Goal: Communication & Community: Answer question/provide support

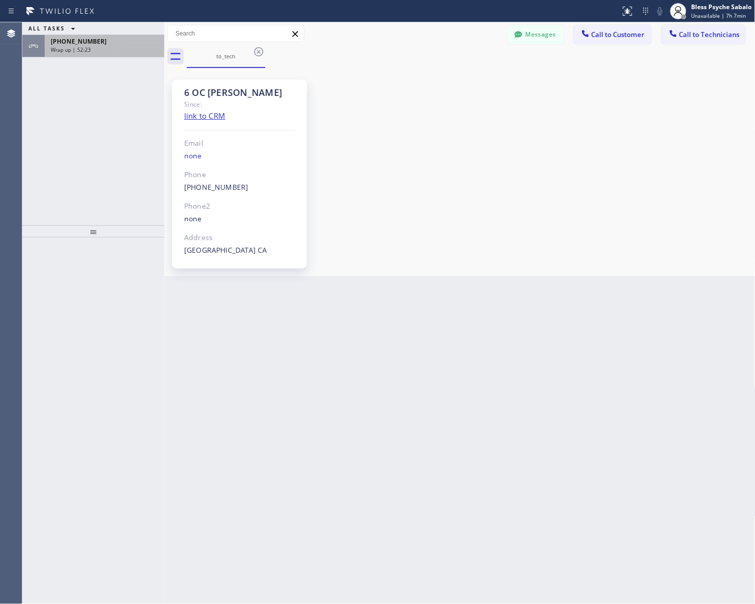
scroll to position [1824, 0]
click at [75, 39] on span "[PHONE_NUMBER]" at bounding box center [79, 41] width 56 height 9
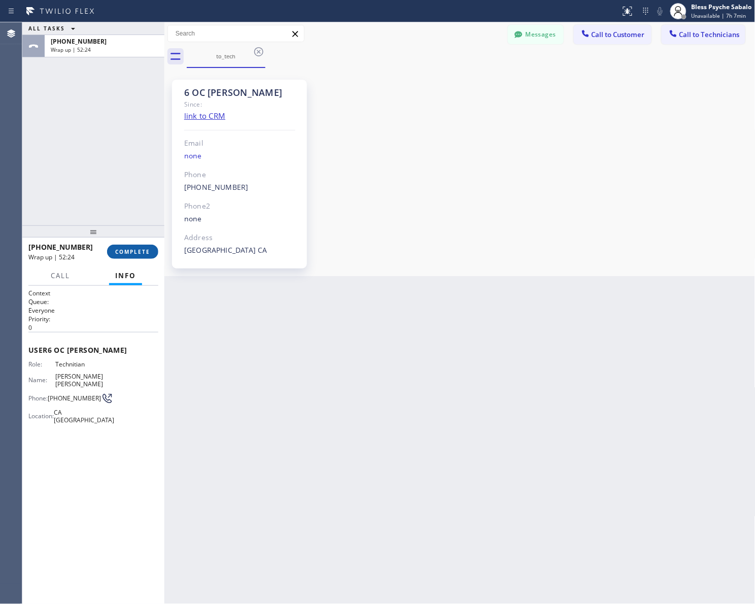
click at [137, 254] on span "COMPLETE" at bounding box center [132, 251] width 35 height 7
drag, startPoint x: 127, startPoint y: 184, endPoint x: 550, endPoint y: 56, distance: 441.0
click at [147, 175] on div "ALL TASKS ALL TASKS ACTIVE TASKS TASKS IN WRAP UP [PHONE_NUMBER] Wrap up | 52:25" at bounding box center [93, 123] width 142 height 203
click at [696, 75] on div "6 OC [PERSON_NAME] Since: link to CRM Email none Phone [PHONE_NUMBER] Outbound …" at bounding box center [460, 172] width 586 height 203
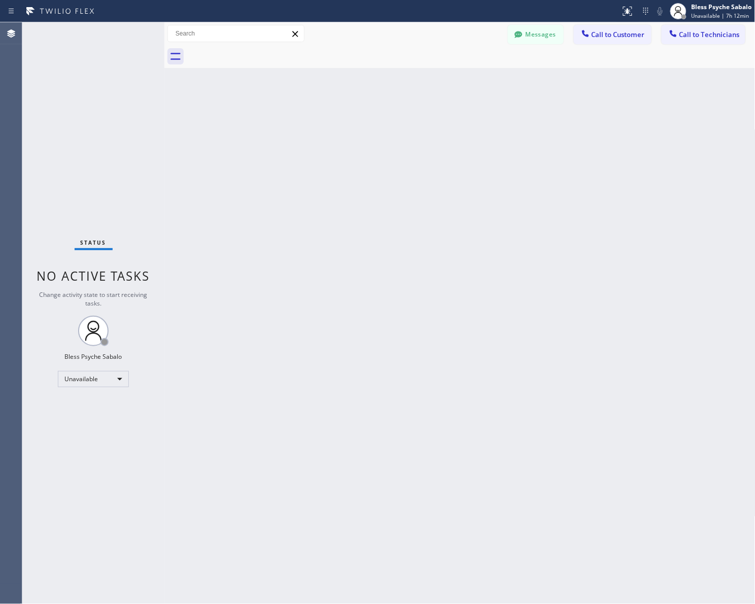
drag, startPoint x: 359, startPoint y: 140, endPoint x: 343, endPoint y: 63, distance: 77.7
click at [358, 137] on div "Back to Dashboard Change Sender ID Customers Technicians MM MR Mr [DATE] 11:23 …" at bounding box center [459, 313] width 591 height 582
drag, startPoint x: 404, startPoint y: 117, endPoint x: 427, endPoint y: 55, distance: 66.5
click at [408, 111] on div "Back to Dashboard Change Sender ID Customers Technicians MM MR Mr [DATE] 11:23 …" at bounding box center [459, 313] width 591 height 582
drag, startPoint x: 407, startPoint y: 168, endPoint x: 564, endPoint y: 42, distance: 201.8
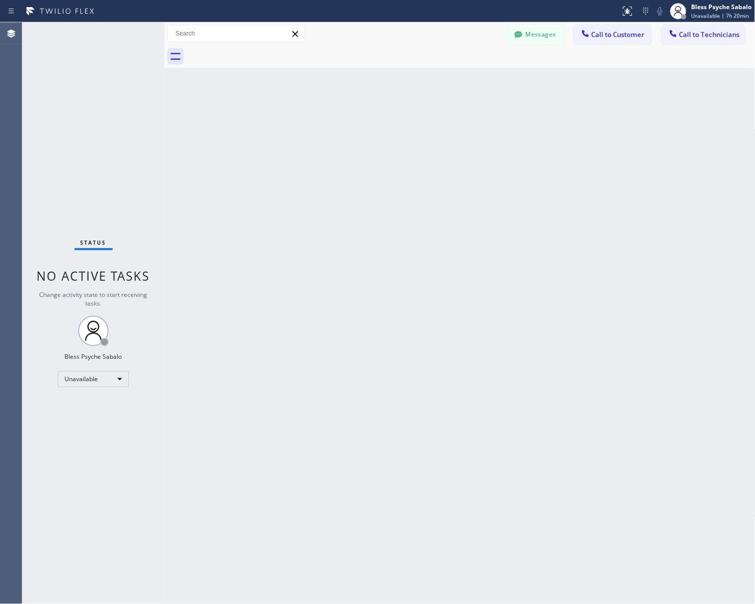
click at [415, 158] on div "Back to Dashboard Change Sender ID Customers Technicians MM MR Mr [DATE] 11:23 …" at bounding box center [459, 313] width 591 height 582
click at [608, 35] on span "Call to Customer" at bounding box center [618, 34] width 53 height 9
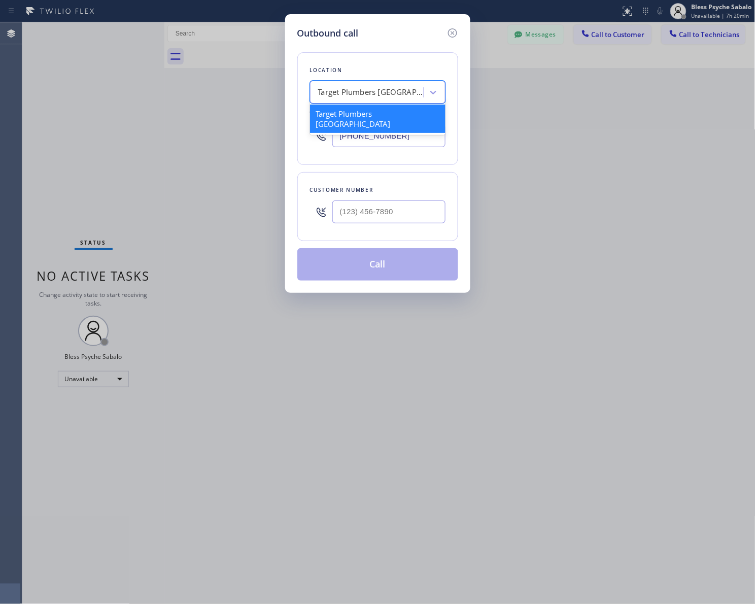
click at [415, 98] on div "Target Plumbers [GEOGRAPHIC_DATA]" at bounding box center [371, 93] width 107 height 12
paste input "A1 Plumbers Marina Del Re"
type input "A1 Plumbers Marina Del Re"
click at [346, 108] on div "A1 Plumbers [PERSON_NAME]" at bounding box center [378, 114] width 136 height 18
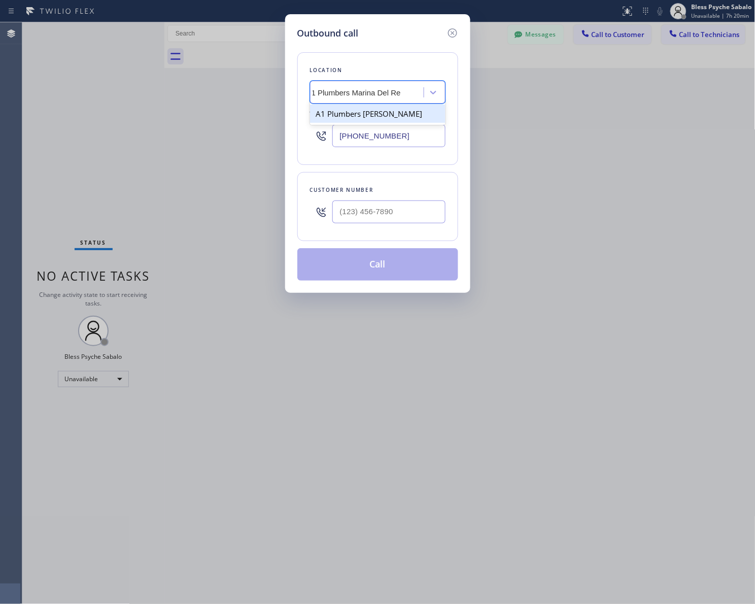
type input "[PHONE_NUMBER]"
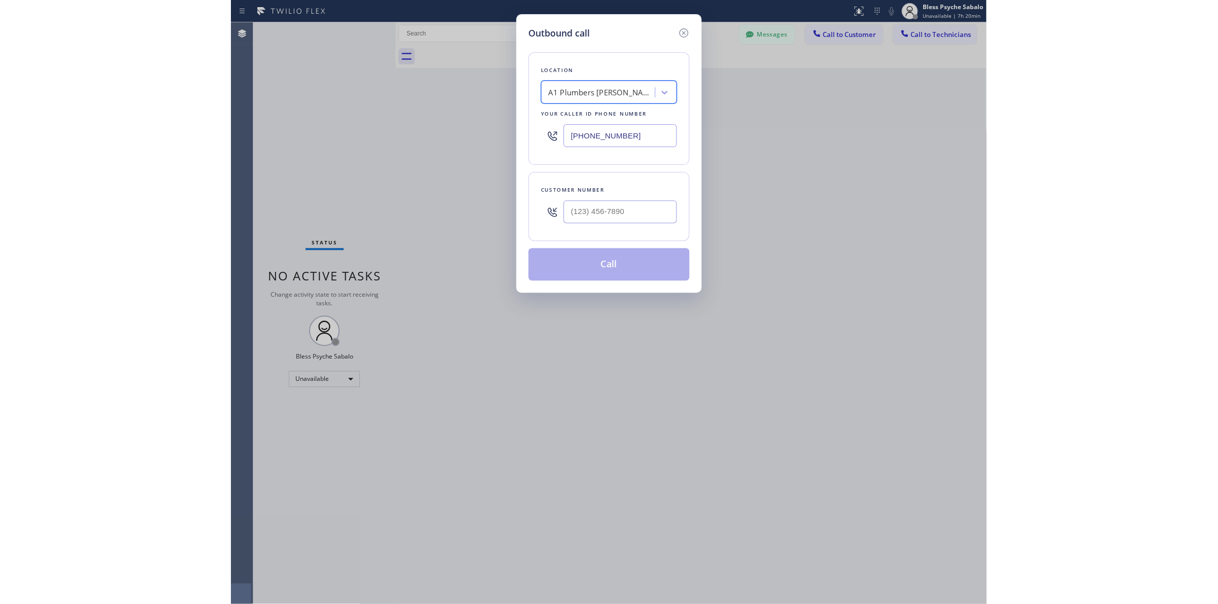
scroll to position [0, 0]
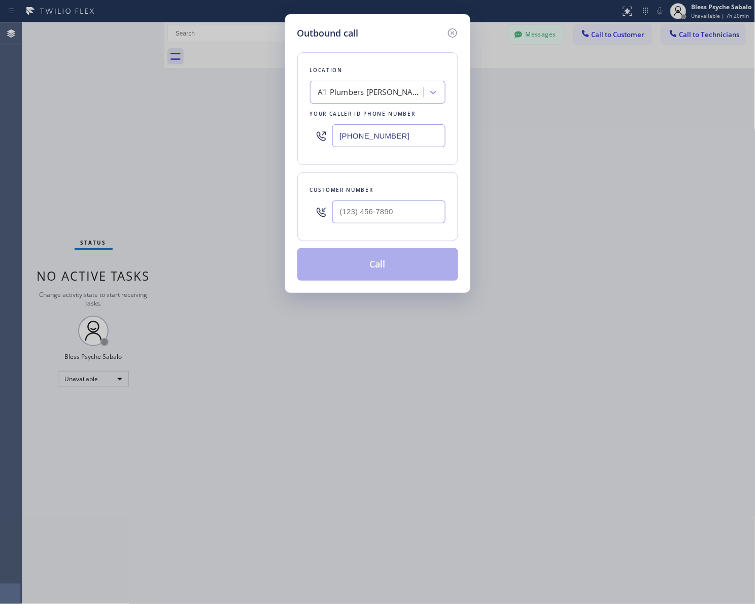
click at [226, 103] on div "Outbound call Location A1 [GEOGRAPHIC_DATA][PERSON_NAME] Your caller id phone n…" at bounding box center [377, 302] width 755 height 604
click at [402, 235] on div "Customer number" at bounding box center [377, 206] width 161 height 69
click at [403, 228] on div at bounding box center [388, 211] width 113 height 33
click at [409, 212] on input "(___) ___-____" at bounding box center [388, 211] width 113 height 23
paste input "310) 663-2370"
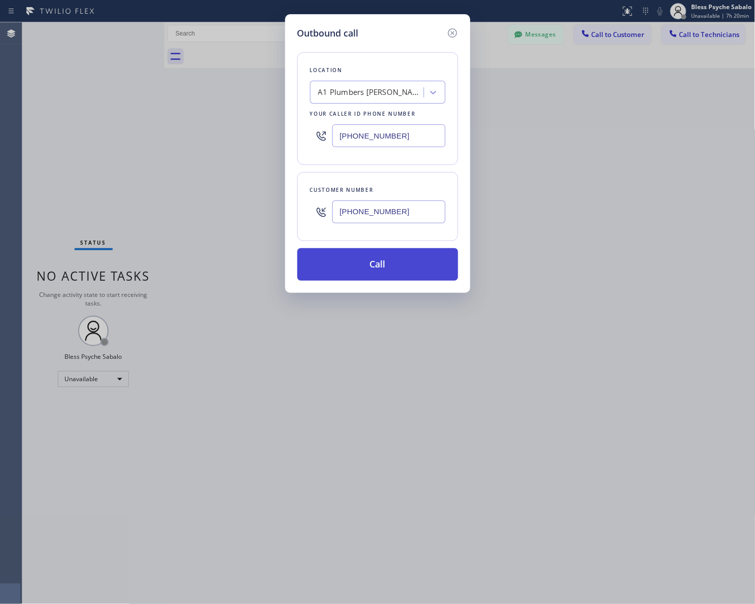
type input "[PHONE_NUMBER]"
click at [410, 255] on button "Call" at bounding box center [377, 264] width 161 height 32
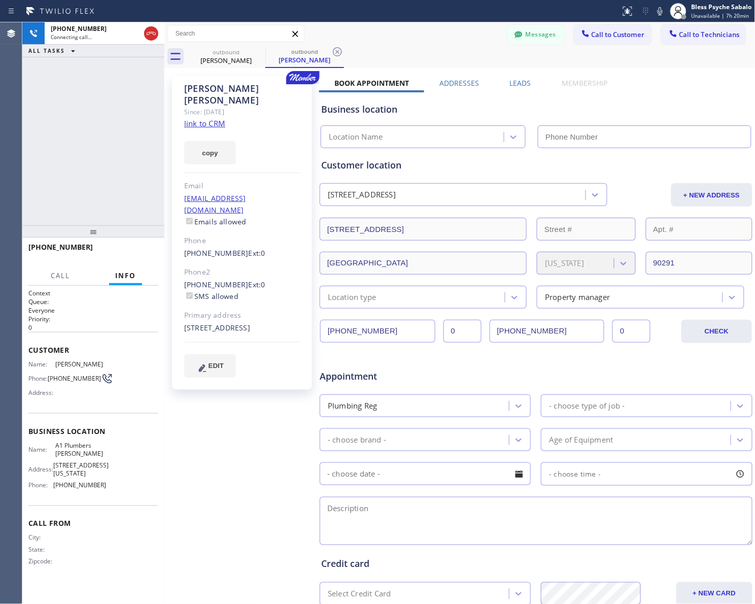
type input "[PHONE_NUMBER]"
click at [236, 422] on div "[PERSON_NAME] Since: [DATE] link to CRM copy Email [EMAIL_ADDRESS][DOMAIN_NAME]…" at bounding box center [243, 400] width 152 height 658
click at [430, 69] on div "[PERSON_NAME] Since: [DATE] link to CRM copy Email [EMAIL_ADDRESS][DOMAIN_NAME]…" at bounding box center [459, 399] width 591 height 663
click at [231, 54] on div "outbound" at bounding box center [226, 52] width 77 height 8
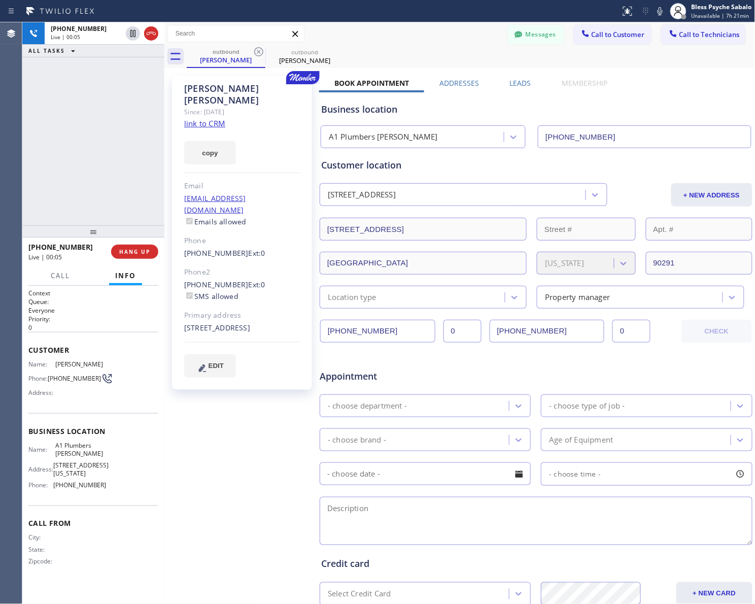
drag, startPoint x: 134, startPoint y: 246, endPoint x: 134, endPoint y: 224, distance: 21.8
click at [134, 246] on button "HANG UP" at bounding box center [134, 252] width 47 height 14
click at [134, 225] on div at bounding box center [93, 231] width 142 height 12
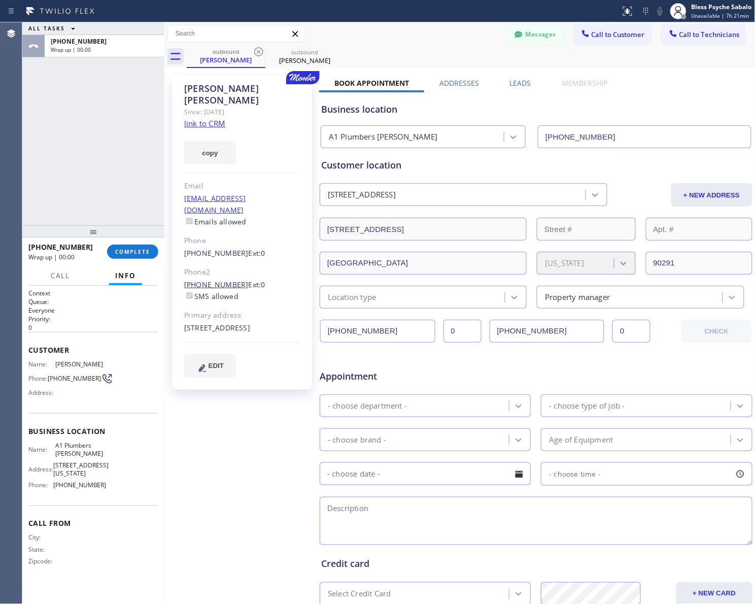
click at [212, 280] on link "[PHONE_NUMBER]" at bounding box center [216, 285] width 64 height 10
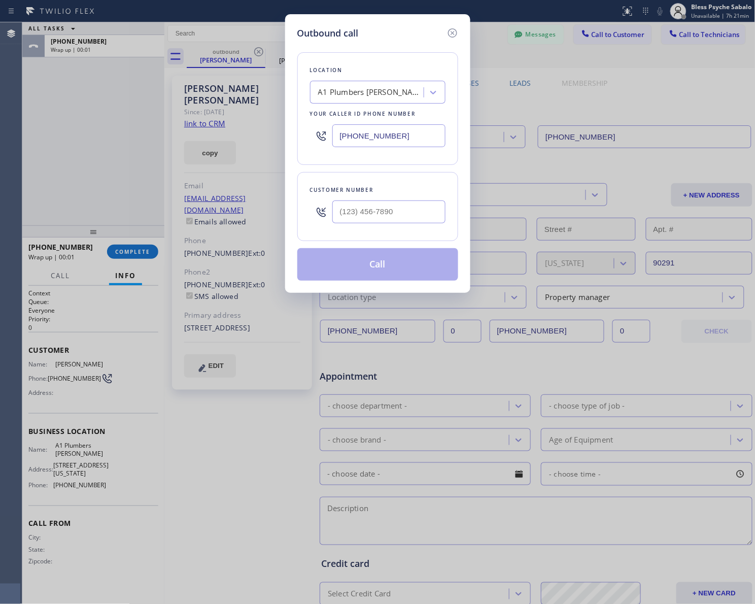
type input "[PHONE_NUMBER]"
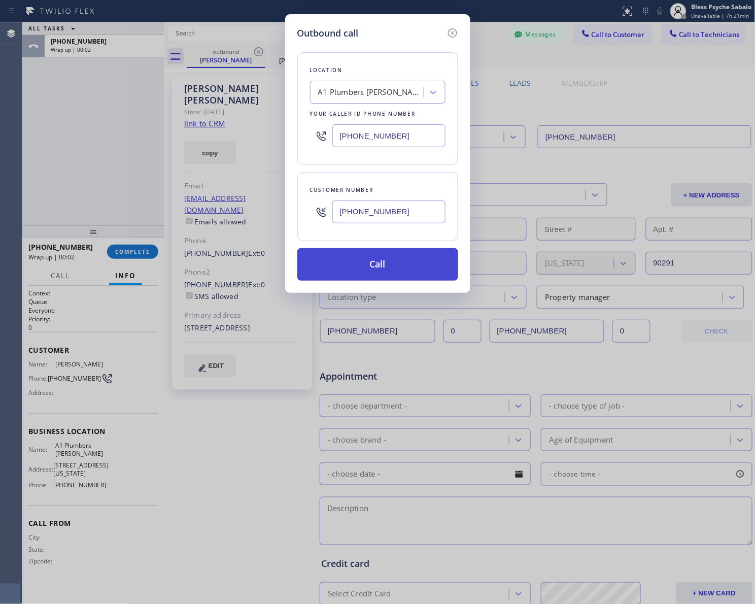
click at [392, 265] on button "Call" at bounding box center [377, 264] width 161 height 32
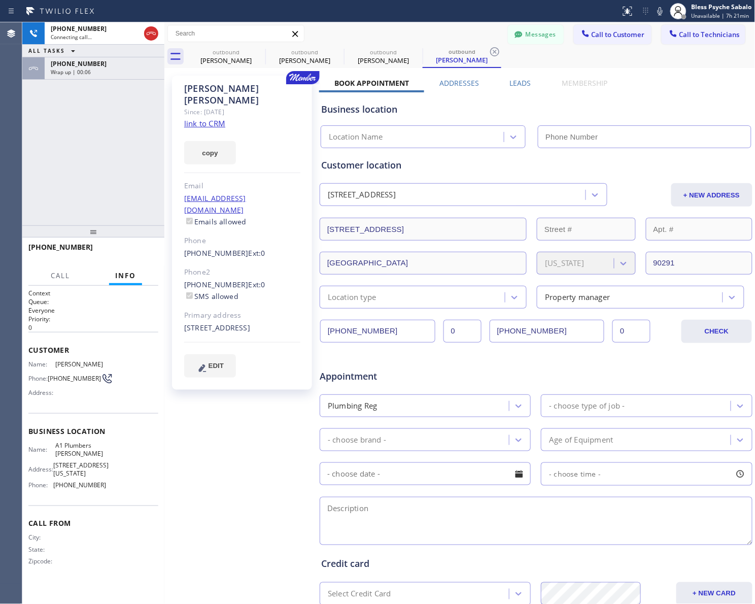
type input "[PHONE_NUMBER]"
click at [128, 245] on button "HANG UP" at bounding box center [134, 252] width 47 height 14
click at [119, 211] on div "[PHONE_NUMBER] Live | 00:04 ALL TASKS ALL TASKS ACTIVE TASKS TASKS IN WRAP UP […" at bounding box center [93, 123] width 142 height 203
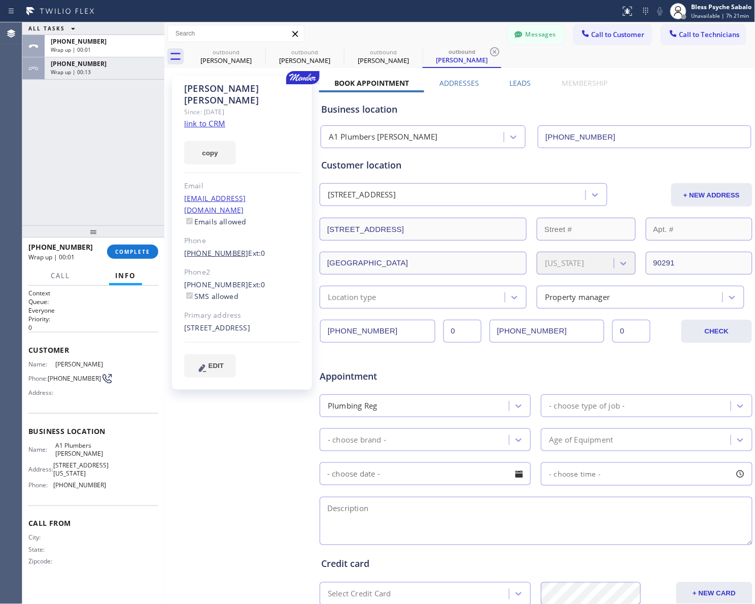
click at [212, 248] on link "[PHONE_NUMBER]" at bounding box center [216, 253] width 64 height 10
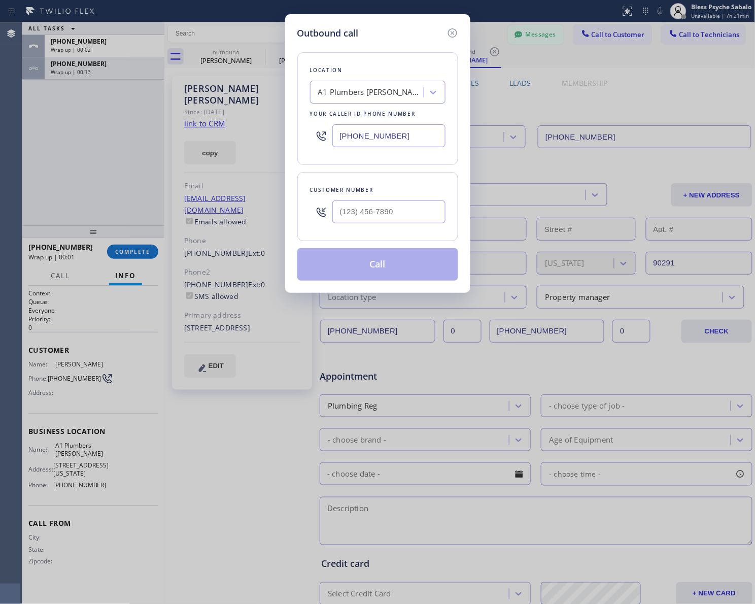
type input "[PHONE_NUMBER]"
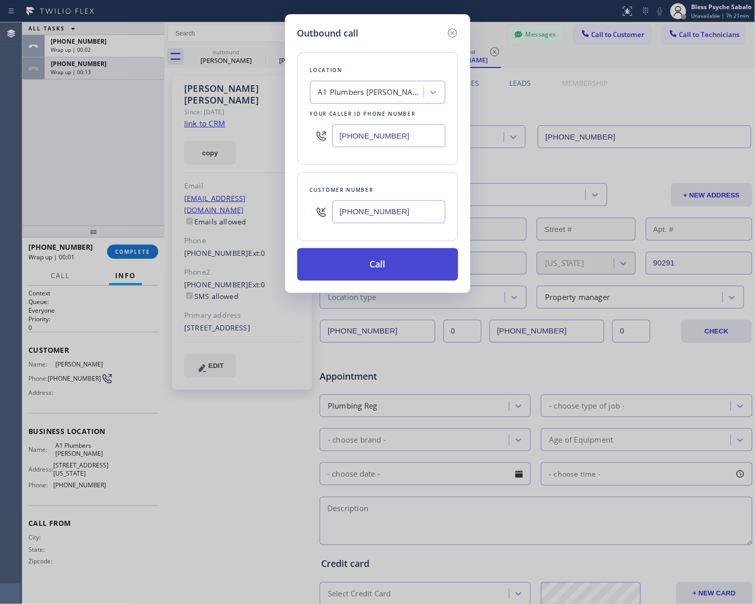
click at [349, 262] on button "Call" at bounding box center [377, 264] width 161 height 32
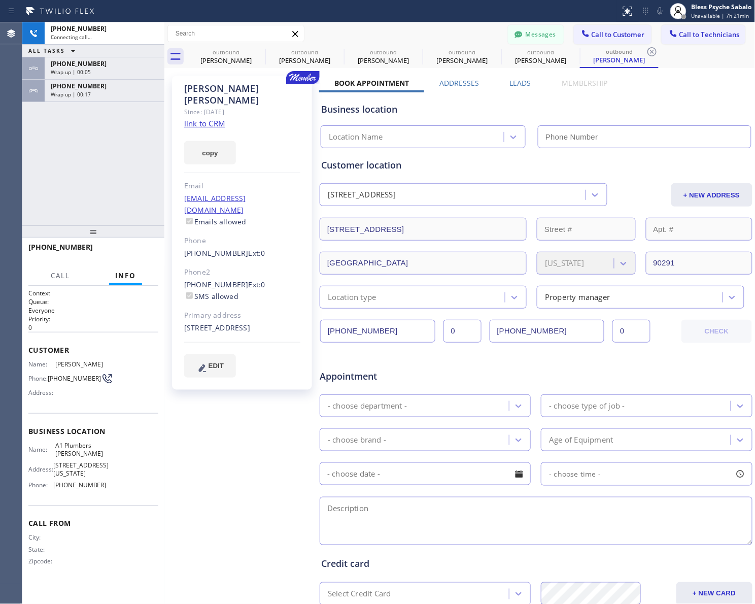
type input "[PHONE_NUMBER]"
click at [148, 252] on span "HANG UP" at bounding box center [134, 251] width 31 height 7
click at [136, 245] on button "HANG UP" at bounding box center [134, 252] width 47 height 14
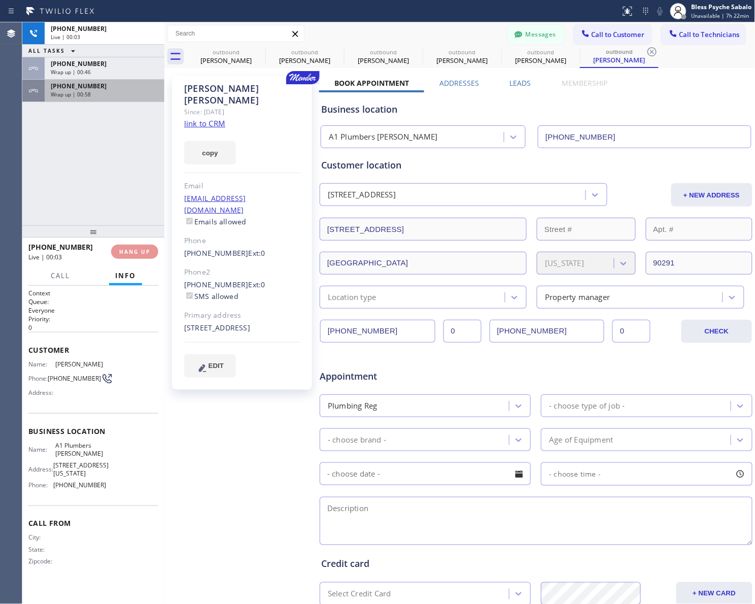
drag, startPoint x: 39, startPoint y: 181, endPoint x: 116, endPoint y: 100, distance: 111.6
click at [47, 169] on div "[PHONE_NUMBER] Live | 00:03 ALL TASKS ALL TASKS ACTIVE TASKS TASKS IN WRAP UP […" at bounding box center [93, 123] width 142 height 203
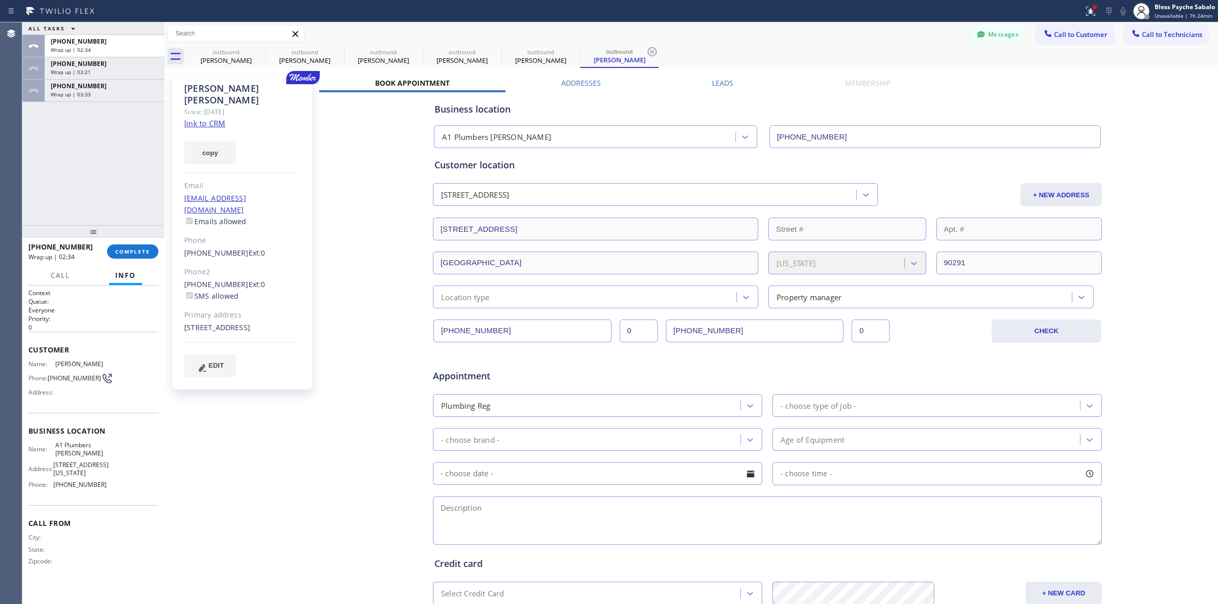
click at [326, 20] on div "Status report Issues detected These issues could affect your workflow. Please c…" at bounding box center [609, 11] width 1218 height 22
click at [261, 51] on icon at bounding box center [259, 52] width 12 height 12
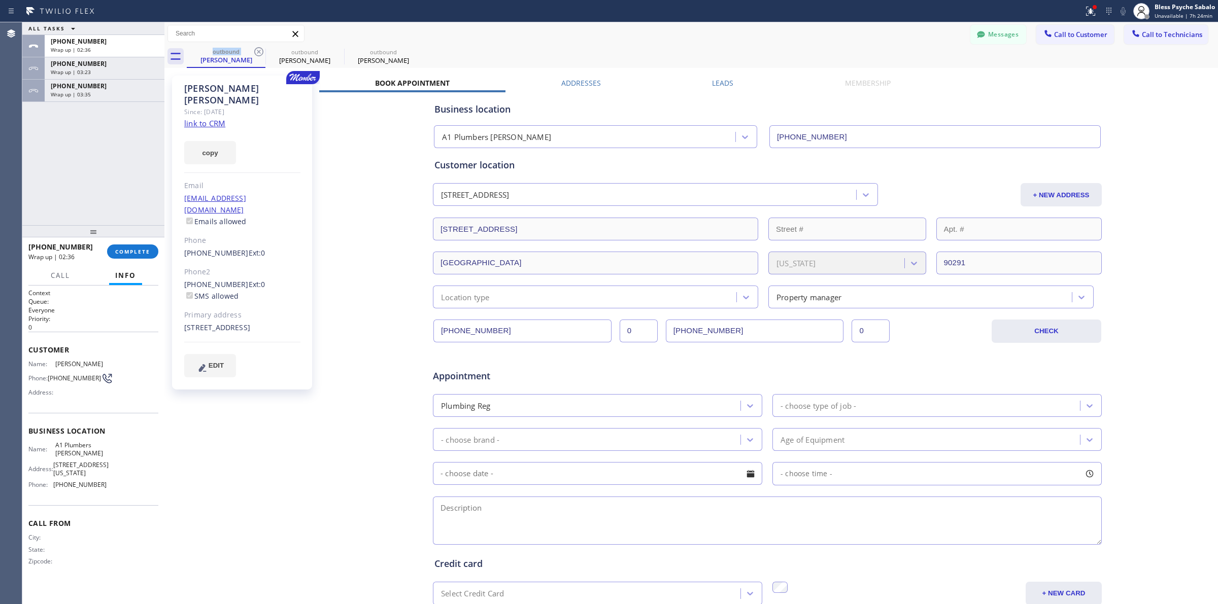
click at [0, 0] on icon at bounding box center [0, 0] width 0 height 0
click at [261, 51] on icon at bounding box center [259, 52] width 12 height 12
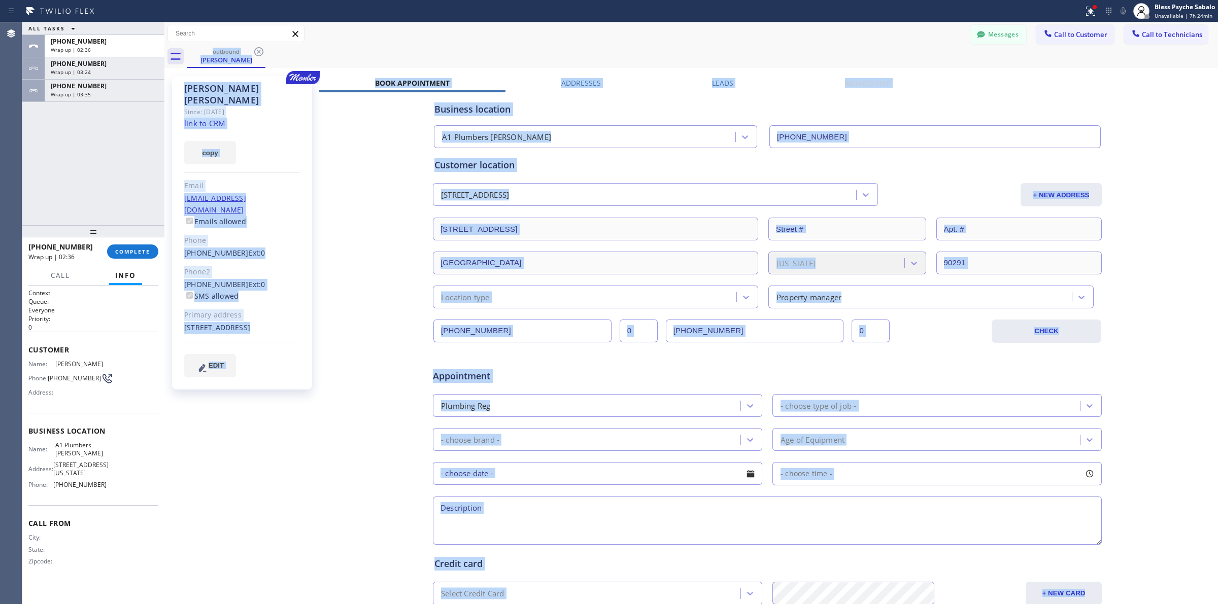
click at [261, 51] on div "outbound [PERSON_NAME]" at bounding box center [702, 56] width 1031 height 23
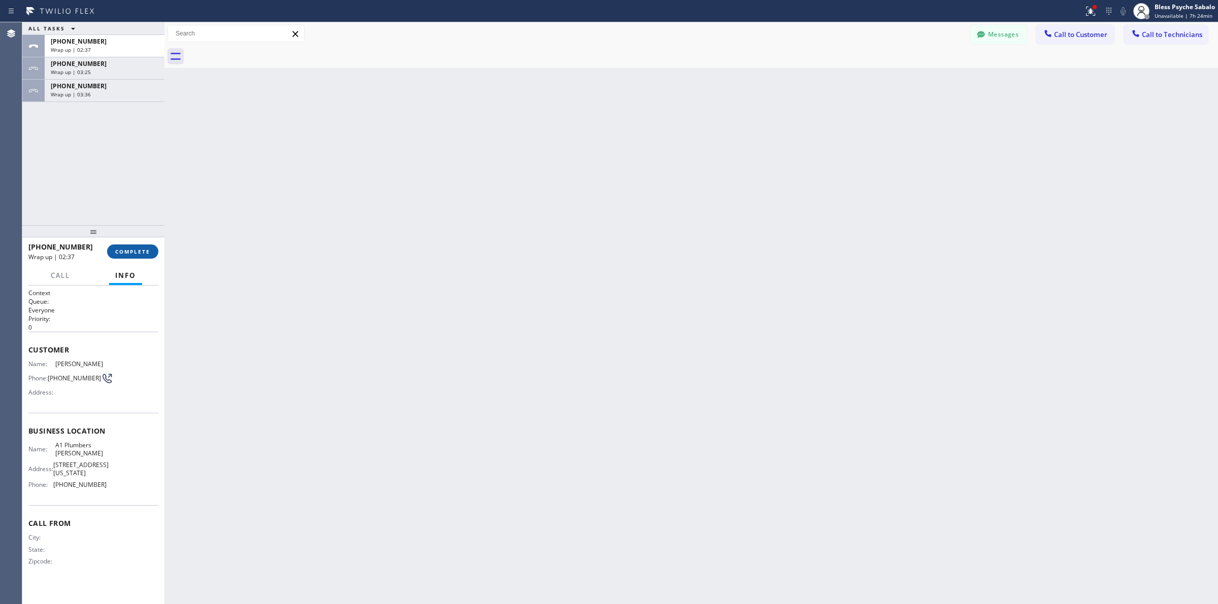
click at [143, 250] on span "COMPLETE" at bounding box center [132, 251] width 35 height 7
click at [123, 183] on div "ALL TASKS ALL TASKS ACTIVE TASKS TASKS IN WRAP UP [PHONE_NUMBER] Wrap up | 02:3…" at bounding box center [93, 123] width 142 height 203
click at [138, 82] on div "[PHONE_NUMBER]" at bounding box center [105, 86] width 108 height 9
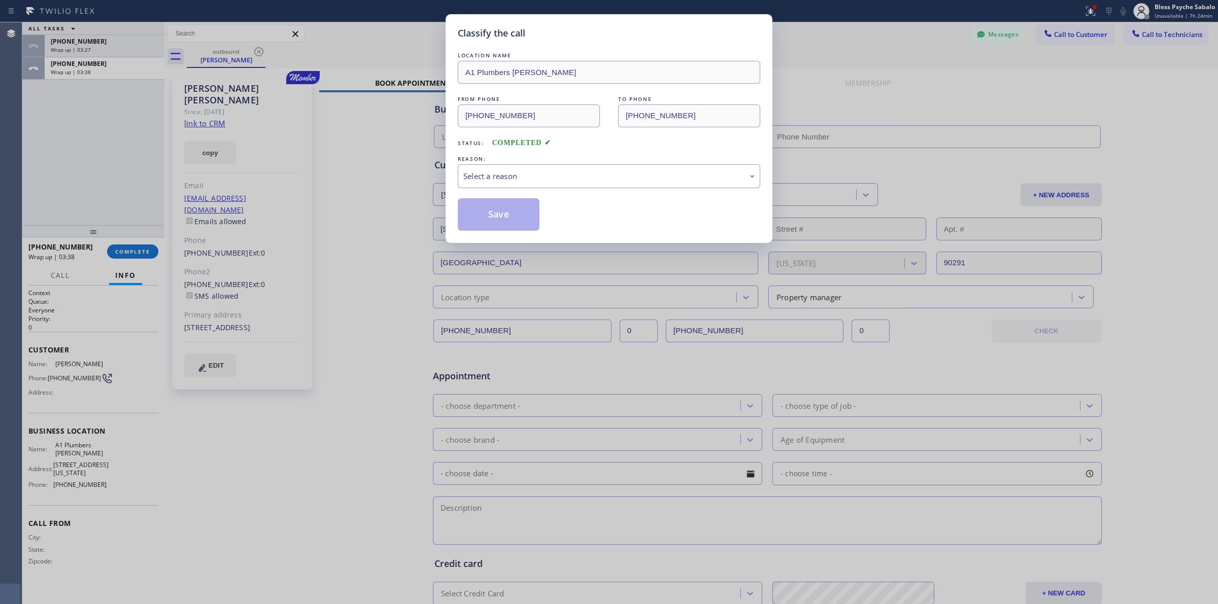
drag, startPoint x: 549, startPoint y: 157, endPoint x: 548, endPoint y: 171, distance: 13.2
click at [549, 158] on div "REASON:" at bounding box center [609, 159] width 302 height 11
click at [548, 171] on div "Select a reason" at bounding box center [608, 177] width 291 height 12
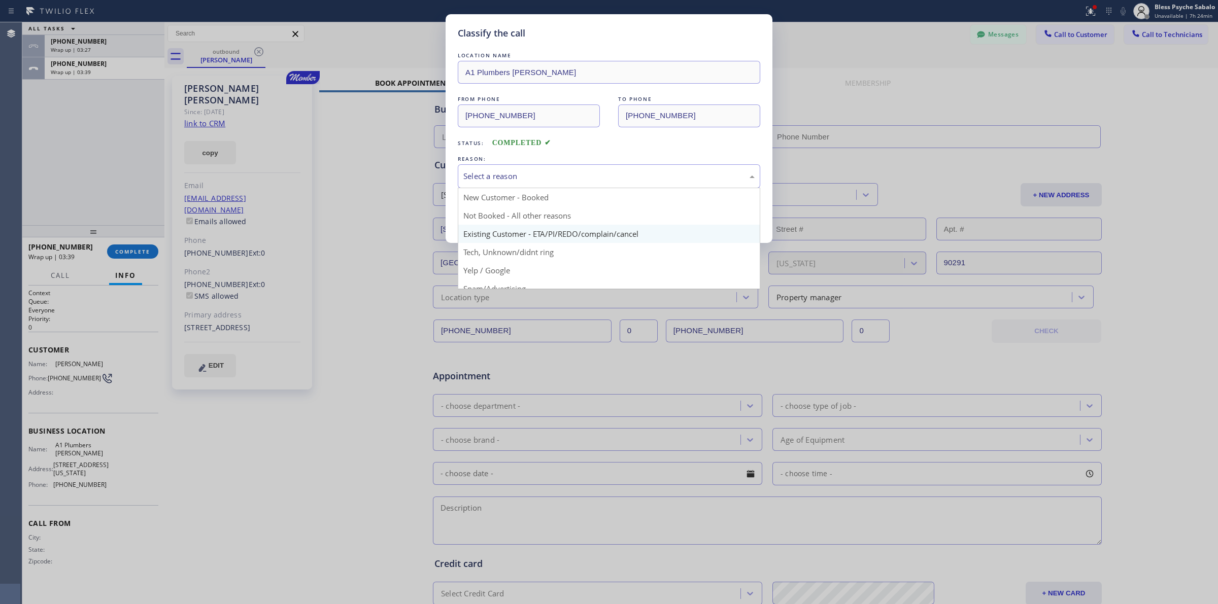
type input "[PHONE_NUMBER]"
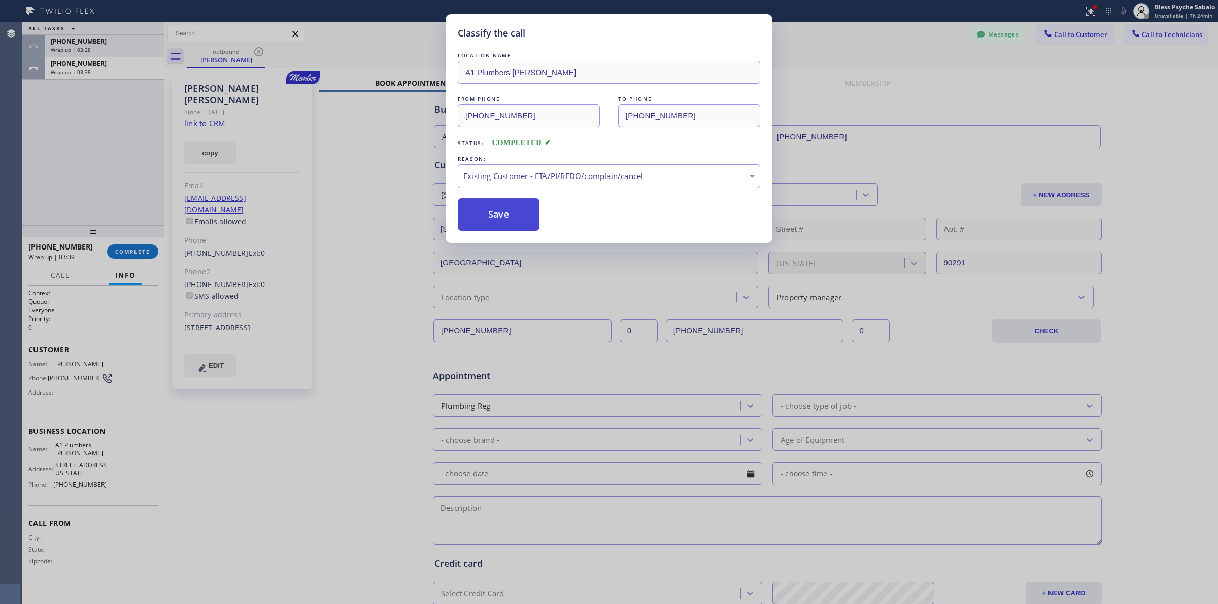
click at [508, 219] on button "Save" at bounding box center [499, 214] width 82 height 32
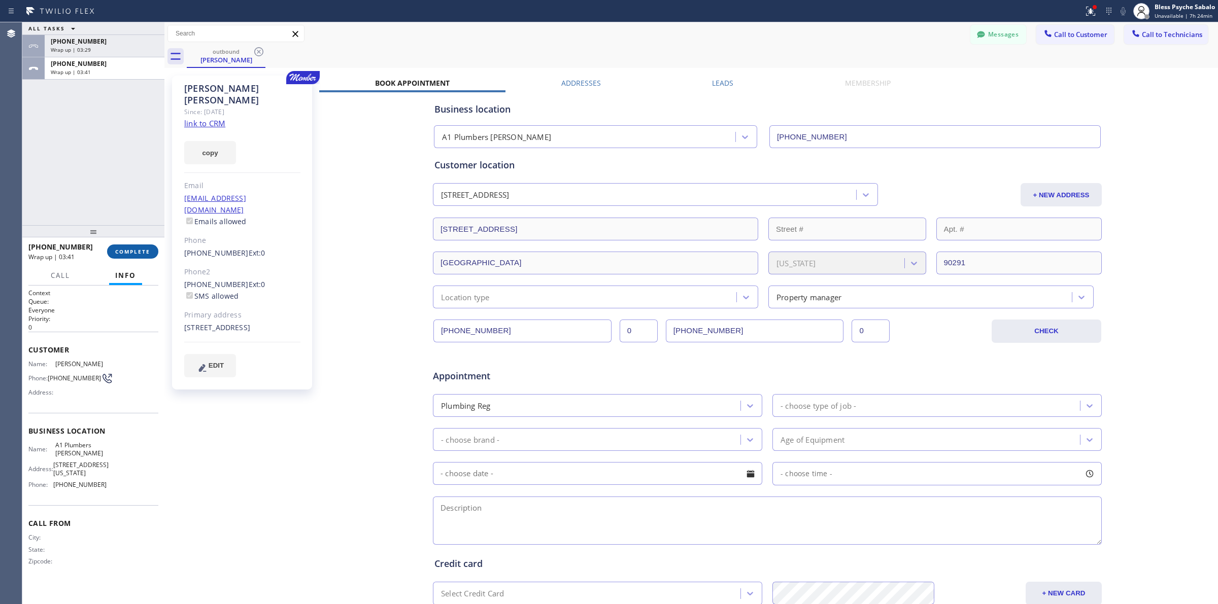
click at [141, 252] on span "COMPLETE" at bounding box center [132, 251] width 35 height 7
click at [103, 178] on div "ALL TASKS ALL TASKS ACTIVE TASKS TASKS IN WRAP UP [PHONE_NUMBER] Wrap up | 03:3…" at bounding box center [93, 123] width 142 height 203
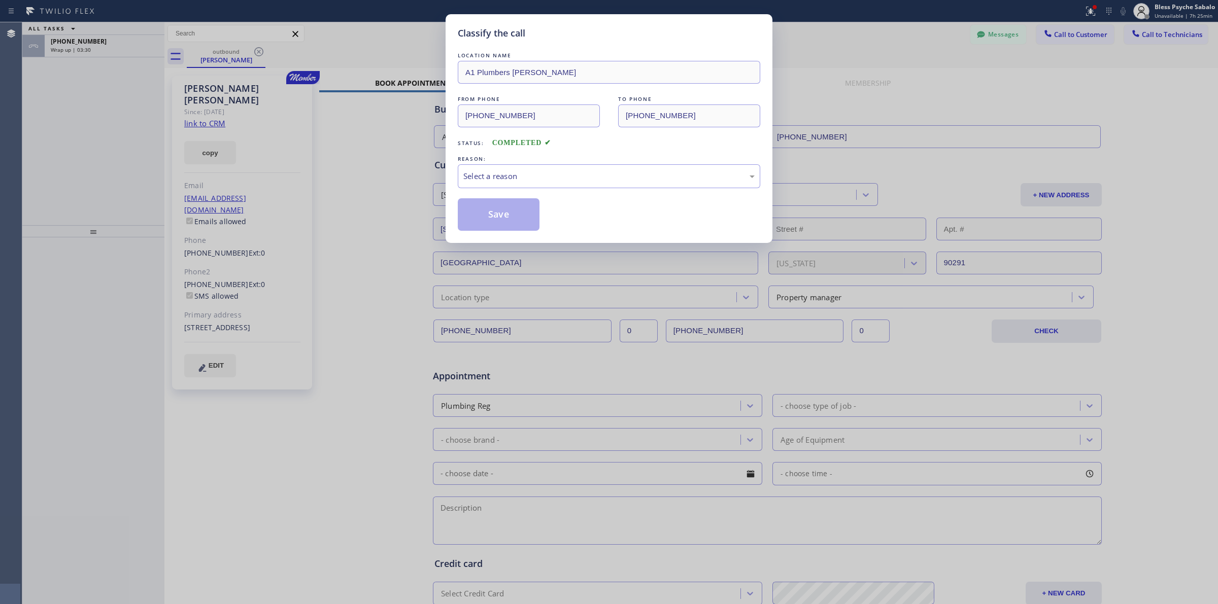
click at [121, 53] on div "Classify the call LOCATION NAME A1 Plumbers [PERSON_NAME] FROM PHONE [PHONE_NUM…" at bounding box center [609, 302] width 1218 height 604
drag, startPoint x: 679, startPoint y: 163, endPoint x: 675, endPoint y: 170, distance: 7.5
click at [679, 164] on div "REASON:" at bounding box center [609, 159] width 302 height 11
drag, startPoint x: 673, startPoint y: 175, endPoint x: 667, endPoint y: 184, distance: 10.6
click at [673, 176] on div "Select a reason" at bounding box center [608, 177] width 291 height 12
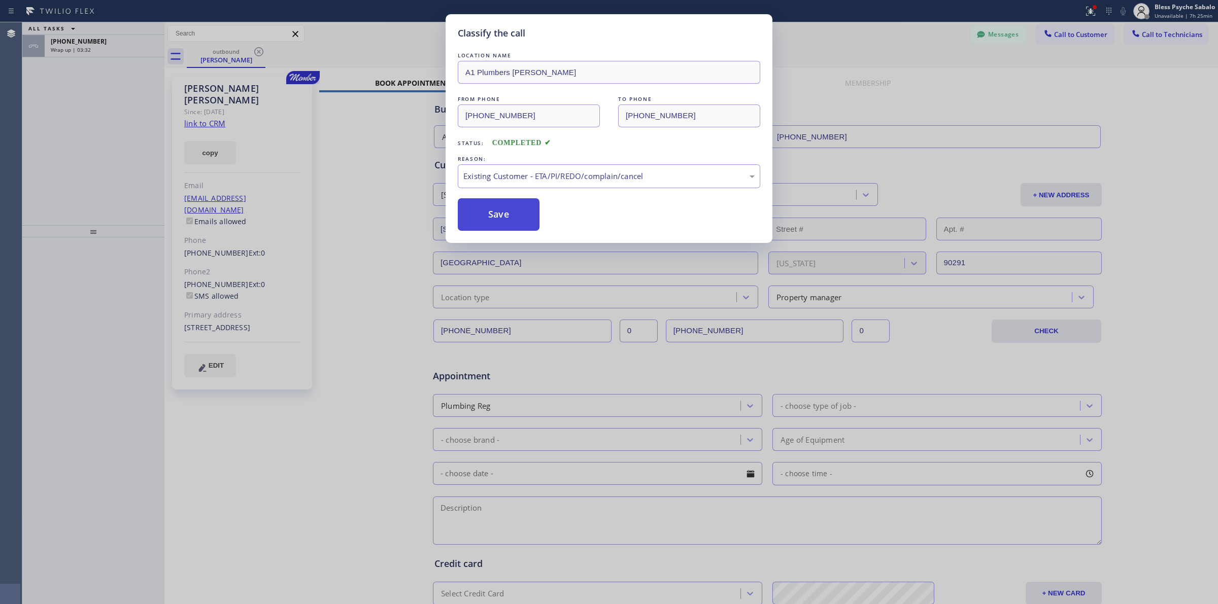
click at [517, 225] on button "Save" at bounding box center [499, 214] width 82 height 32
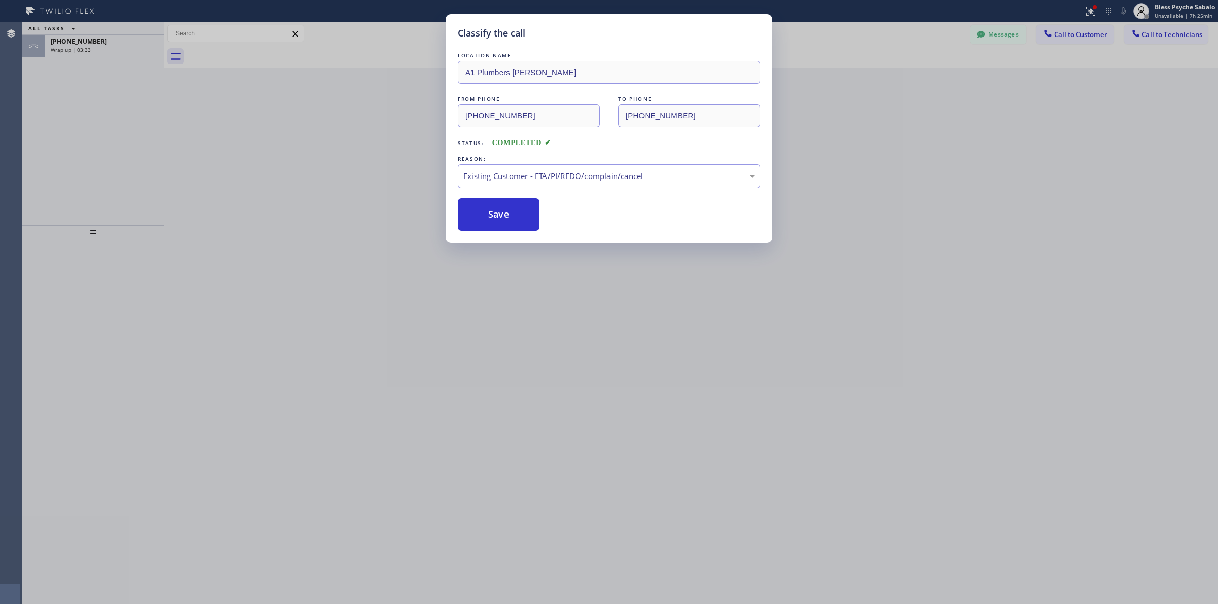
drag, startPoint x: 97, startPoint y: 116, endPoint x: 110, endPoint y: 79, distance: 39.2
click at [98, 109] on div "Classify the call LOCATION NAME A1 Plumbers [PERSON_NAME] FROM PHONE [PHONE_NUM…" at bounding box center [609, 302] width 1218 height 604
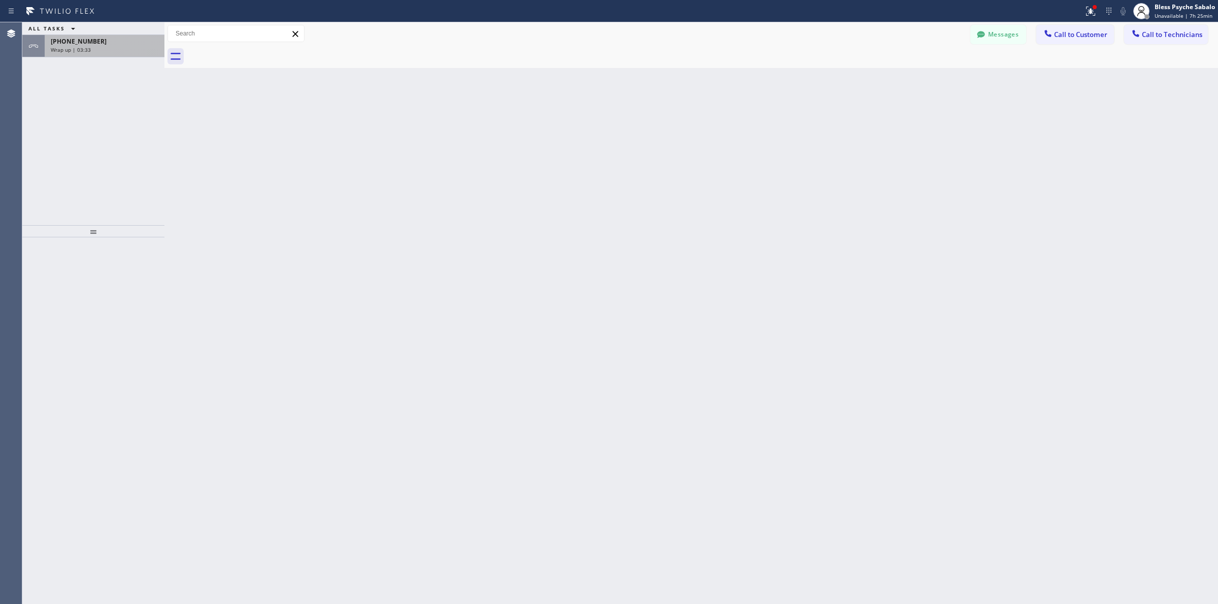
click at [120, 47] on div "Wrap up | 03:33" at bounding box center [105, 49] width 108 height 7
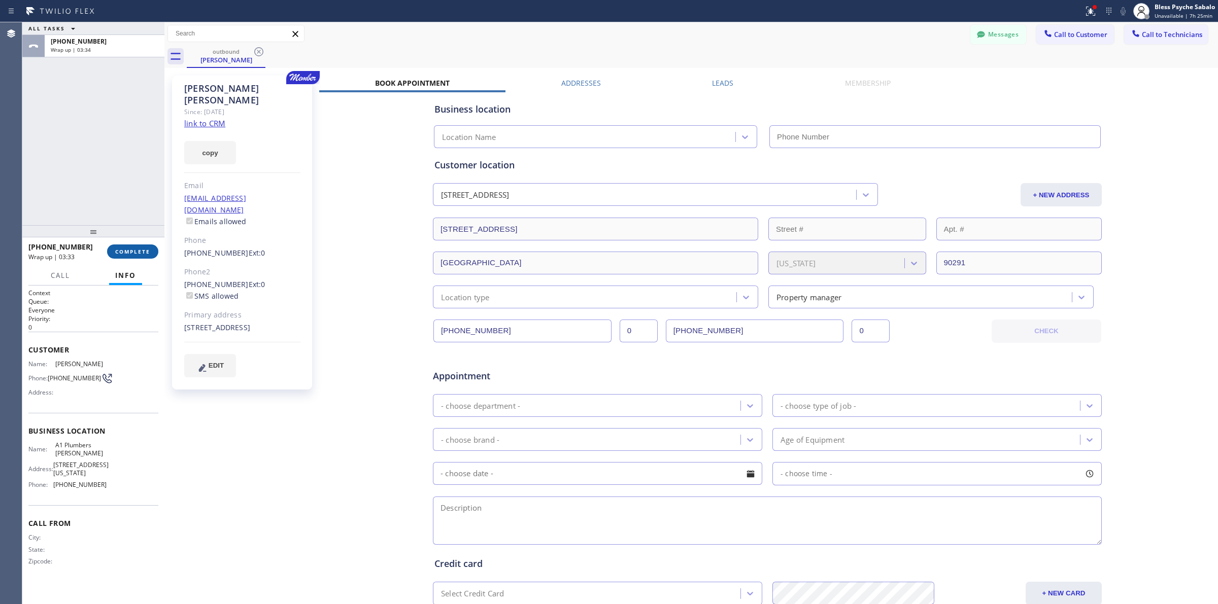
drag, startPoint x: 148, startPoint y: 252, endPoint x: 84, endPoint y: 153, distance: 117.8
click at [148, 250] on span "COMPLETE" at bounding box center [132, 251] width 35 height 7
drag, startPoint x: 84, startPoint y: 153, endPoint x: 181, endPoint y: 109, distance: 106.1
click at [86, 152] on div "ALL TASKS ALL TASKS ACTIVE TASKS TASKS IN WRAP UP [PHONE_NUMBER] Wrap up | 03:34" at bounding box center [93, 123] width 142 height 203
type input "[PHONE_NUMBER]"
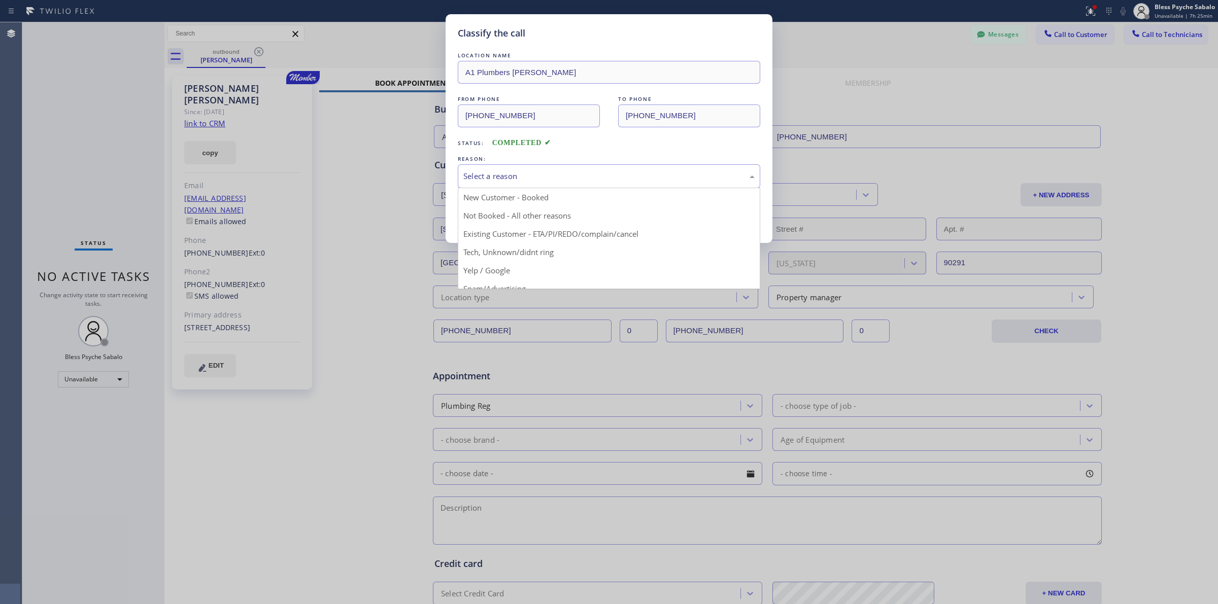
click at [591, 180] on div "Select a reason" at bounding box center [608, 177] width 291 height 12
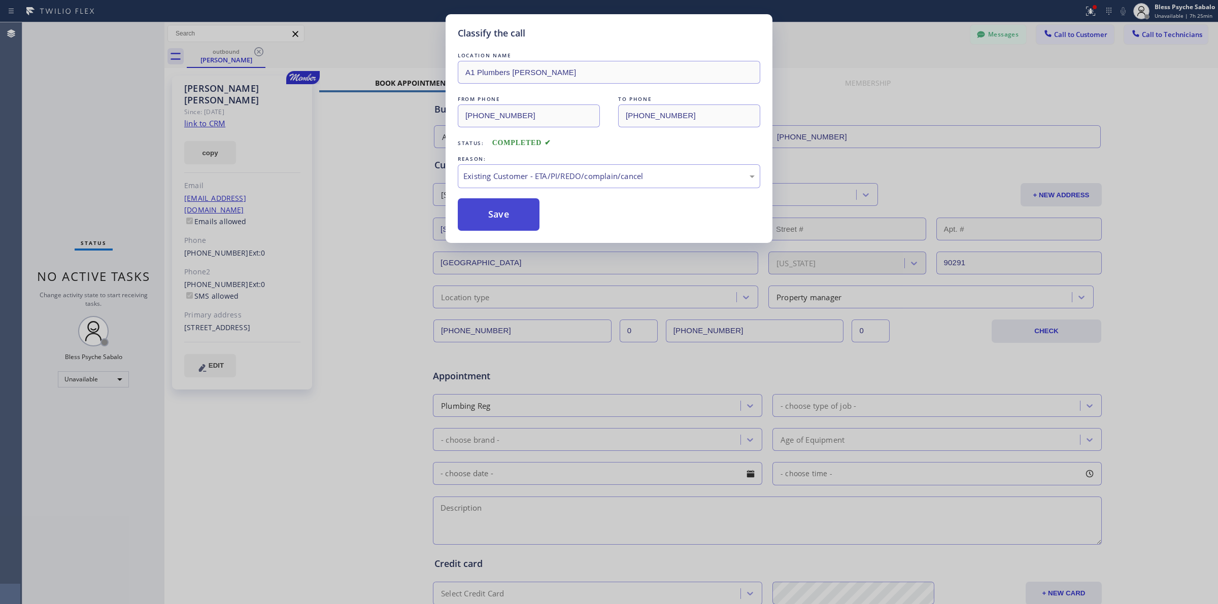
drag, startPoint x: 571, startPoint y: 234, endPoint x: 486, endPoint y: 216, distance: 87.2
click at [486, 215] on button "Save" at bounding box center [499, 214] width 82 height 32
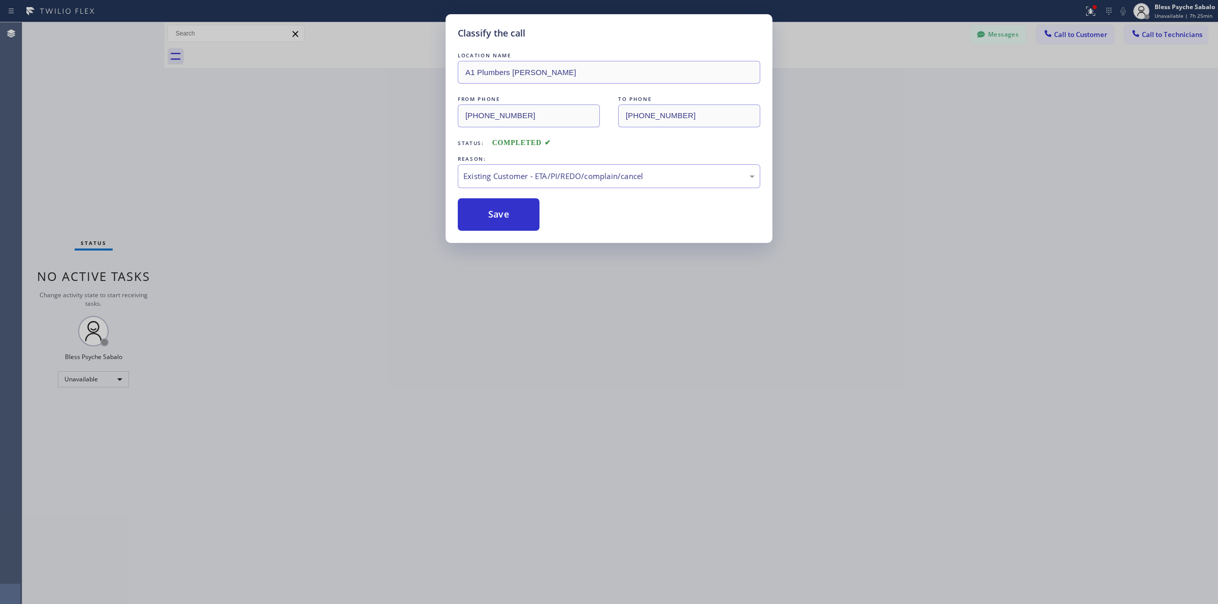
click at [400, 214] on div "Classify the call LOCATION NAME A1 Plumbers [PERSON_NAME] FROM PHONE [PHONE_NUM…" at bounding box center [609, 302] width 1218 height 604
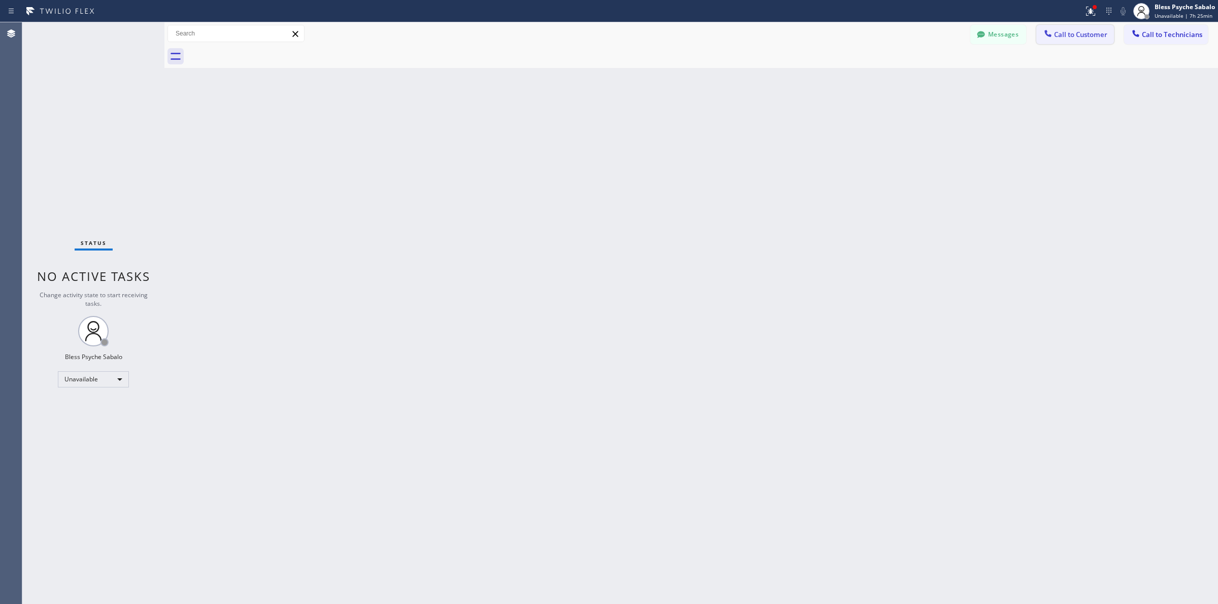
click at [755, 36] on span "Call to Customer" at bounding box center [1080, 34] width 53 height 9
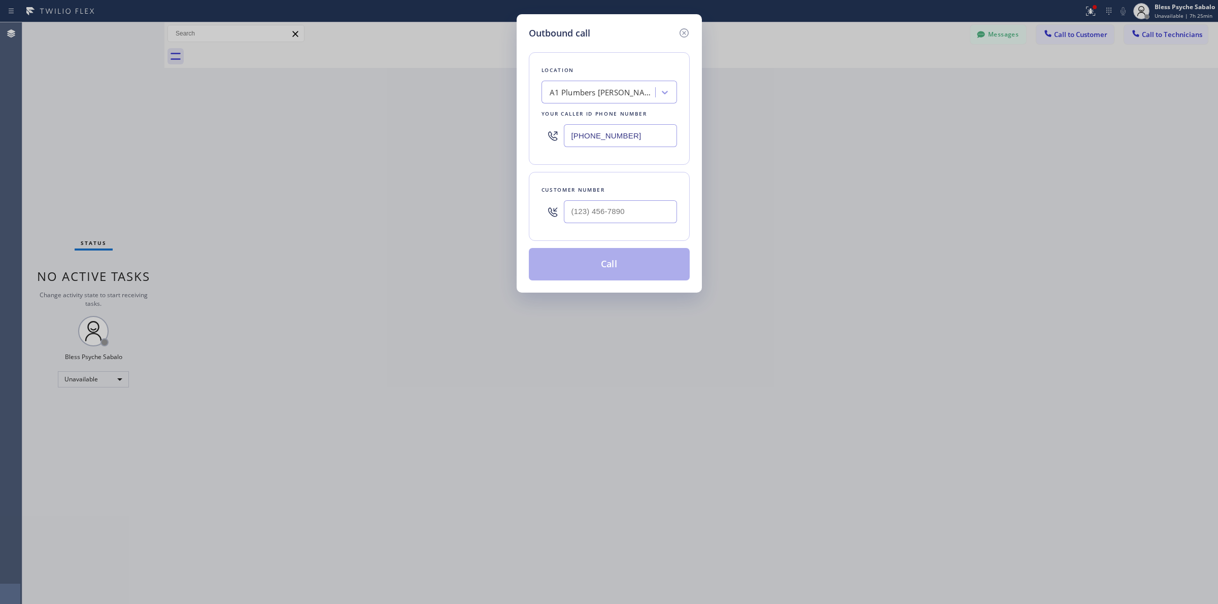
click at [609, 91] on div "A1 Plumbers [PERSON_NAME]" at bounding box center [603, 93] width 107 height 12
paste input "Metro Heating Repair [GEOGRAPHIC_DATA]"
type input "Metro Heating Repair [GEOGRAPHIC_DATA]"
click at [604, 116] on div "Metro Heating Repair [GEOGRAPHIC_DATA]" at bounding box center [610, 119] width 136 height 28
type input "[PHONE_NUMBER]"
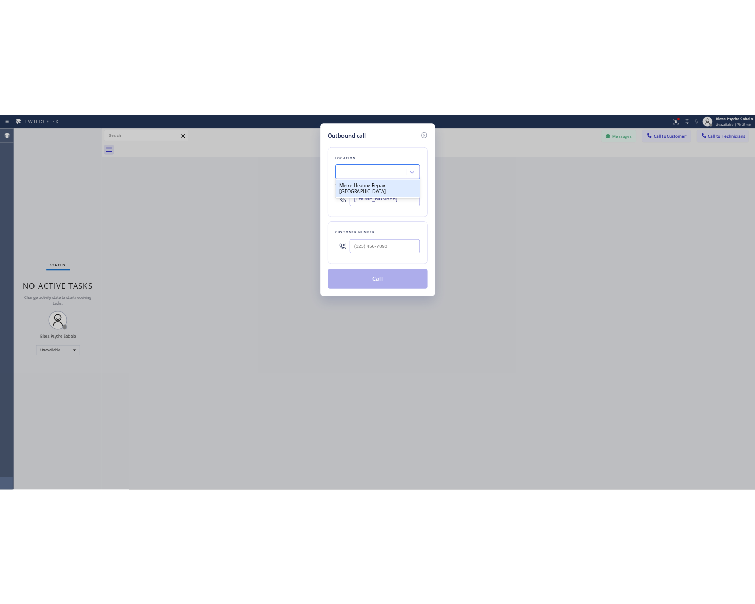
scroll to position [0, 1]
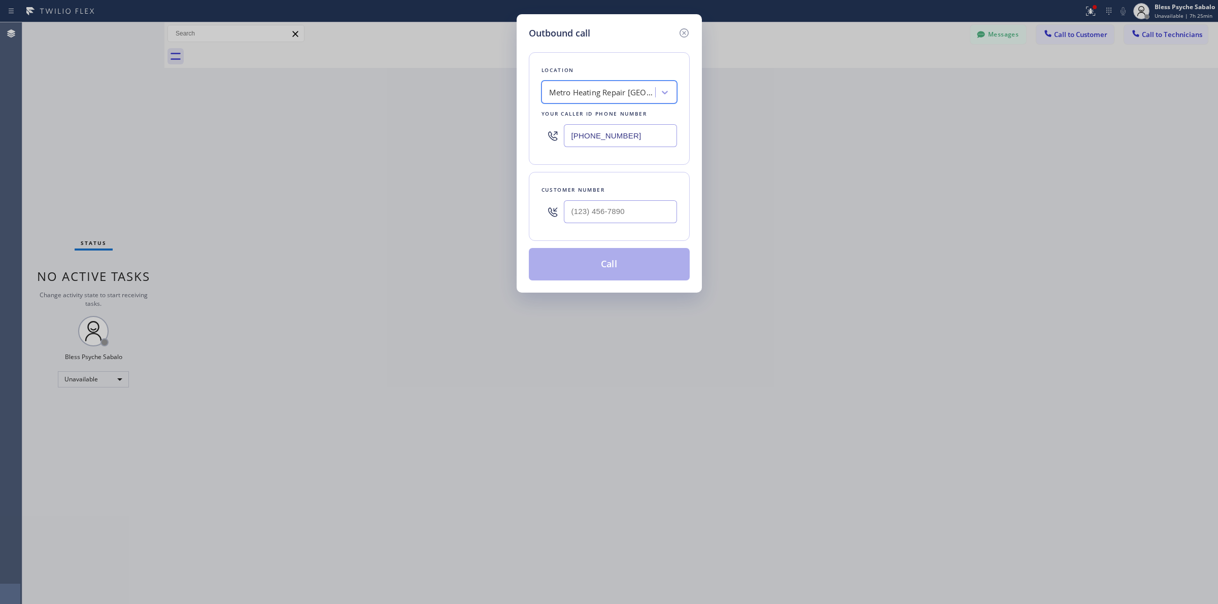
click at [278, 87] on div "Outbound call Location option Metro Heating Repair [GEOGRAPHIC_DATA], selected.…" at bounding box center [609, 302] width 1218 height 604
click at [617, 211] on input "(___) ___-____" at bounding box center [620, 211] width 113 height 23
paste input "818) 276-5023"
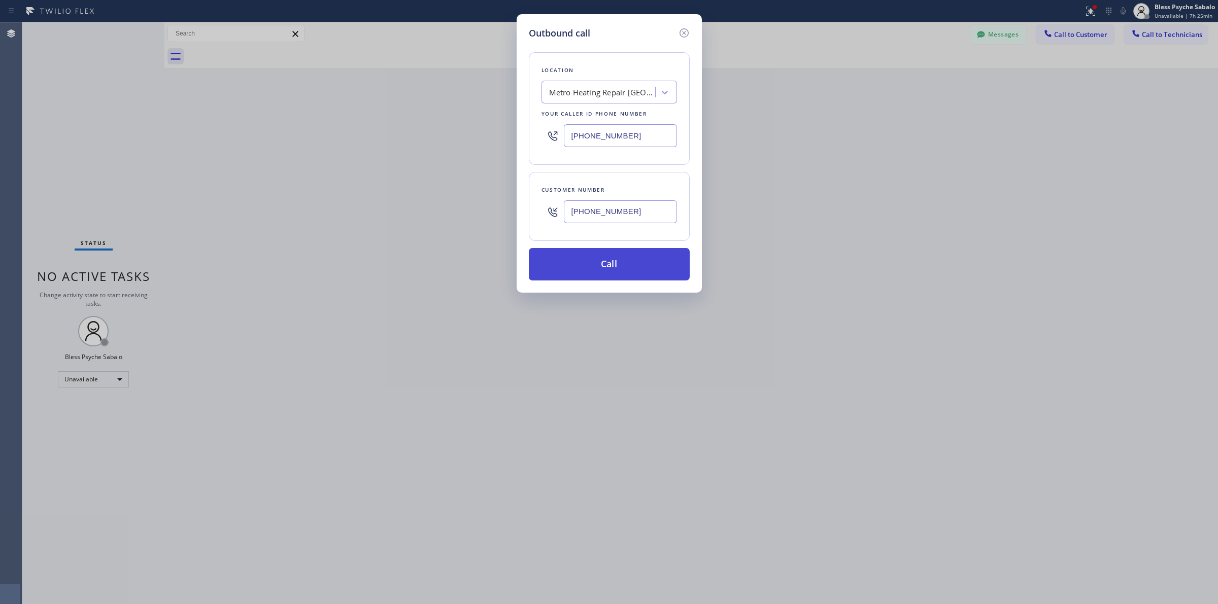
type input "[PHONE_NUMBER]"
click at [622, 264] on button "Call" at bounding box center [609, 264] width 161 height 32
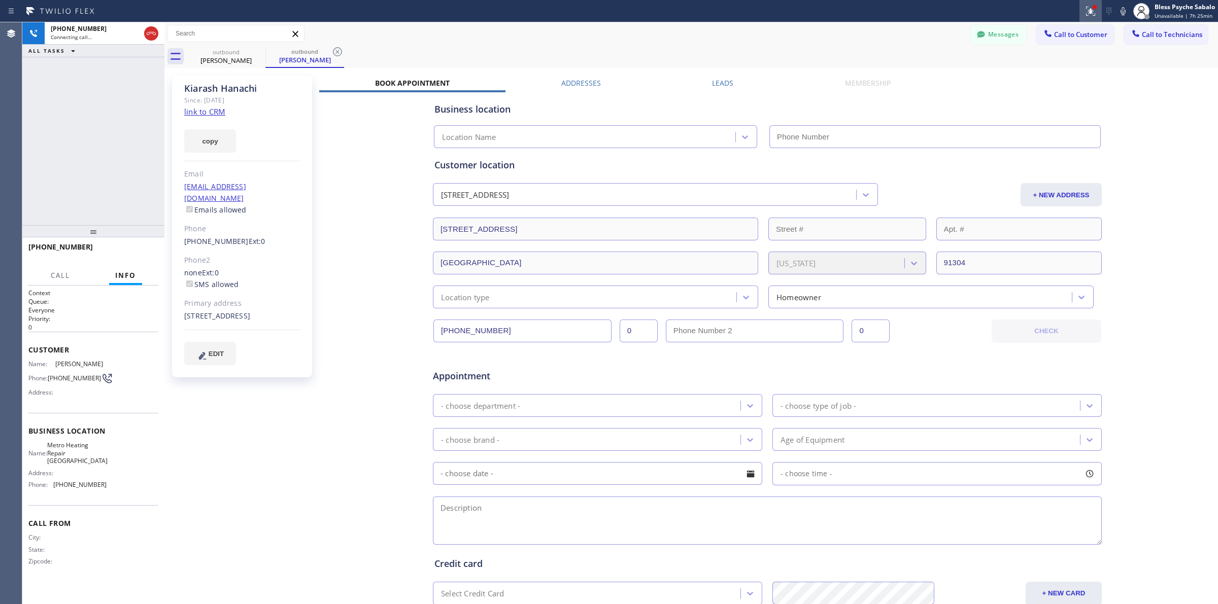
click at [755, 9] on icon at bounding box center [1091, 11] width 12 height 12
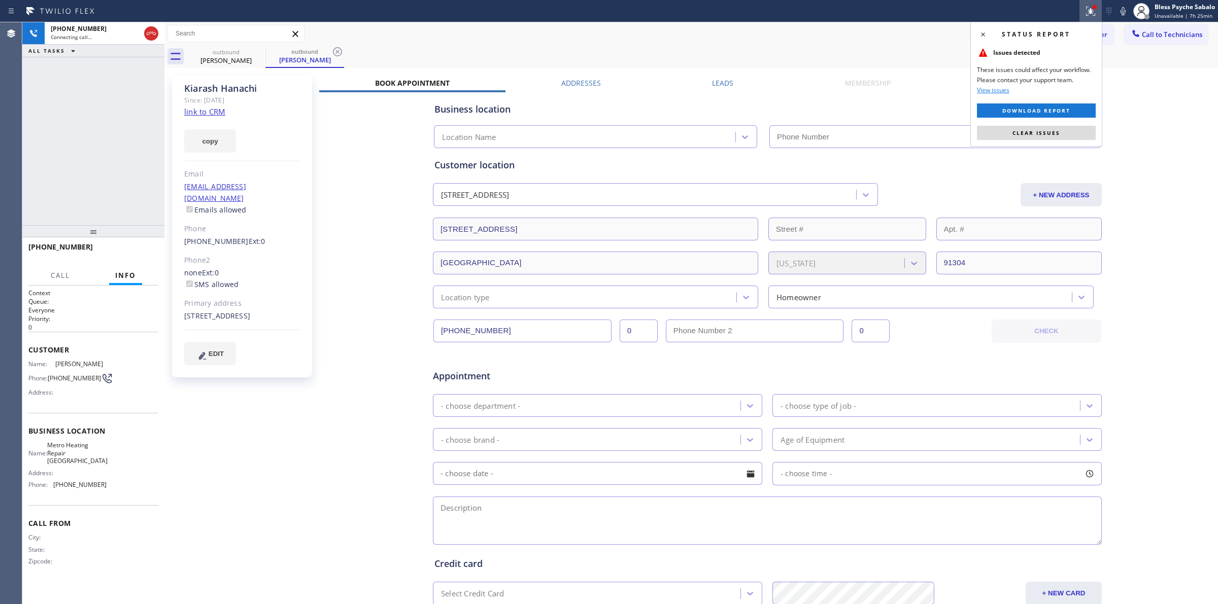
click at [755, 130] on span "Clear issues" at bounding box center [1036, 132] width 48 height 7
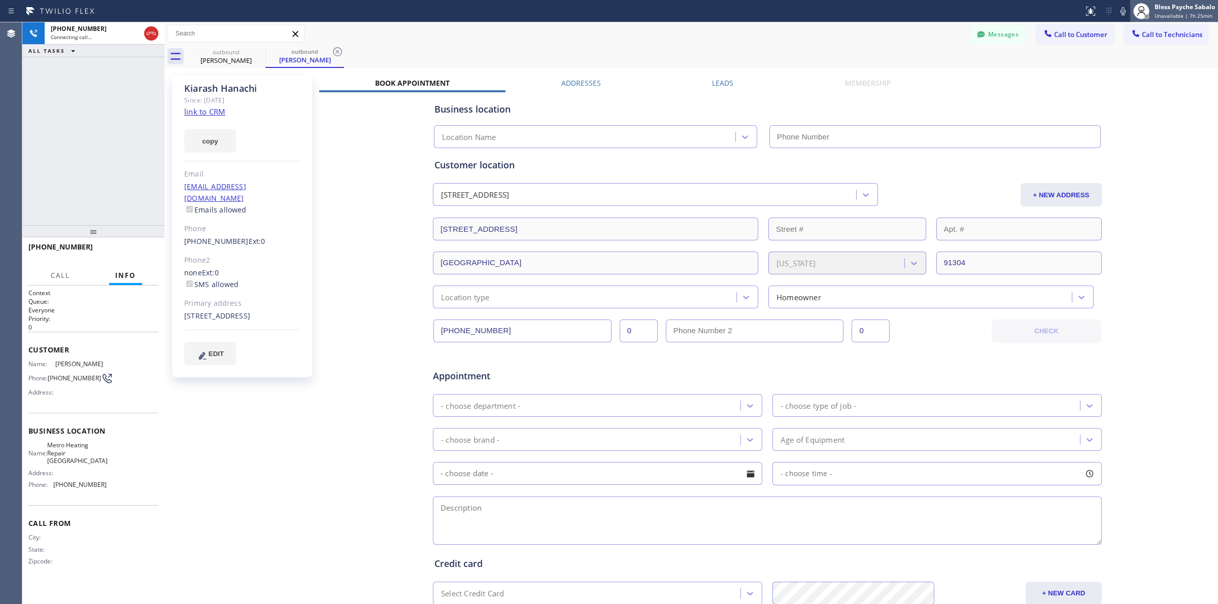
drag, startPoint x: 1143, startPoint y: 111, endPoint x: 1172, endPoint y: 3, distance: 111.4
click at [755, 102] on div "Business location Location Name Personal information [PERSON_NAME] [EMAIL_ADDRE…" at bounding box center [767, 400] width 896 height 616
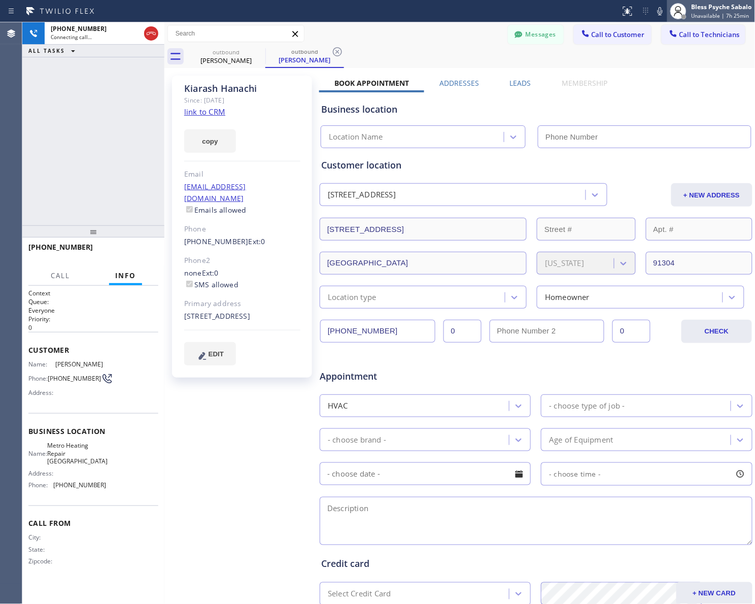
type input "[PHONE_NUMBER]"
click at [414, 58] on div "outbound [PERSON_NAME] outbound [PERSON_NAME]" at bounding box center [471, 56] width 569 height 23
click at [259, 50] on icon at bounding box center [259, 52] width 12 height 12
drag, startPoint x: 356, startPoint y: 33, endPoint x: 383, endPoint y: 33, distance: 27.4
click at [356, 33] on div "Messages Call to Customer Call to Technicians Outbound call Location Metro Heat…" at bounding box center [459, 34] width 591 height 18
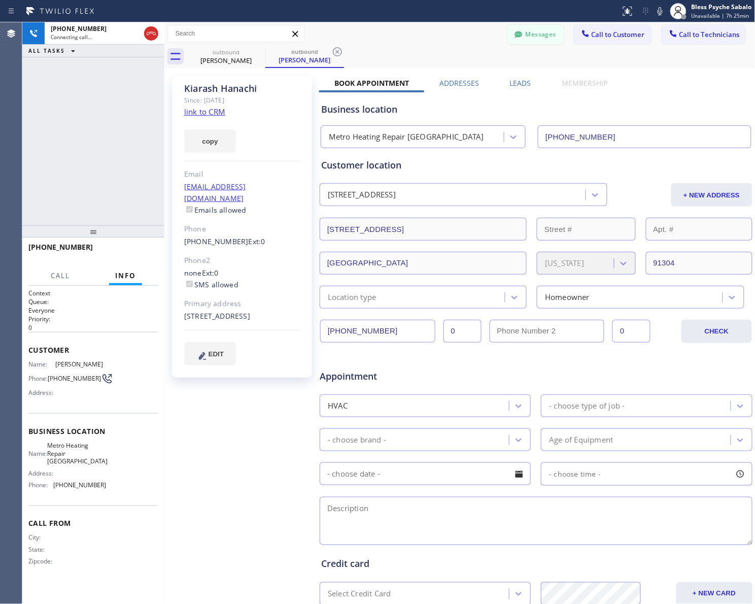
click at [515, 26] on button "Messages" at bounding box center [536, 34] width 56 height 19
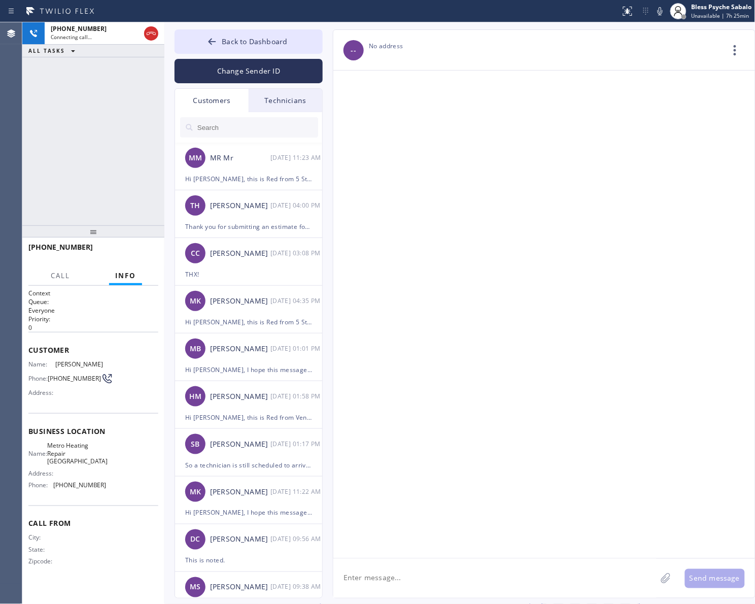
click at [288, 107] on div "Technicians" at bounding box center [286, 100] width 74 height 23
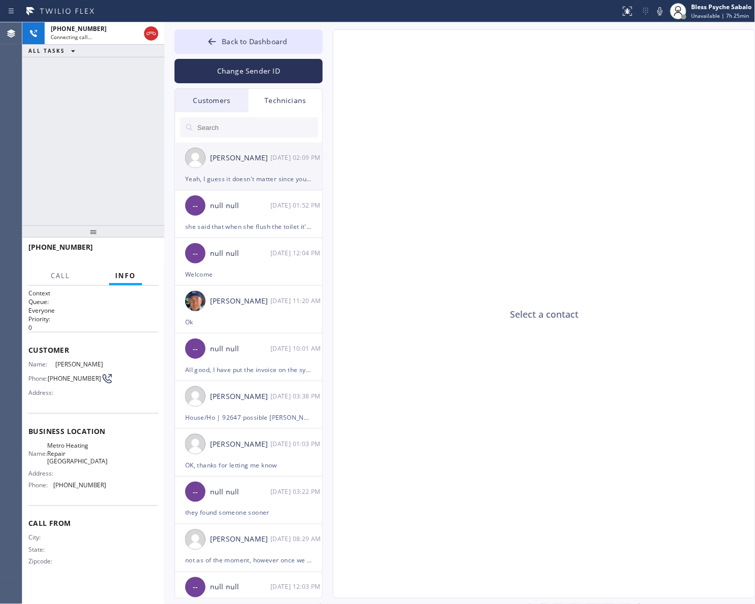
click at [266, 165] on div "[PERSON_NAME] [DATE] 02:09 PM" at bounding box center [249, 158] width 148 height 30
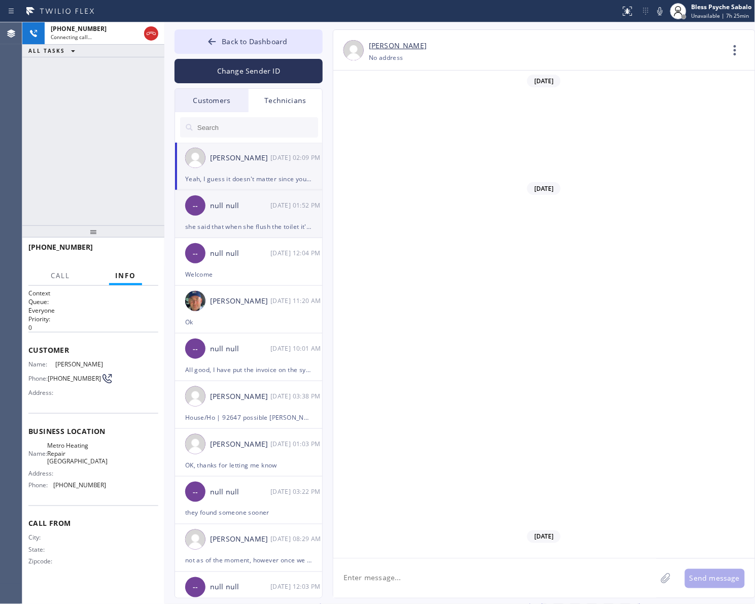
click at [246, 220] on div "-- null null [DATE] 01:52 PM" at bounding box center [249, 205] width 148 height 30
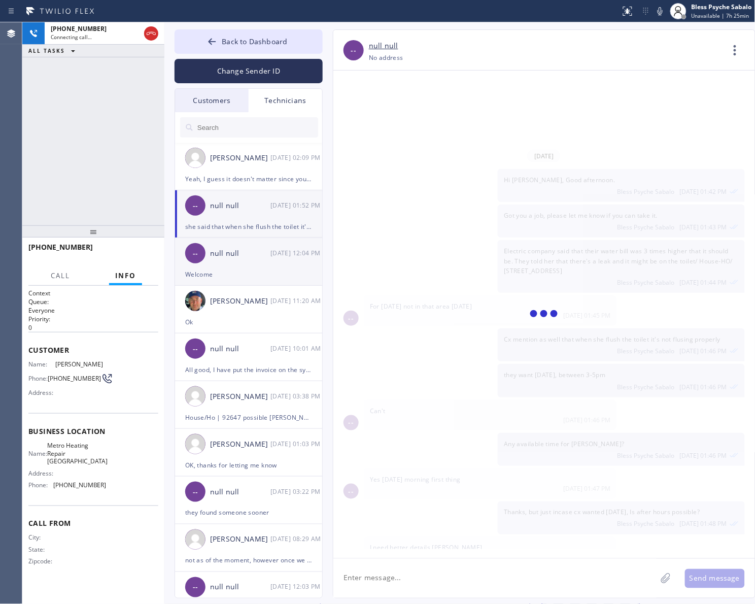
scroll to position [1824, 0]
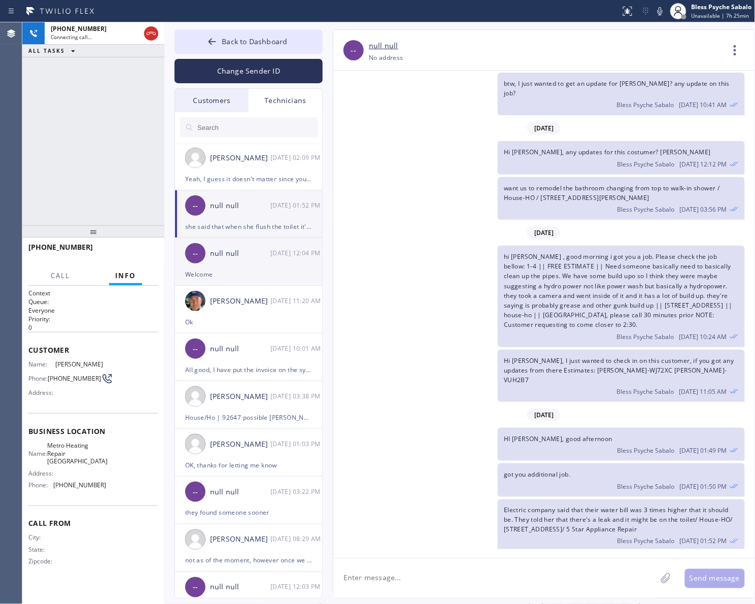
click at [224, 252] on div "null null" at bounding box center [240, 254] width 60 height 12
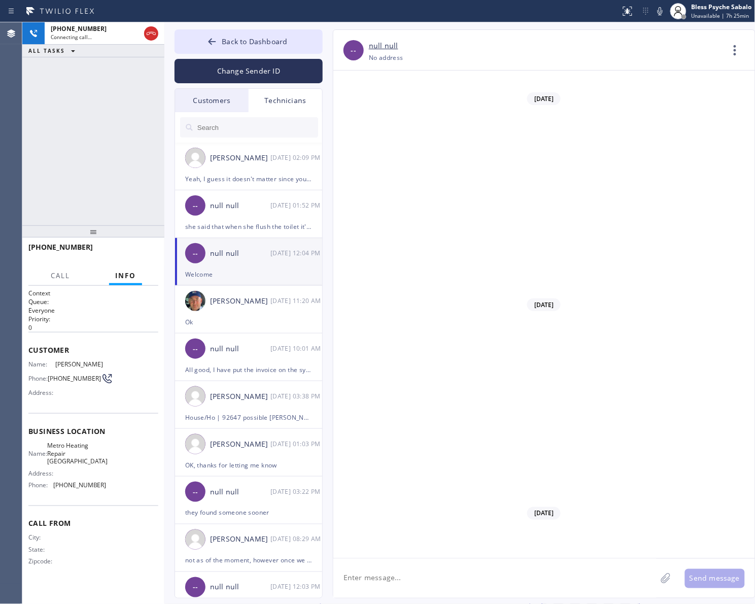
scroll to position [9704, 0]
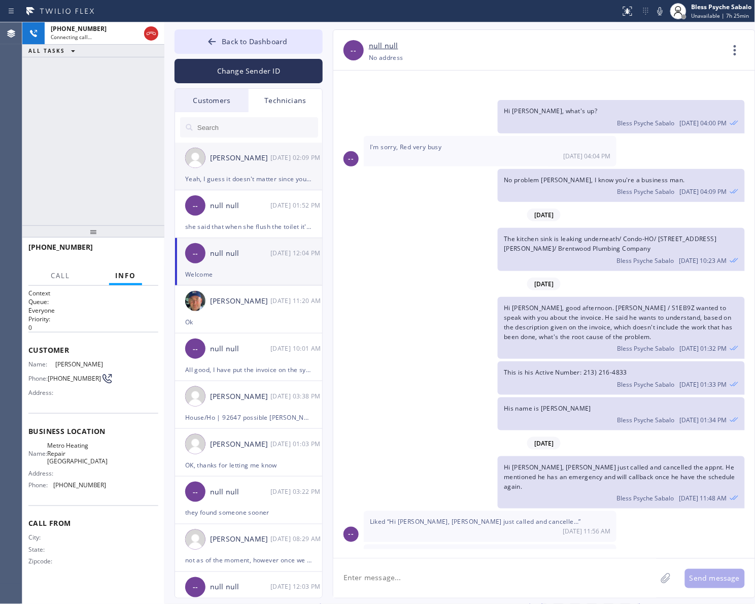
drag, startPoint x: 253, startPoint y: 324, endPoint x: 194, endPoint y: 178, distance: 157.4
click at [253, 321] on div "Ok" at bounding box center [248, 322] width 127 height 12
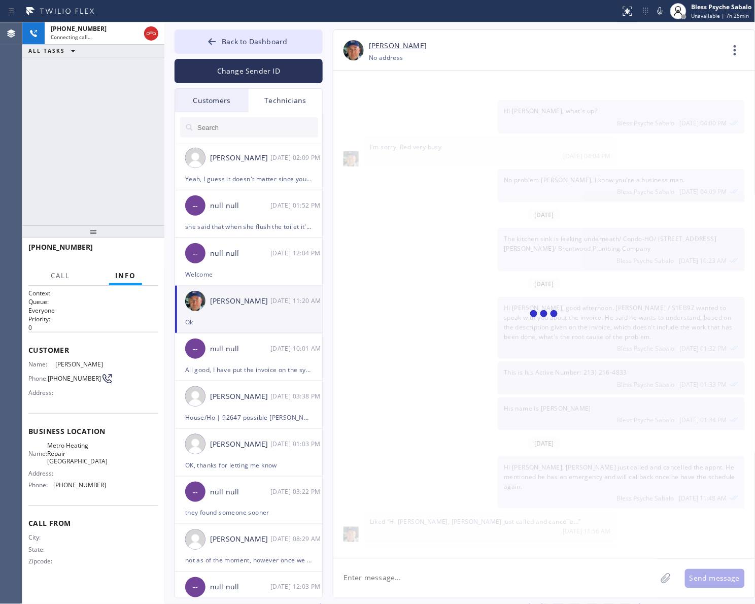
scroll to position [8568, 0]
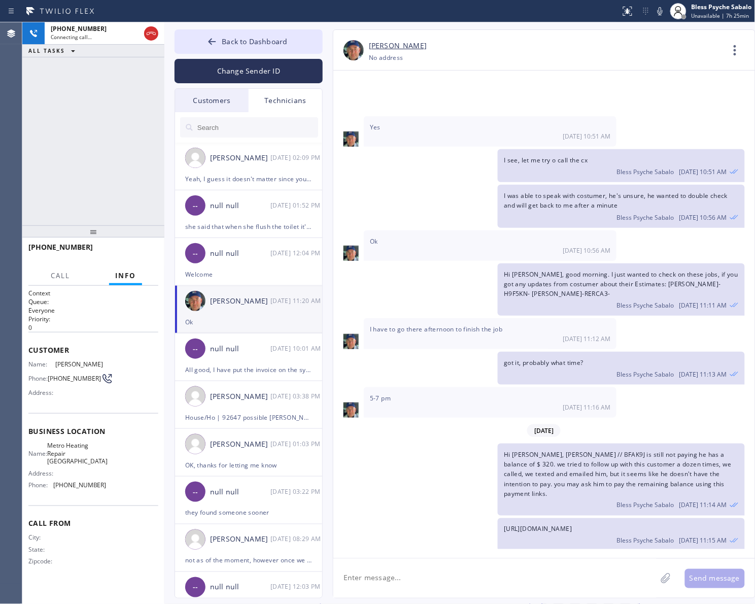
click at [218, 103] on div "Customers" at bounding box center [212, 100] width 74 height 23
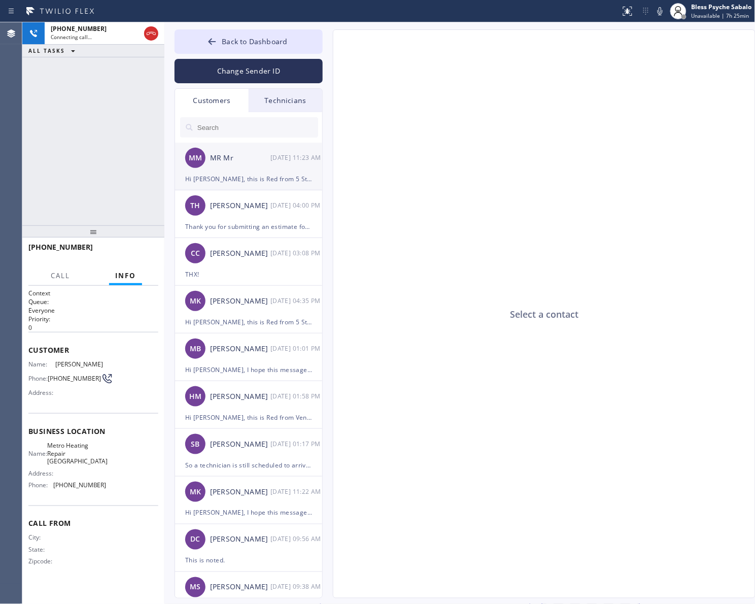
click at [223, 158] on div "MR Mr" at bounding box center [240, 158] width 60 height 12
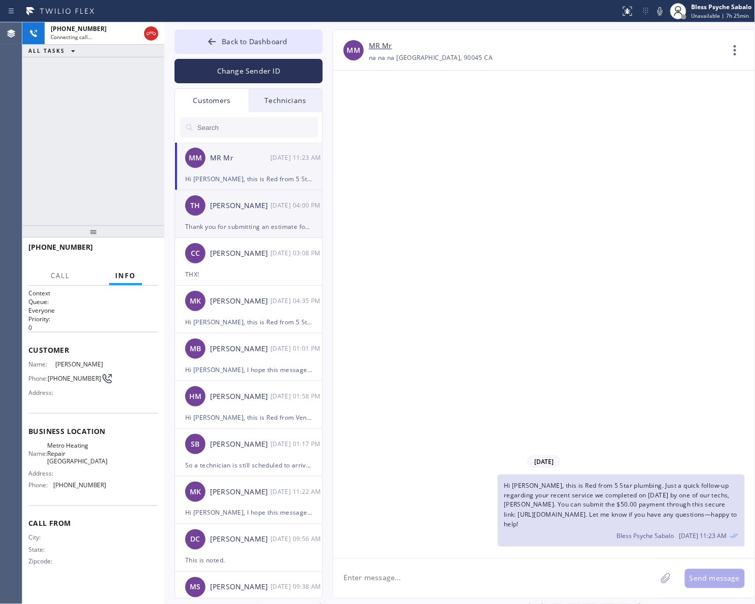
click at [251, 221] on div "Thank you for submitting an estimate for this, we have decoded to go with anoth…" at bounding box center [248, 227] width 127 height 12
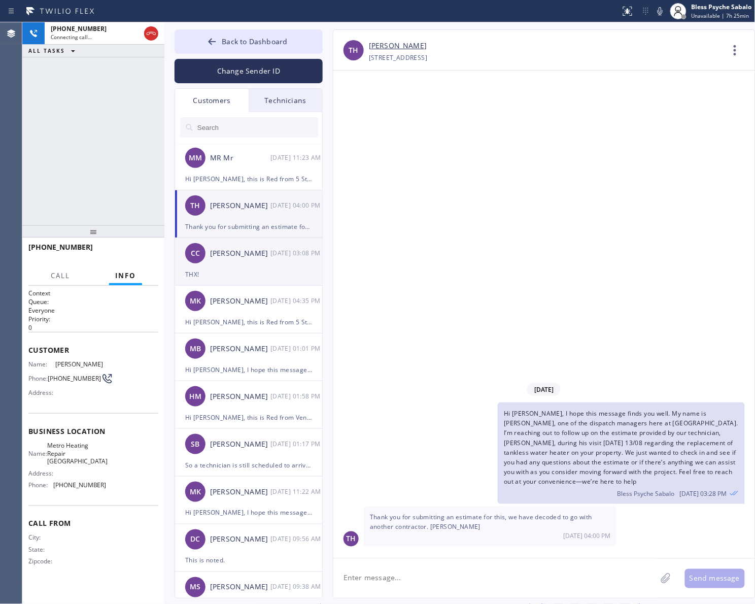
click at [244, 253] on div "[PERSON_NAME]" at bounding box center [240, 254] width 60 height 12
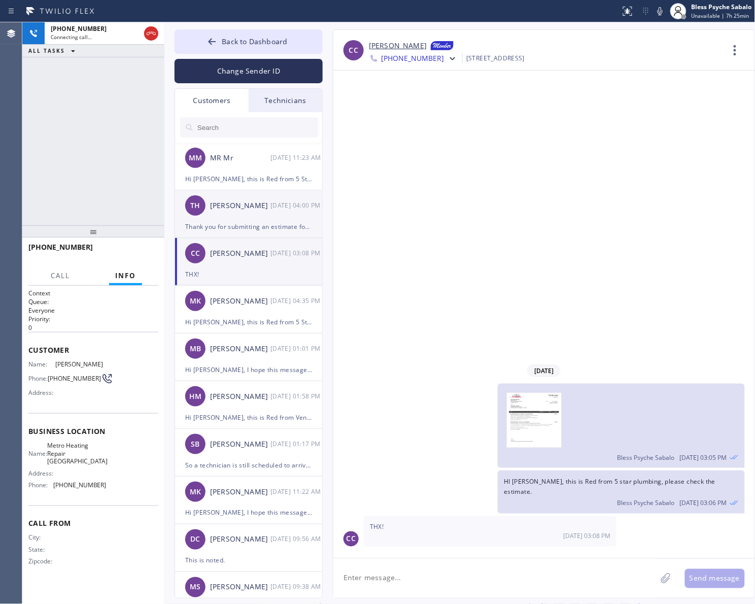
click at [240, 198] on div "TH [PERSON_NAME] [DATE] 04:00 PM" at bounding box center [249, 205] width 148 height 30
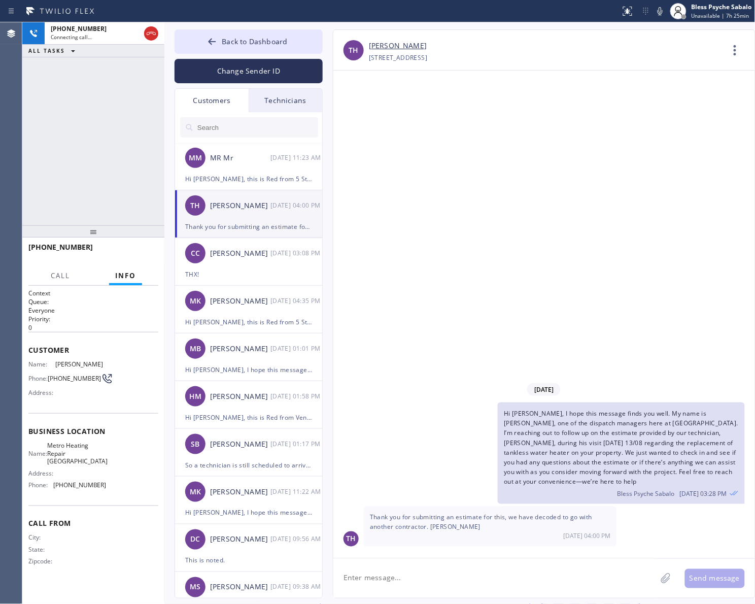
click at [460, 282] on div "[DATE] Hi [PERSON_NAME], I hope this message finds you well. My name is [PERSON…" at bounding box center [544, 315] width 422 height 488
drag, startPoint x: 403, startPoint y: 524, endPoint x: 478, endPoint y: 527, distance: 74.2
click at [478, 524] on div "Thank you for submitting an estimate for this, we have decoded to go with anoth…" at bounding box center [490, 526] width 253 height 40
click at [475, 529] on div "Thank you for submitting an estimate for this, we have decoded to go with anoth…" at bounding box center [490, 526] width 253 height 40
drag, startPoint x: 385, startPoint y: 248, endPoint x: 394, endPoint y: 248, distance: 9.1
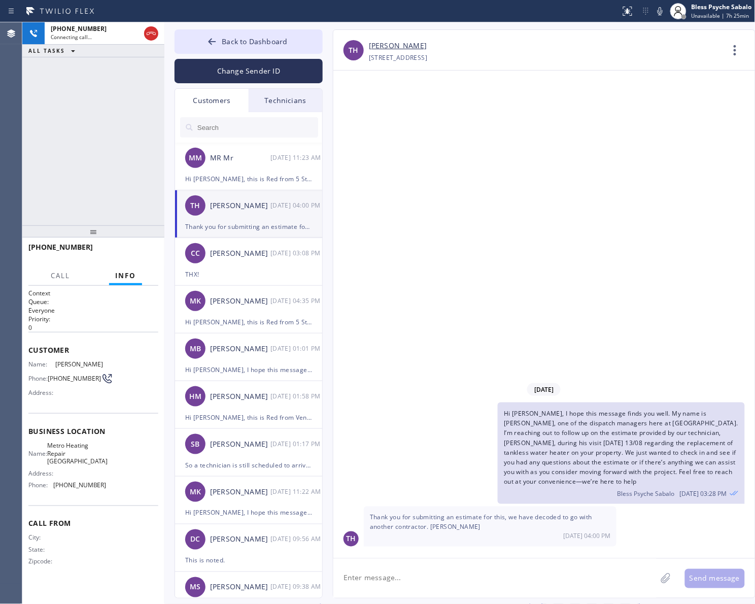
click at [385, 248] on div "[DATE] Hi [PERSON_NAME], I hope this message finds you well. My name is [PERSON…" at bounding box center [544, 315] width 422 height 488
click at [527, 353] on div "[DATE] Hi [PERSON_NAME], I hope this message finds you well. My name is [PERSON…" at bounding box center [544, 315] width 422 height 488
click at [149, 36] on icon at bounding box center [151, 33] width 12 height 12
click at [126, 102] on div "[PHONE_NUMBER] Live | 01:57 ALL TASKS ALL TASKS ACTIVE TASKS TASKS IN WRAP UP" at bounding box center [93, 123] width 142 height 203
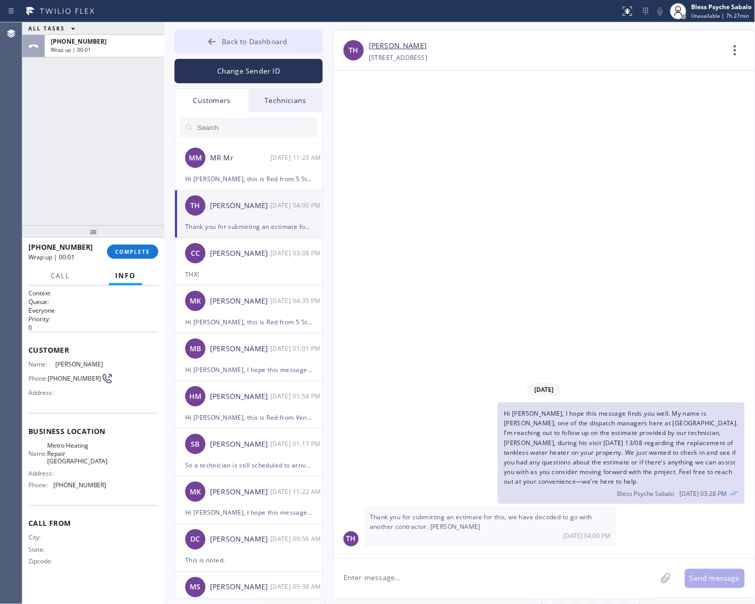
click at [311, 45] on button "Back to Dashboard" at bounding box center [249, 41] width 148 height 24
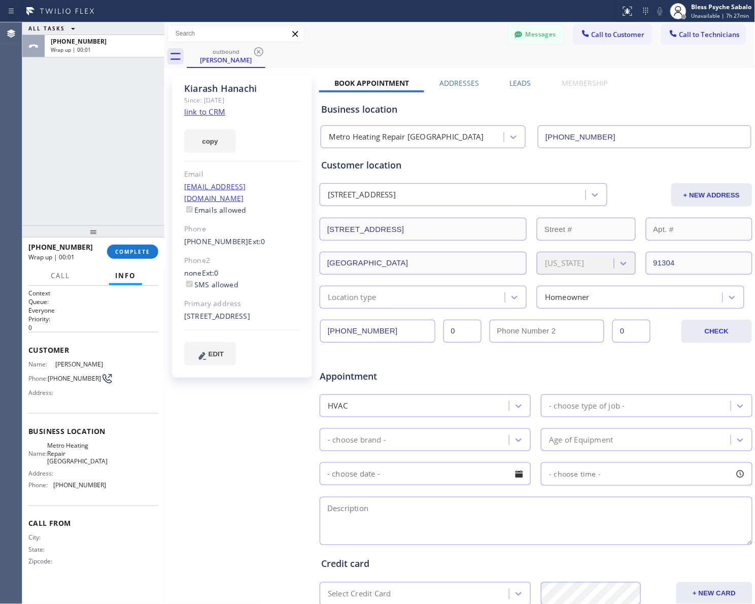
drag, startPoint x: 419, startPoint y: 124, endPoint x: 592, endPoint y: 33, distance: 195.0
click at [432, 120] on div "Business location Metro Heating Repair [GEOGRAPHIC_DATA] [PHONE_NUMBER]" at bounding box center [536, 120] width 434 height 56
click at [701, 42] on button "Call to Technicians" at bounding box center [704, 34] width 84 height 19
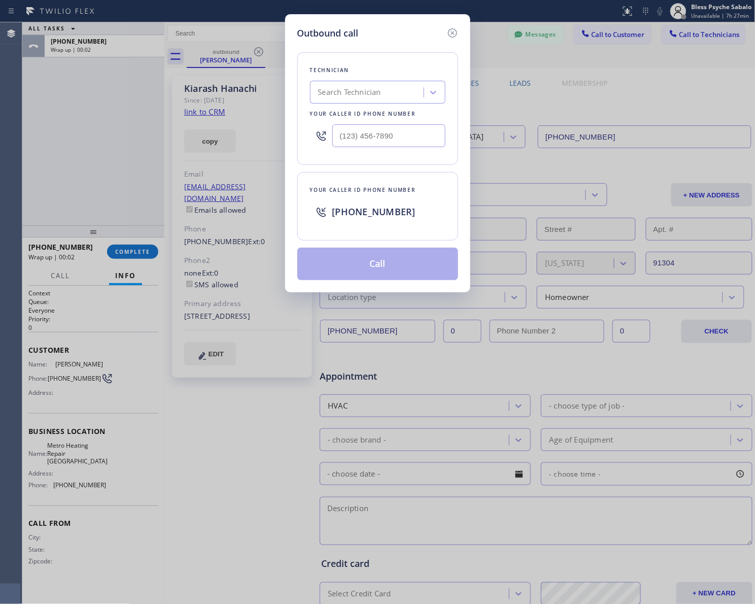
click at [376, 80] on div "Technician Search Technician Your caller id phone number" at bounding box center [377, 108] width 161 height 113
click at [384, 94] on div "Search Technician" at bounding box center [368, 93] width 111 height 18
type input "[PERSON_NAME]"
click at [376, 120] on div "[PERSON_NAME]" at bounding box center [378, 114] width 136 height 18
type input "[PHONE_NUMBER]"
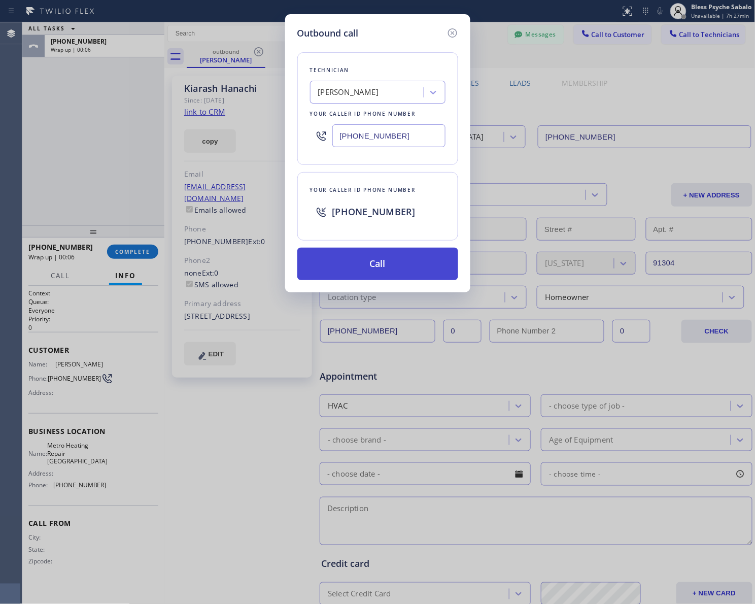
click at [398, 261] on button "Call" at bounding box center [377, 264] width 161 height 32
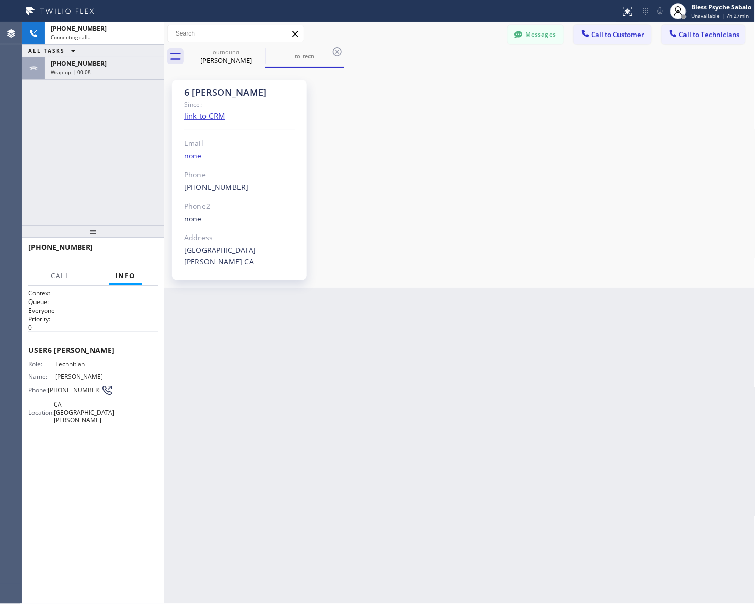
scroll to position [8568, 0]
click at [114, 73] on div "Wrap up | 00:11" at bounding box center [105, 72] width 108 height 7
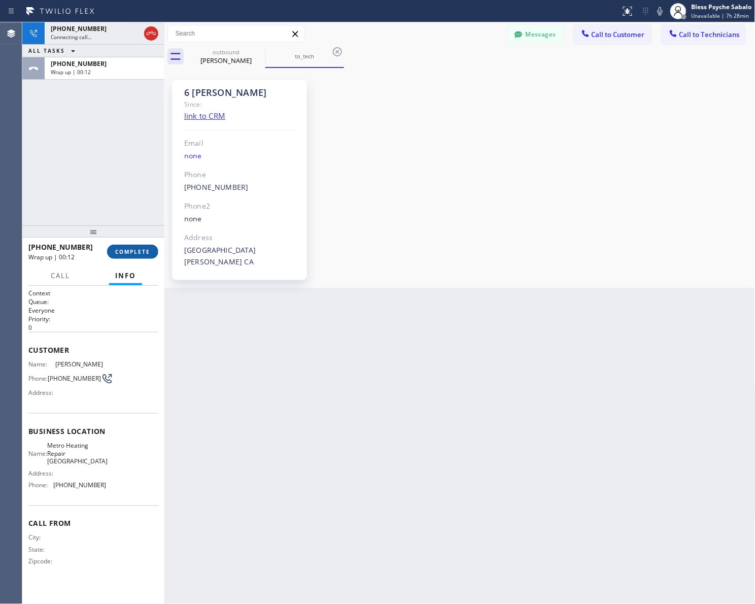
click at [140, 245] on button "COMPLETE" at bounding box center [132, 252] width 51 height 14
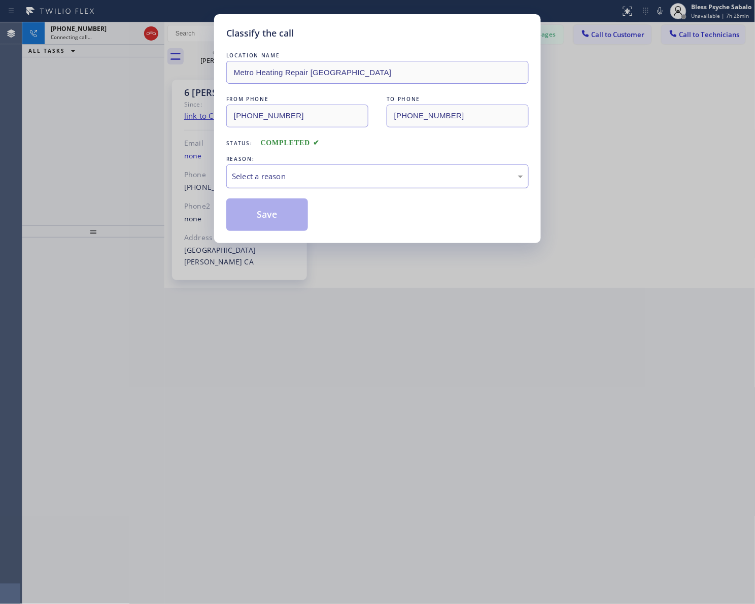
drag, startPoint x: 288, startPoint y: 192, endPoint x: 292, endPoint y: 181, distance: 11.6
click at [289, 188] on div "LOCATION NAME Metro Heating Repair [GEOGRAPHIC_DATA] FROM PHONE [PHONE_NUMBER] …" at bounding box center [377, 140] width 302 height 181
click at [292, 181] on div "Select a reason" at bounding box center [377, 177] width 291 height 12
click at [285, 221] on button "Save" at bounding box center [267, 214] width 82 height 32
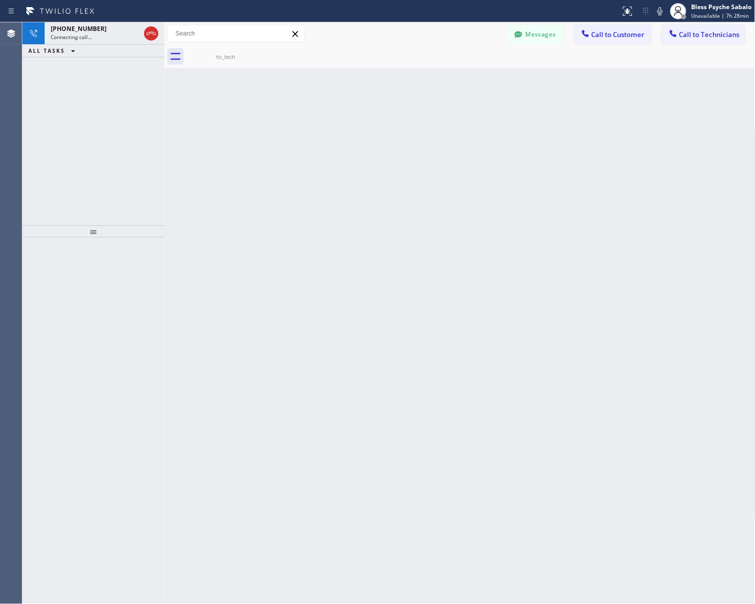
click at [303, 217] on div "Back to Dashboard Change Sender ID Customers Technicians MM MR Mr [DATE] 11:23 …" at bounding box center [459, 313] width 591 height 582
click at [193, 29] on input "text" at bounding box center [236, 33] width 136 height 16
click at [296, 31] on icon at bounding box center [295, 34] width 12 height 12
drag, startPoint x: 295, startPoint y: 33, endPoint x: 312, endPoint y: 49, distance: 23.3
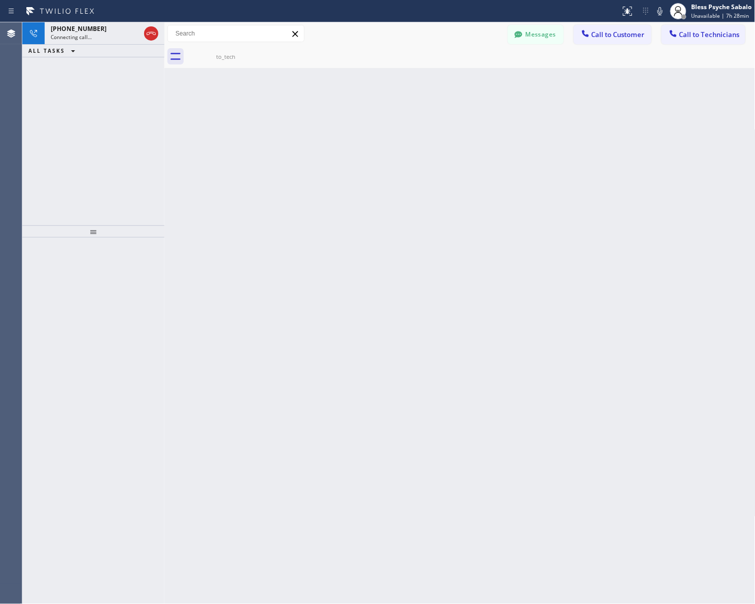
click at [297, 36] on icon at bounding box center [295, 34] width 12 height 12
drag, startPoint x: 325, startPoint y: 70, endPoint x: 295, endPoint y: 62, distance: 30.9
click at [325, 70] on div "Back to Dashboard Change Sender ID Customers Technicians MM MR Mr [DATE] 11:23 …" at bounding box center [459, 313] width 591 height 582
click at [67, 32] on span "[PHONE_NUMBER]" at bounding box center [79, 28] width 56 height 9
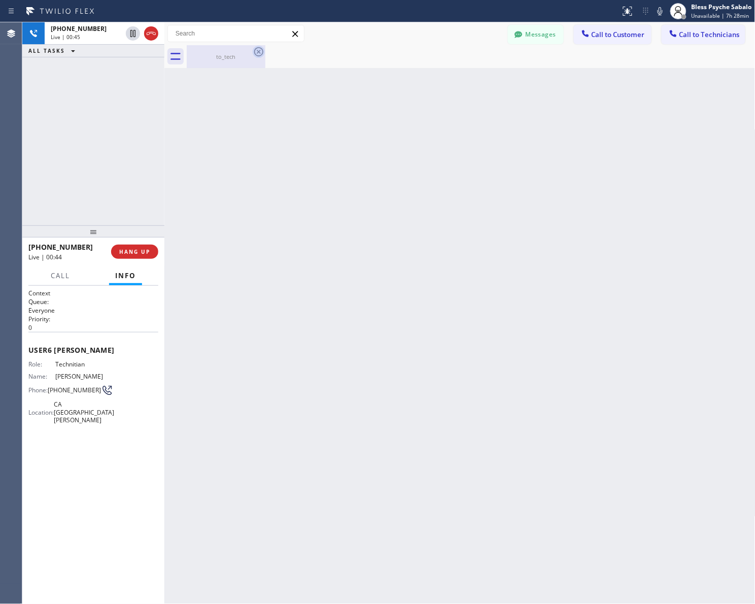
click at [257, 52] on icon at bounding box center [259, 52] width 12 height 12
click at [283, 99] on div "Back to Dashboard Change Sender ID Customers Technicians MM MR Mr [DATE] 11:23 …" at bounding box center [459, 313] width 591 height 582
drag, startPoint x: 139, startPoint y: 252, endPoint x: 145, endPoint y: 243, distance: 11.0
click at [145, 243] on div "[PHONE_NUMBER] Live | 00:54 HANG UP" at bounding box center [93, 252] width 130 height 26
drag, startPoint x: 287, startPoint y: 157, endPoint x: 277, endPoint y: 57, distance: 100.5
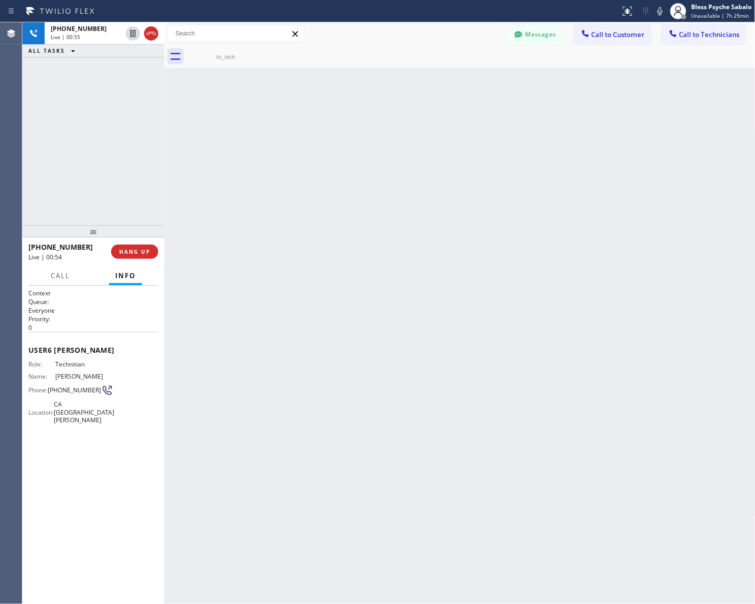
click at [288, 153] on div "Back to Dashboard Change Sender ID Customers Technicians MM MR Mr [DATE] 11:23 …" at bounding box center [459, 313] width 591 height 582
click at [148, 253] on span "HANG UP" at bounding box center [134, 251] width 31 height 7
click at [151, 247] on button "COMPLETE" at bounding box center [132, 252] width 51 height 14
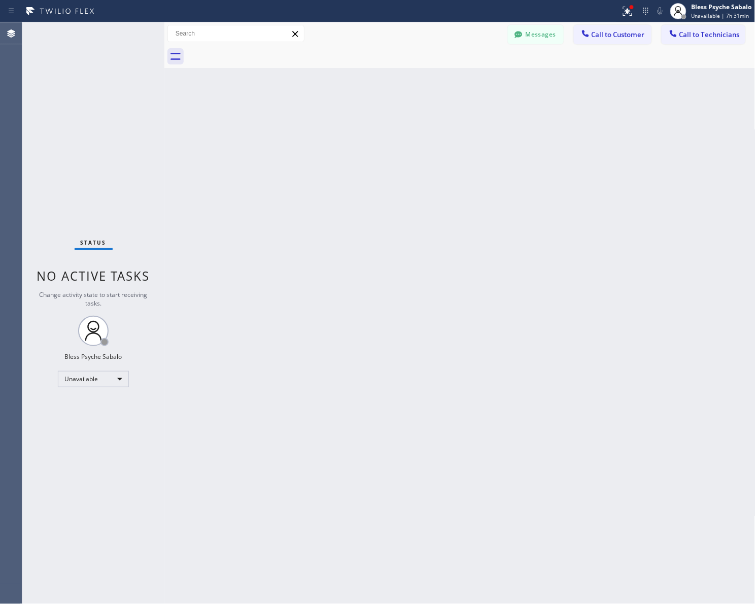
click at [239, 119] on div "Back to Dashboard Change Sender ID Customers Technicians MM MR Mr [DATE] 11:23 …" at bounding box center [459, 313] width 591 height 582
click at [613, 37] on span "Call to Customer" at bounding box center [618, 34] width 53 height 9
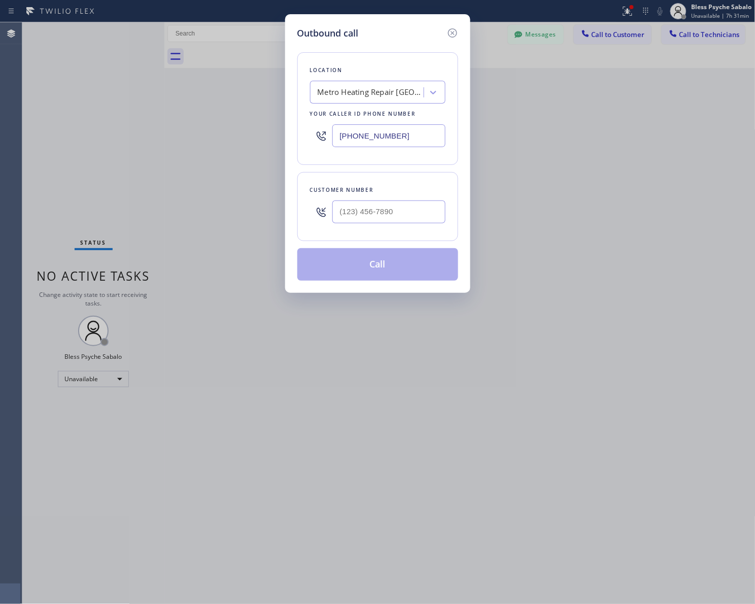
click at [366, 100] on div "Metro Heating Repair [GEOGRAPHIC_DATA]" at bounding box center [378, 92] width 136 height 23
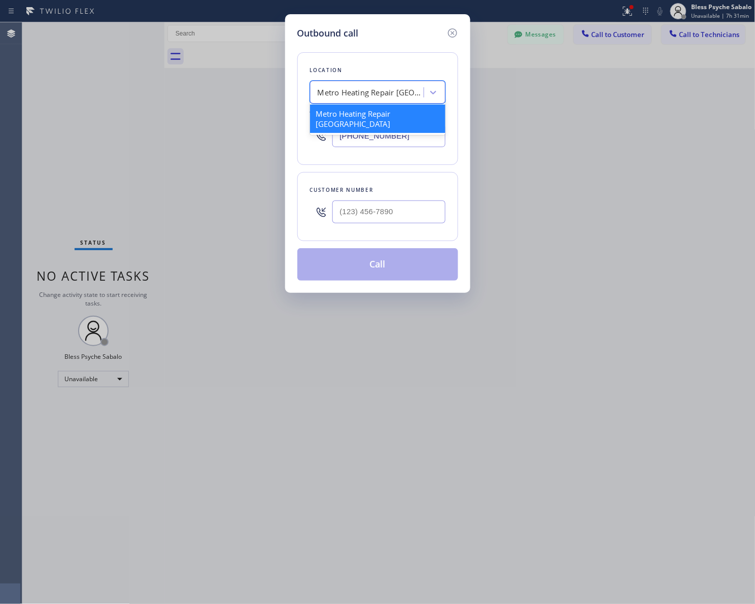
click at [370, 95] on div "Metro Heating Repair [GEOGRAPHIC_DATA]" at bounding box center [371, 93] width 107 height 12
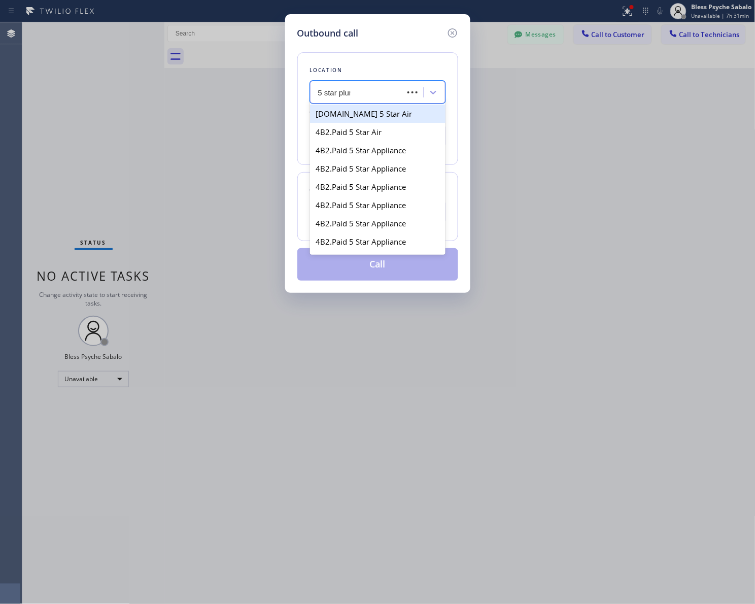
type input "5 star plumbi"
drag, startPoint x: 386, startPoint y: 117, endPoint x: 455, endPoint y: 115, distance: 69.6
click at [386, 117] on div "5 Star Plumbing" at bounding box center [378, 114] width 136 height 18
type input "[PHONE_NUMBER]"
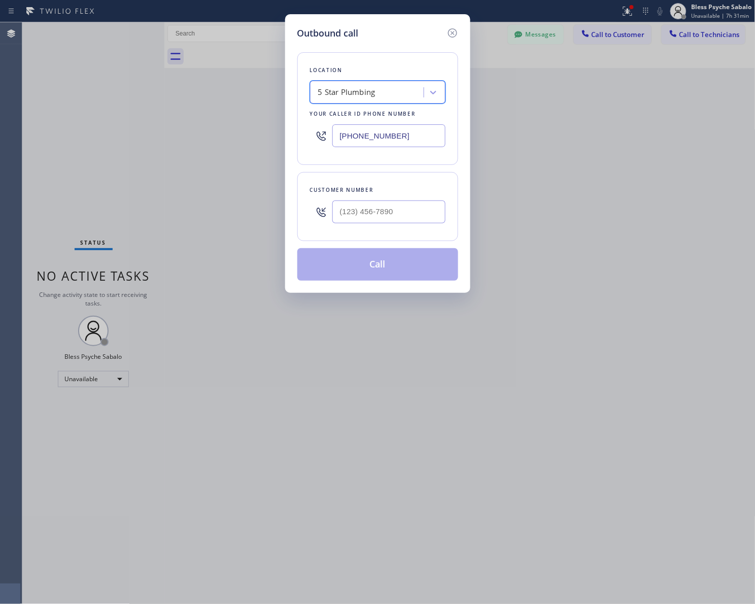
click at [540, 130] on div "Outbound call Location option 5 Star Plumbing, selected. 41 results available. …" at bounding box center [377, 302] width 755 height 604
click at [381, 216] on input "(___) ___-____" at bounding box center [388, 211] width 113 height 23
paste input "424) 477-7875"
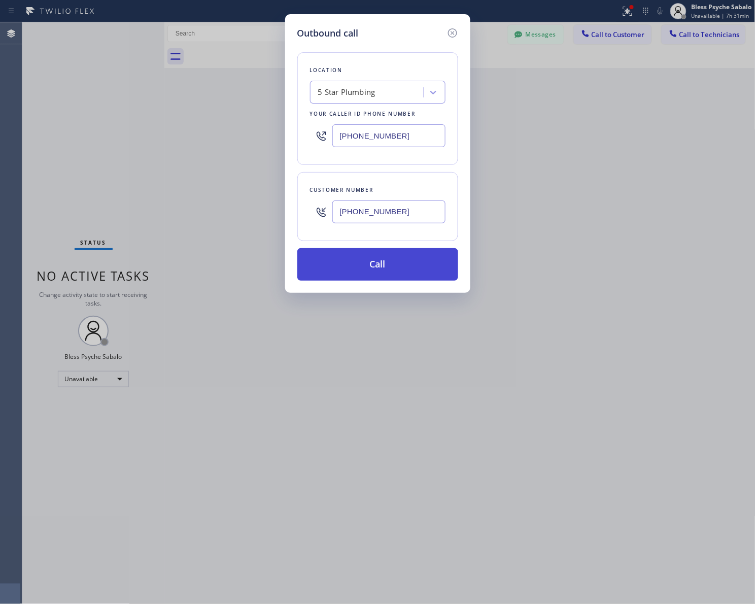
type input "[PHONE_NUMBER]"
click at [385, 262] on button "Call" at bounding box center [377, 264] width 161 height 32
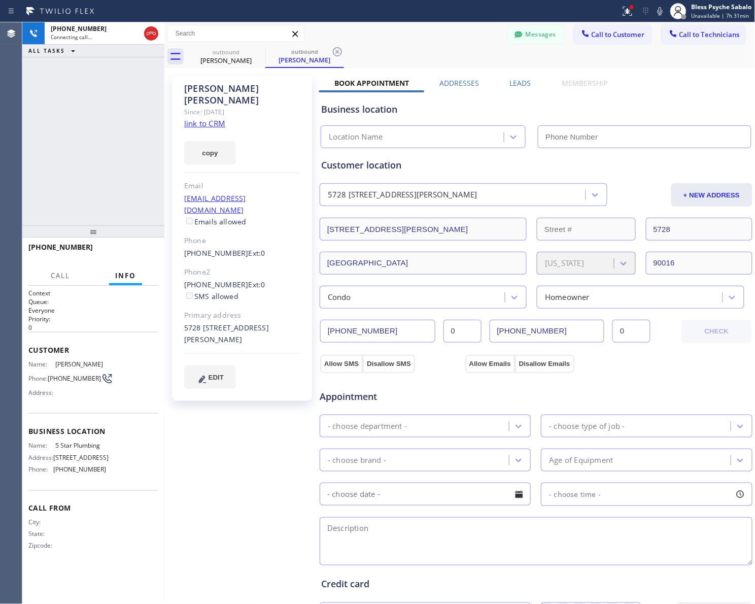
type input "[PHONE_NUMBER]"
click at [132, 255] on button "HANG UP" at bounding box center [134, 252] width 47 height 14
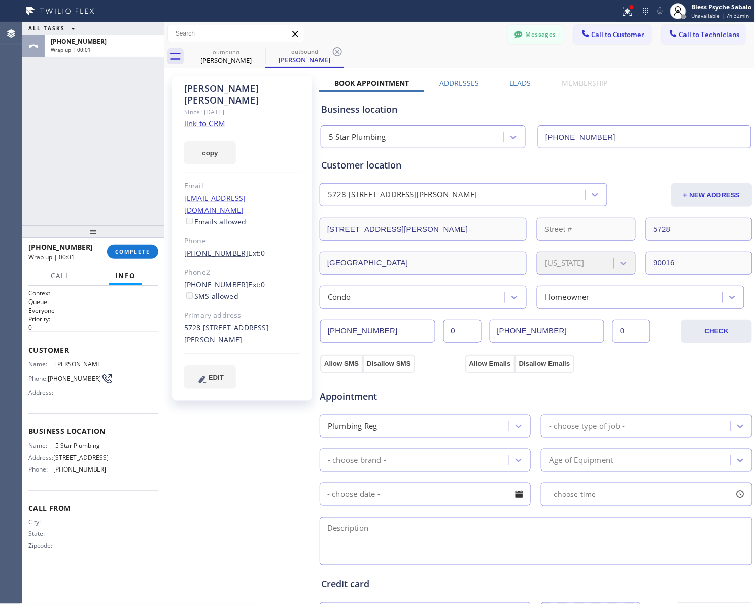
click at [221, 248] on link "[PHONE_NUMBER]" at bounding box center [216, 253] width 64 height 10
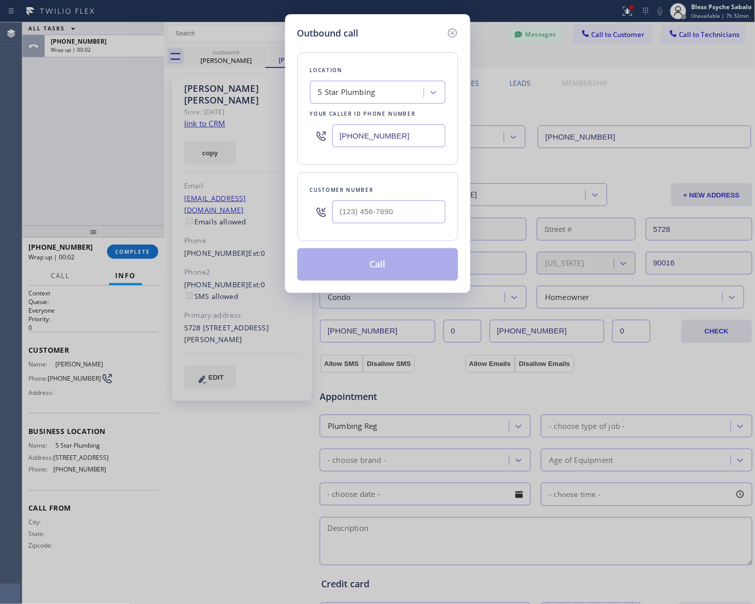
type input "[PHONE_NUMBER]"
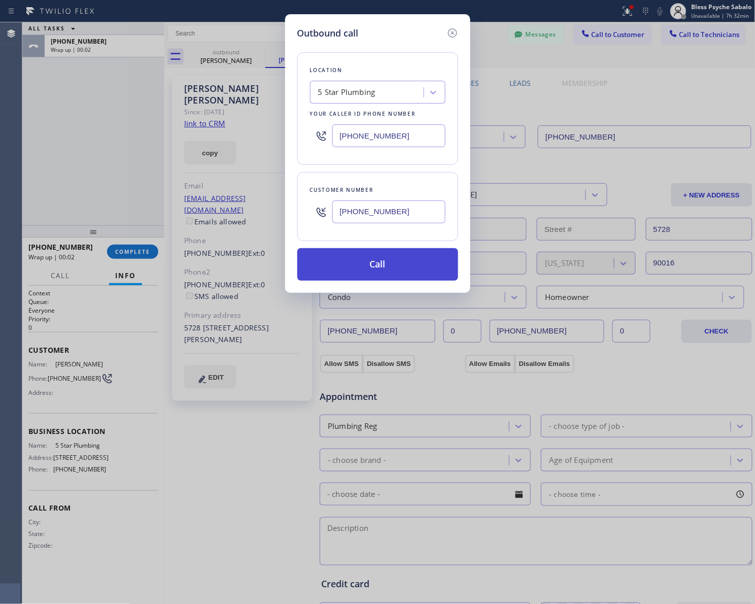
click at [358, 262] on button "Call" at bounding box center [377, 264] width 161 height 32
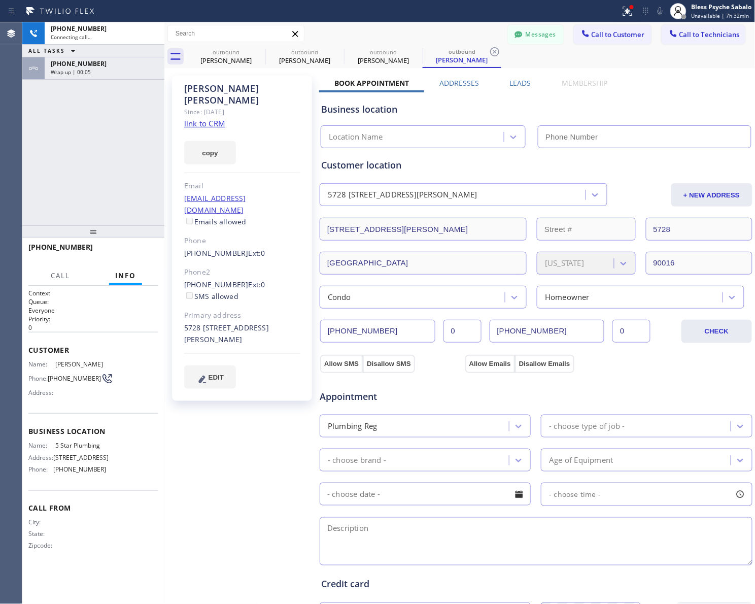
type input "[PHONE_NUMBER]"
click at [138, 245] on button "HANG UP" at bounding box center [134, 252] width 47 height 14
drag, startPoint x: 153, startPoint y: 114, endPoint x: 179, endPoint y: 85, distance: 38.5
click at [154, 110] on div "[PHONE_NUMBER] Live | 00:04 ALL TASKS ALL TASKS ACTIVE TASKS TASKS IN WRAP UP […" at bounding box center [93, 123] width 142 height 203
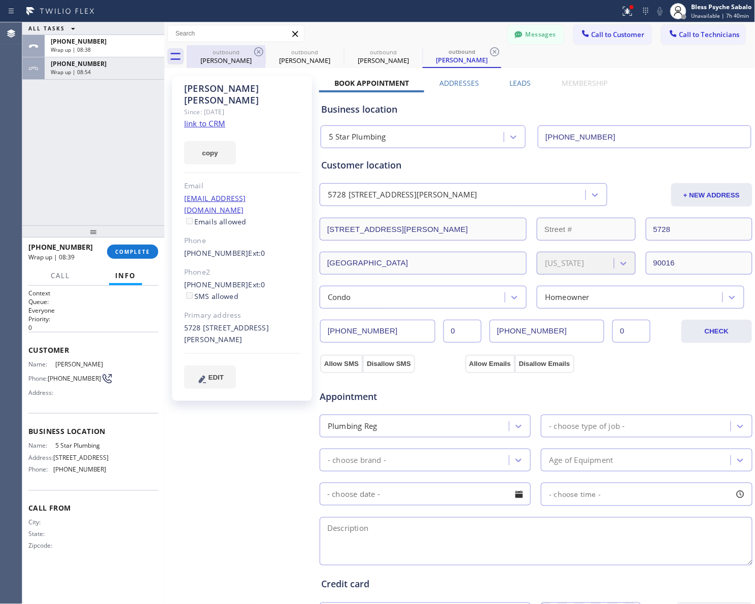
click at [250, 53] on div "outbound" at bounding box center [226, 52] width 77 height 8
click at [256, 52] on icon at bounding box center [259, 52] width 12 height 12
click at [0, 0] on icon at bounding box center [0, 0] width 0 height 0
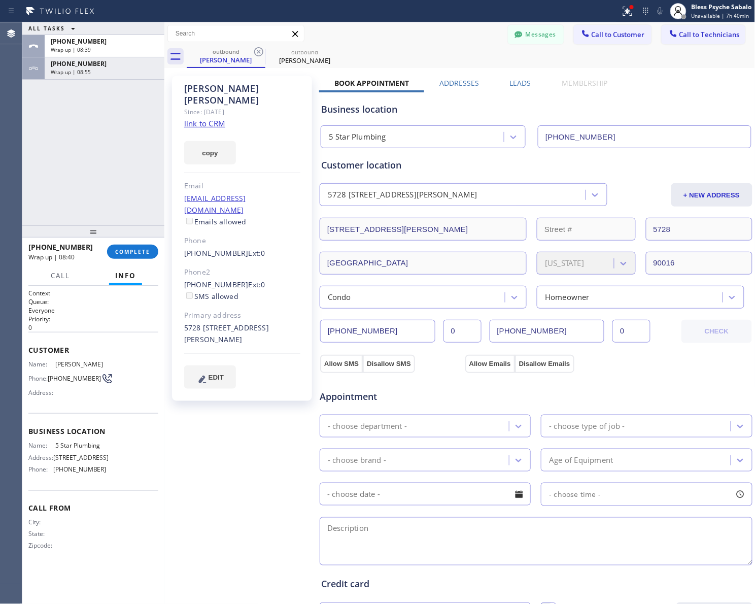
click at [256, 52] on icon at bounding box center [259, 52] width 12 height 12
click at [0, 0] on icon at bounding box center [0, 0] width 0 height 0
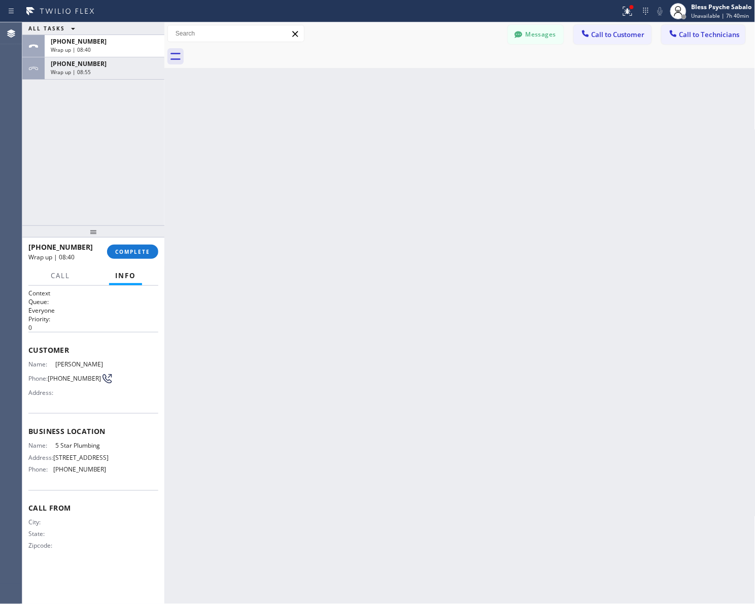
click at [256, 52] on div at bounding box center [471, 56] width 569 height 23
click at [138, 252] on span "COMPLETE" at bounding box center [132, 251] width 35 height 7
click at [618, 28] on div "Classify the call LOCATION NAME 5 Star Plumbing FROM PHONE [PHONE_NUMBER] TO PH…" at bounding box center [388, 313] width 733 height 582
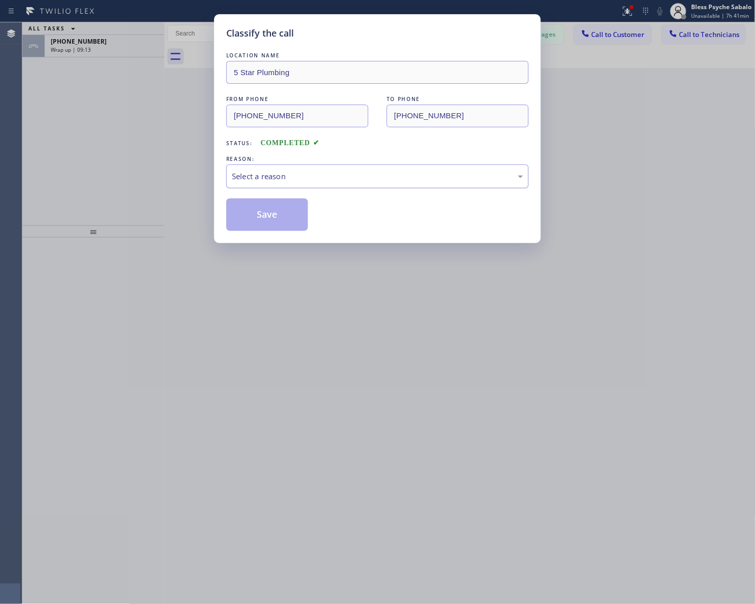
click at [277, 182] on div "Select a reason" at bounding box center [377, 177] width 291 height 12
click at [275, 211] on button "Save" at bounding box center [267, 214] width 82 height 32
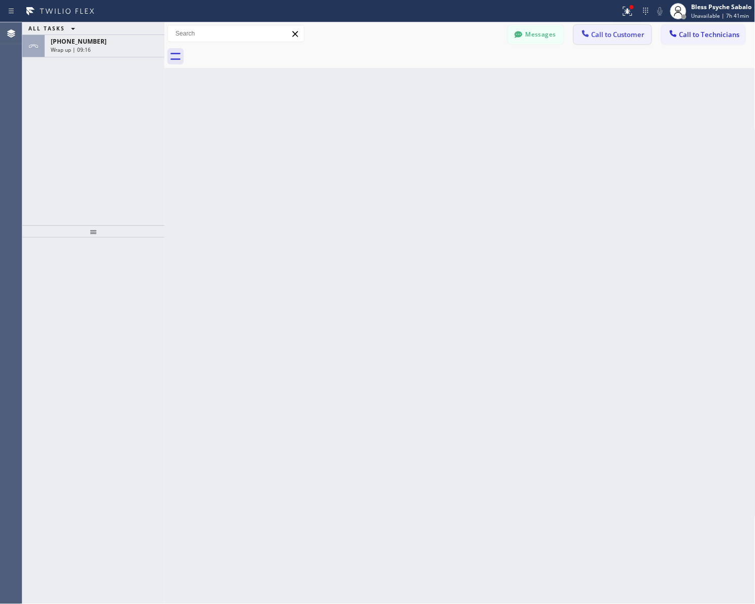
click at [633, 33] on span "Call to Customer" at bounding box center [618, 34] width 53 height 9
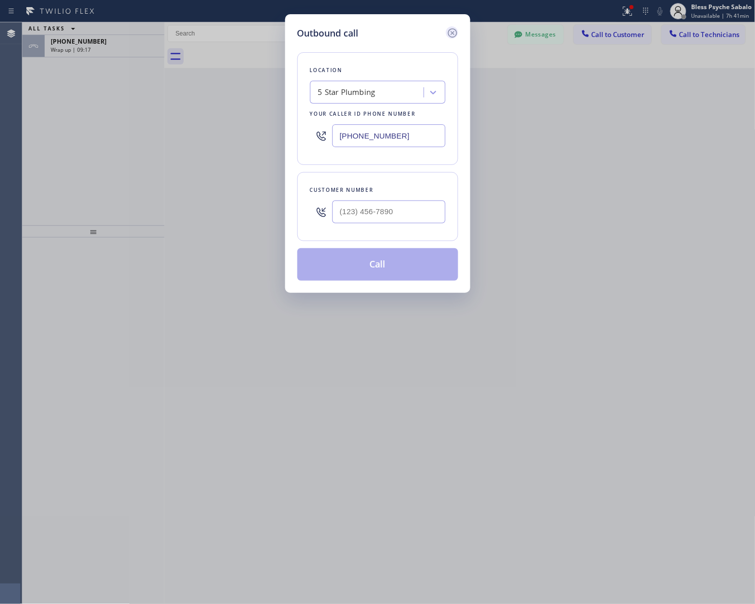
click at [450, 33] on icon at bounding box center [453, 33] width 12 height 12
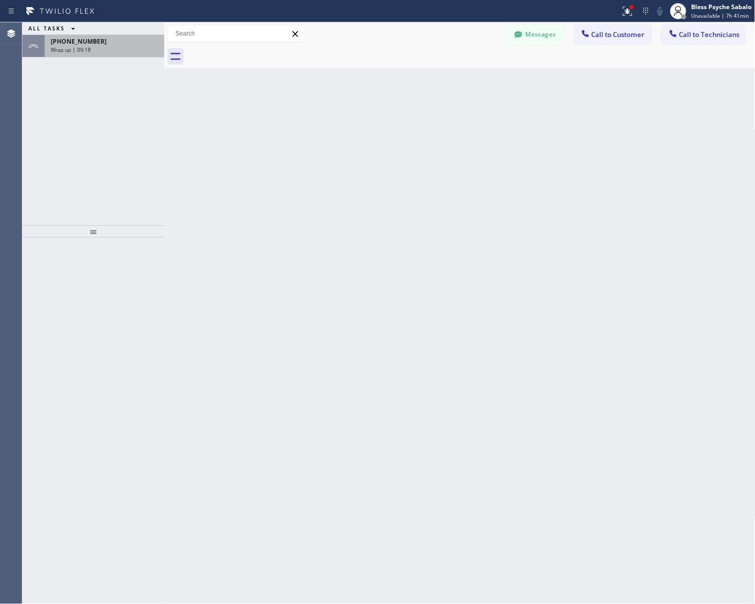
click at [75, 41] on span "[PHONE_NUMBER]" at bounding box center [79, 41] width 56 height 9
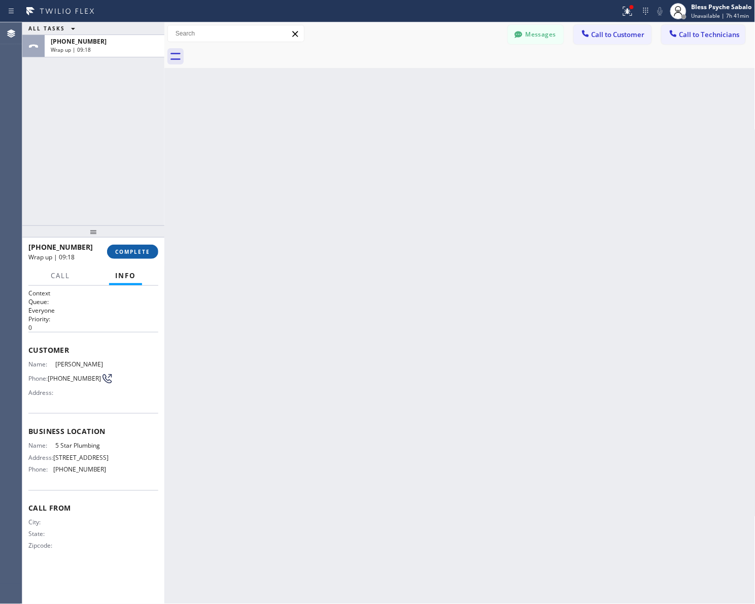
click at [143, 250] on span "COMPLETE" at bounding box center [132, 251] width 35 height 7
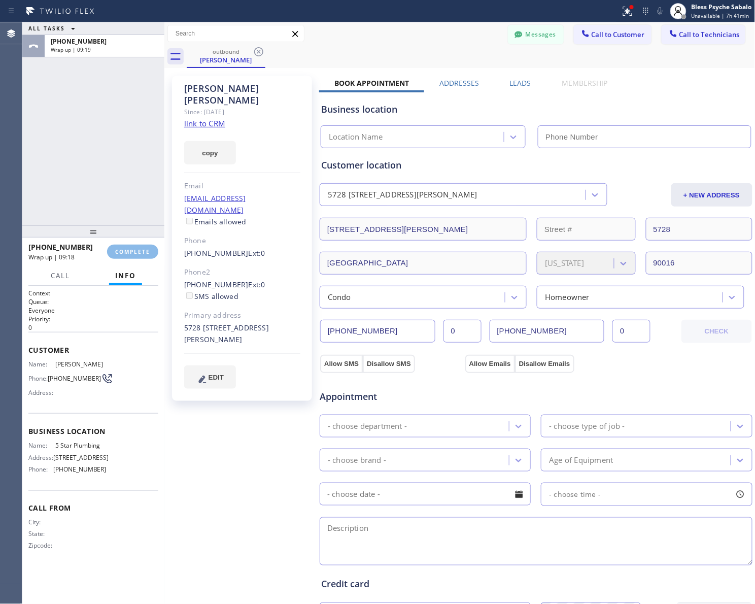
type input "[PHONE_NUMBER]"
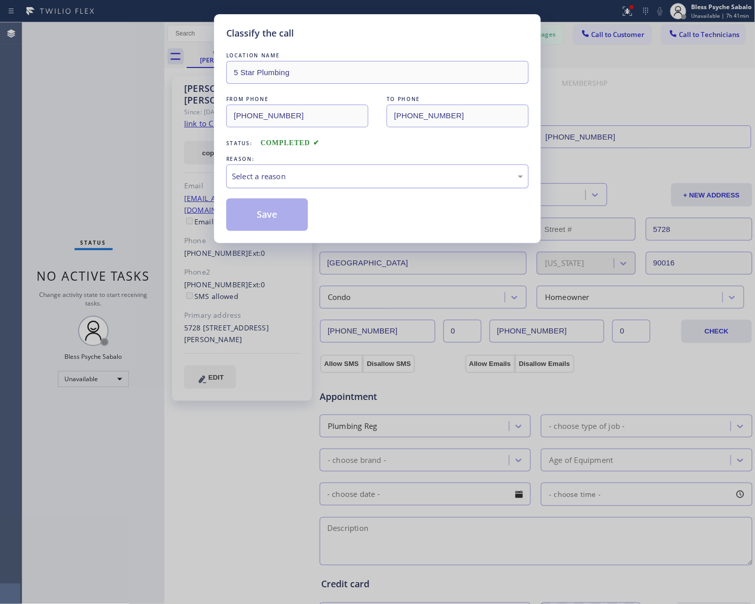
click at [272, 183] on div "Select a reason" at bounding box center [377, 176] width 302 height 24
click at [275, 223] on button "Save" at bounding box center [267, 214] width 82 height 32
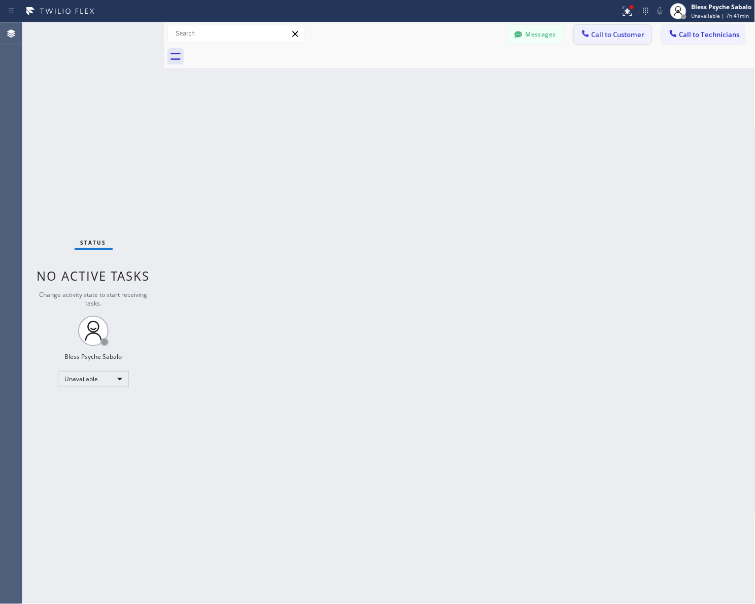
click at [623, 38] on span "Call to Customer" at bounding box center [618, 34] width 53 height 9
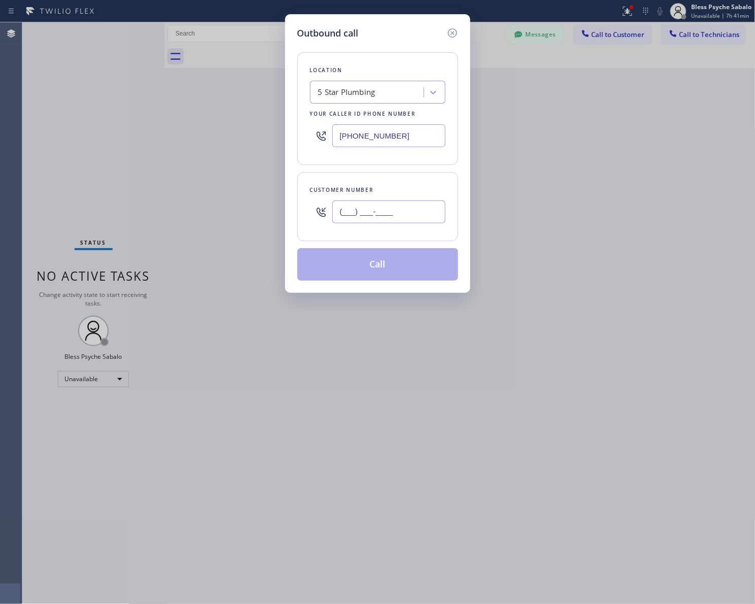
click at [389, 213] on input "(___) ___-____" at bounding box center [388, 211] width 113 height 23
paste input "949) 903-8678"
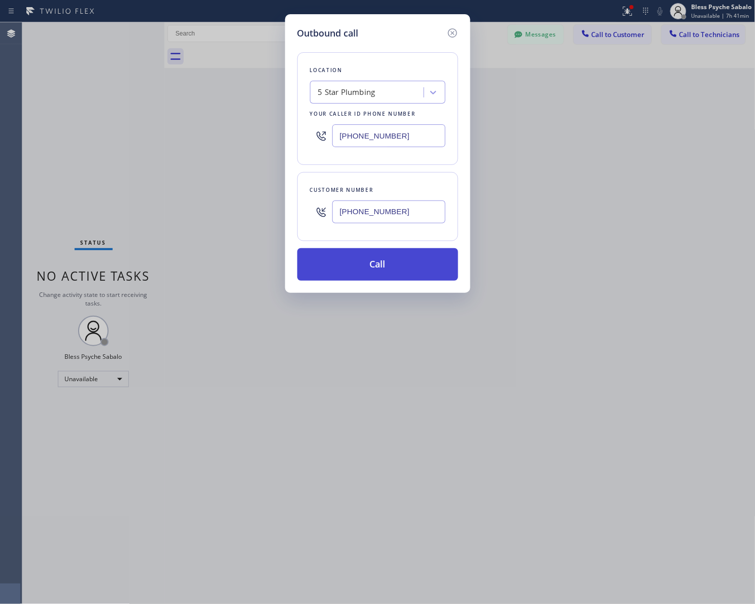
type input "[PHONE_NUMBER]"
click at [387, 277] on button "Call" at bounding box center [377, 264] width 161 height 32
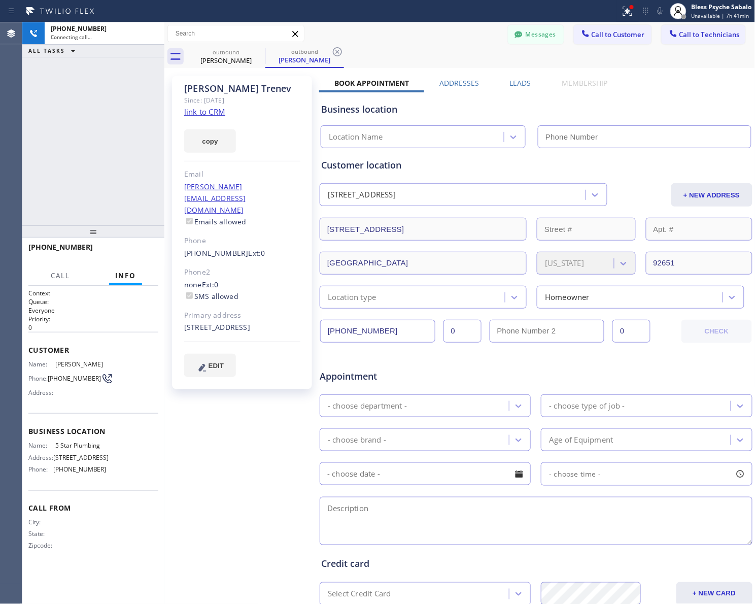
type input "[PHONE_NUMBER]"
click at [227, 439] on div "[PERSON_NAME] Since: [DATE] link to CRM copy Email [PERSON_NAME][EMAIL_ADDRESS]…" at bounding box center [243, 400] width 152 height 658
click at [625, 10] on icon at bounding box center [628, 11] width 12 height 12
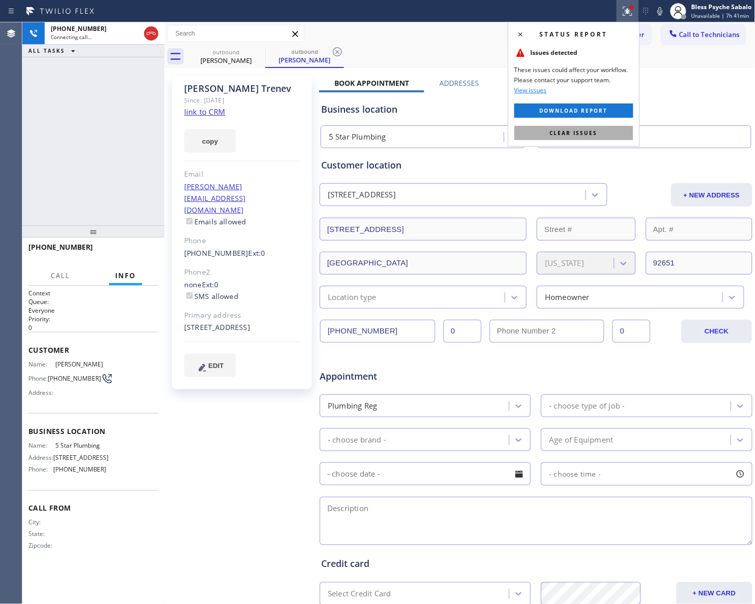
click at [575, 130] on span "Clear issues" at bounding box center [574, 132] width 48 height 7
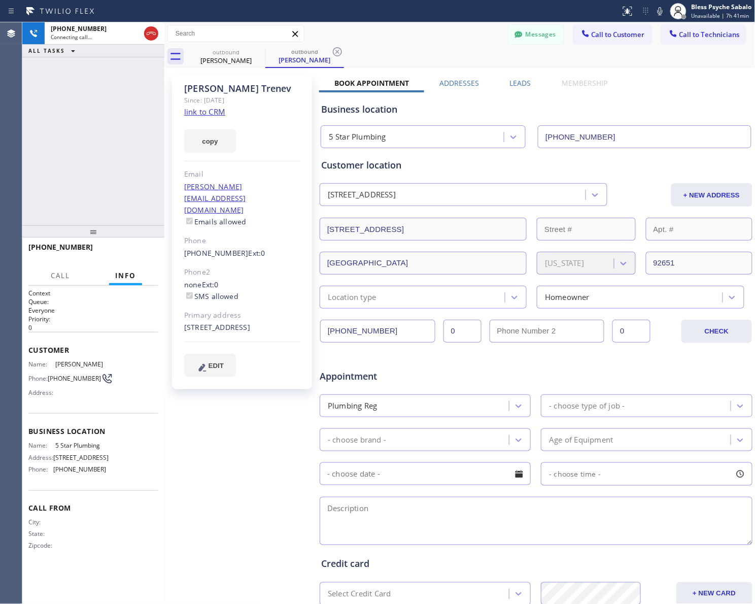
click at [612, 90] on div "Business location 5 Star Plumbing [PHONE_NUMBER]" at bounding box center [536, 118] width 434 height 60
click at [134, 252] on span "HANG UP" at bounding box center [134, 251] width 31 height 7
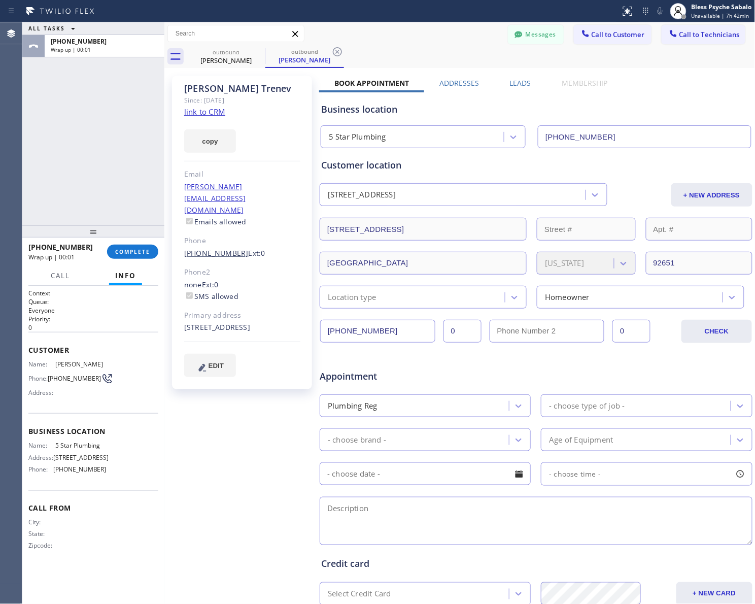
click at [225, 248] on link "[PHONE_NUMBER]" at bounding box center [216, 253] width 64 height 10
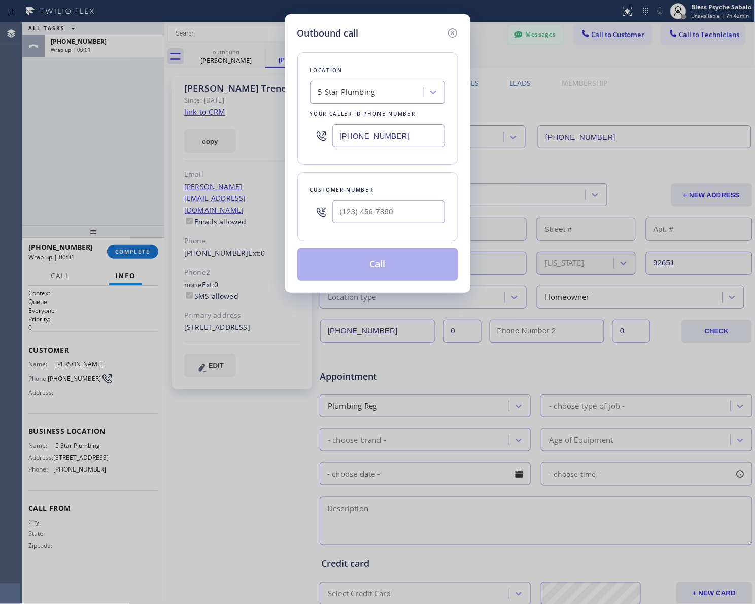
type input "[PHONE_NUMBER]"
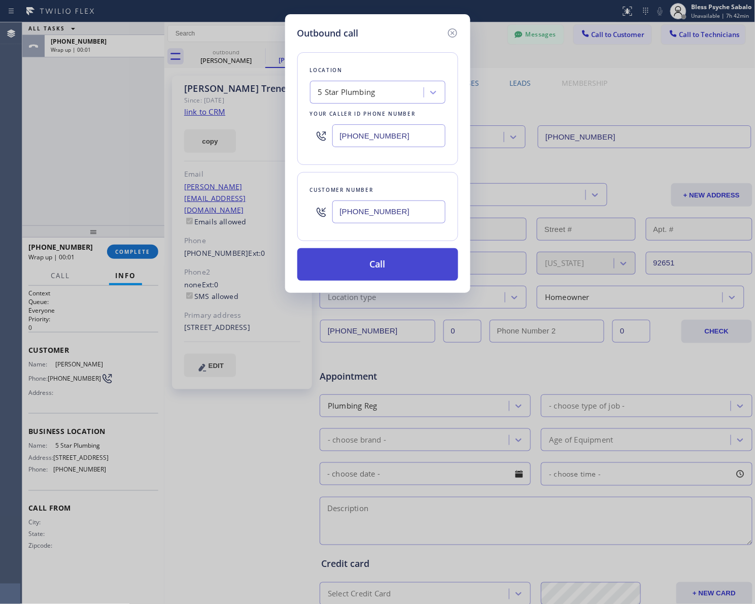
click at [354, 268] on button "Call" at bounding box center [377, 264] width 161 height 32
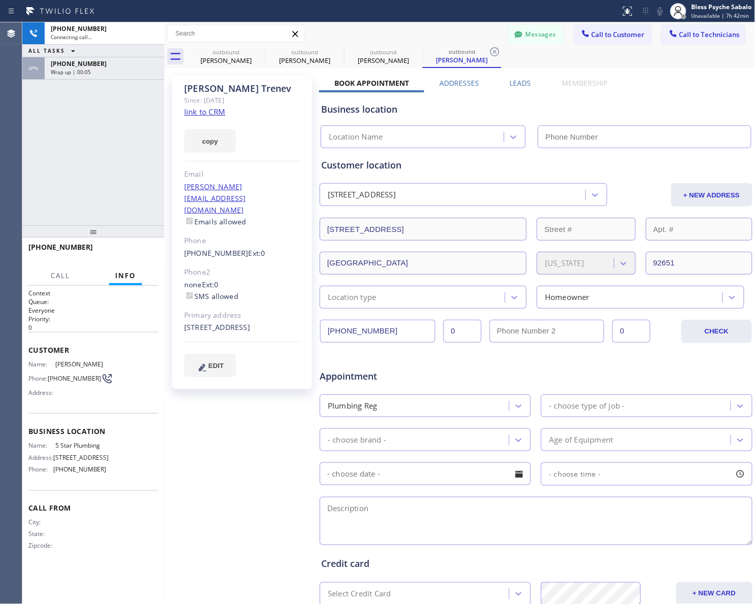
type input "[PHONE_NUMBER]"
drag, startPoint x: 409, startPoint y: 120, endPoint x: 344, endPoint y: 82, distance: 75.0
click at [409, 118] on div "Business location 5 Star Plumbing [PHONE_NUMBER]" at bounding box center [536, 120] width 434 height 56
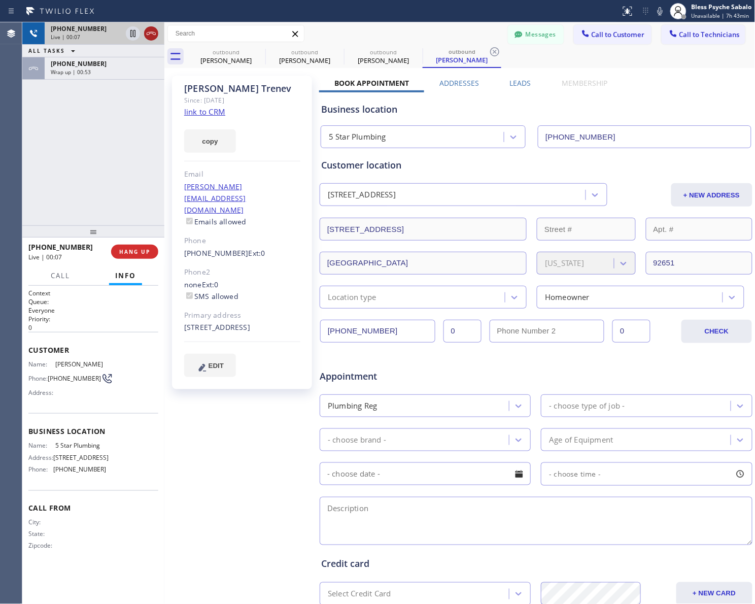
click at [146, 33] on icon at bounding box center [151, 33] width 12 height 12
drag, startPoint x: 117, startPoint y: 82, endPoint x: 245, endPoint y: 1, distance: 151.3
click at [120, 75] on div "[PHONE_NUMBER] Live | 00:08 ALL TASKS ALL TASKS ACTIVE TASKS TASKS IN WRAP UP […" at bounding box center [93, 123] width 142 height 203
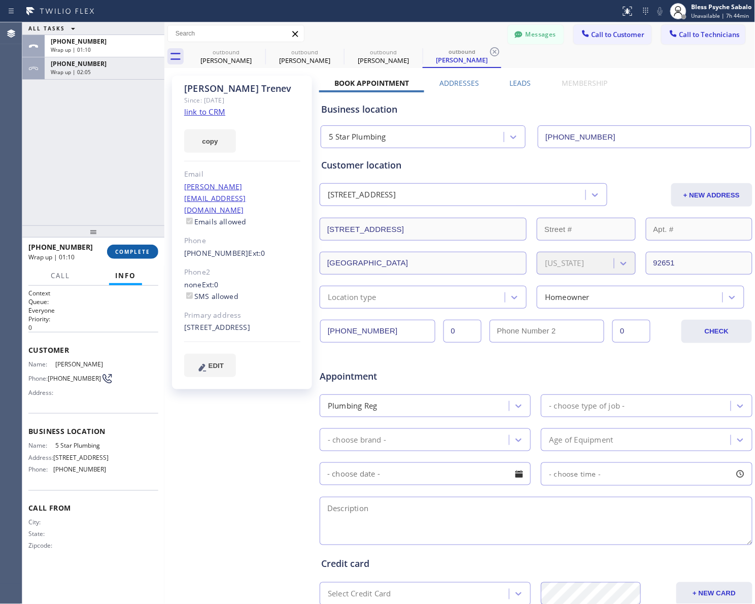
click at [128, 246] on button "COMPLETE" at bounding box center [132, 252] width 51 height 14
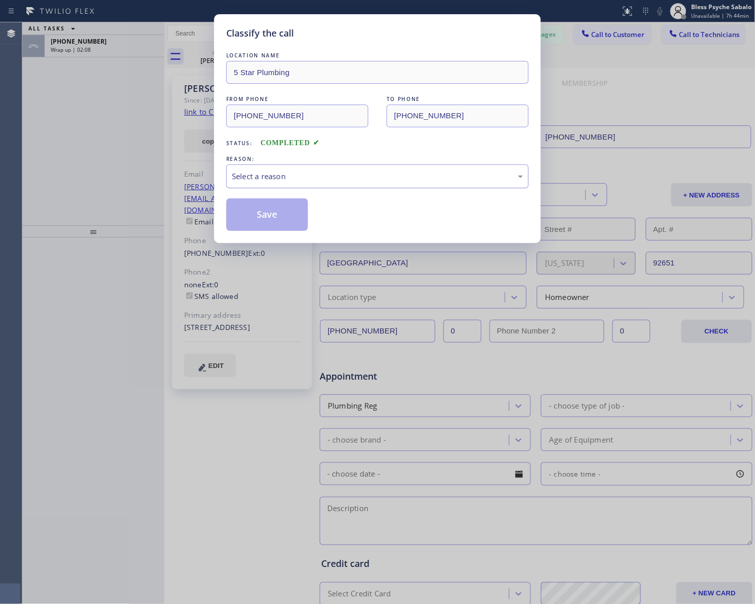
click at [293, 182] on div "Select a reason" at bounding box center [377, 177] width 291 height 12
click at [289, 219] on button "Save" at bounding box center [267, 214] width 82 height 32
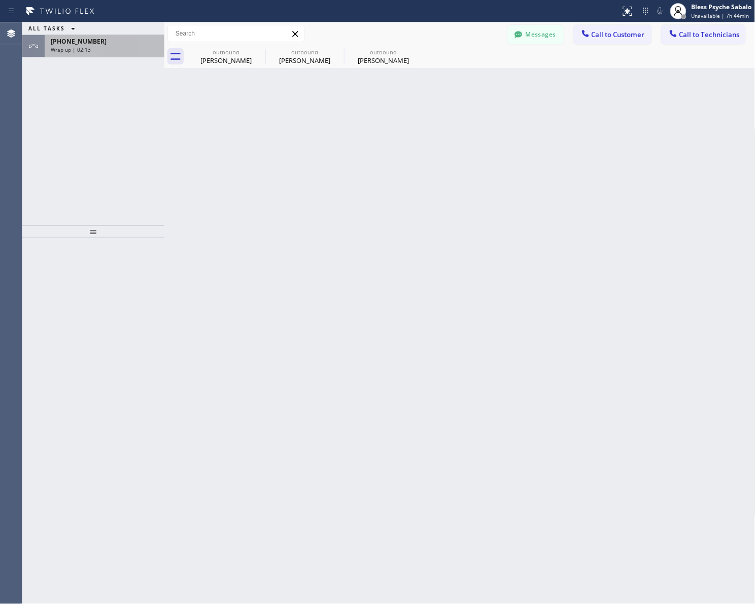
click at [115, 47] on div "Wrap up | 02:13" at bounding box center [105, 49] width 108 height 7
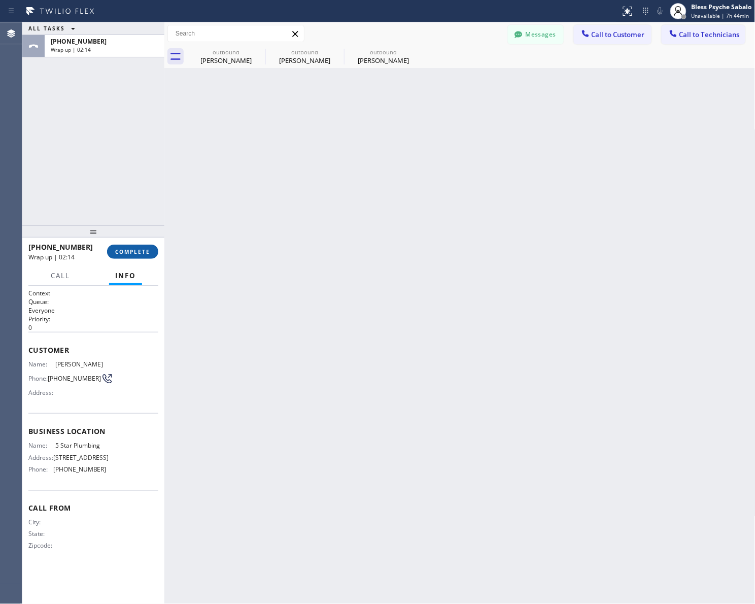
click at [148, 250] on span "COMPLETE" at bounding box center [132, 251] width 35 height 7
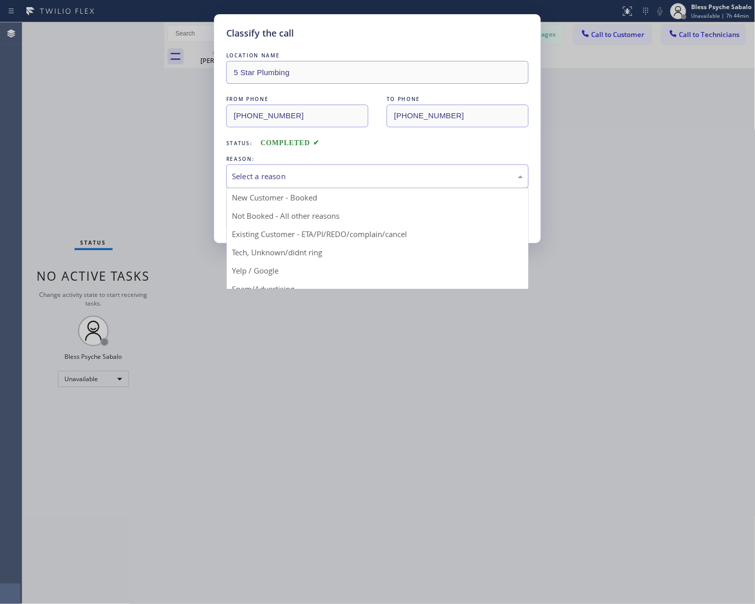
click at [275, 166] on div "Select a reason" at bounding box center [377, 176] width 302 height 24
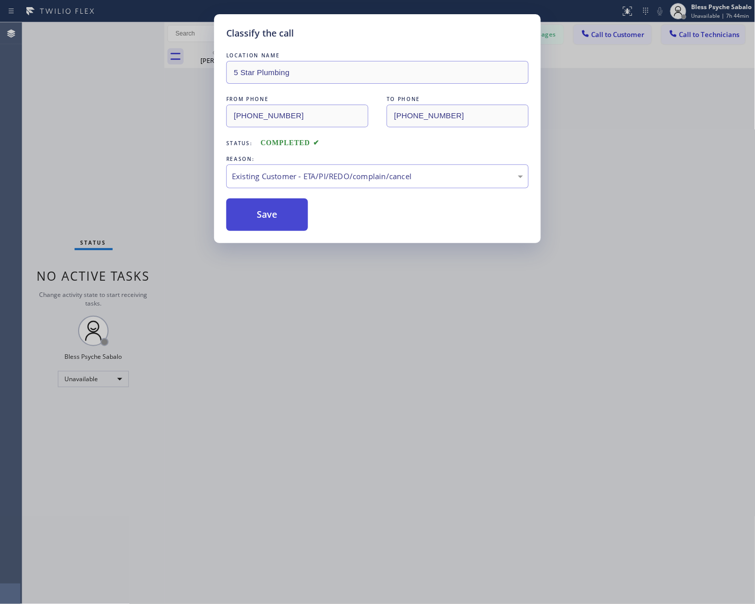
click at [267, 221] on button "Save" at bounding box center [267, 214] width 82 height 32
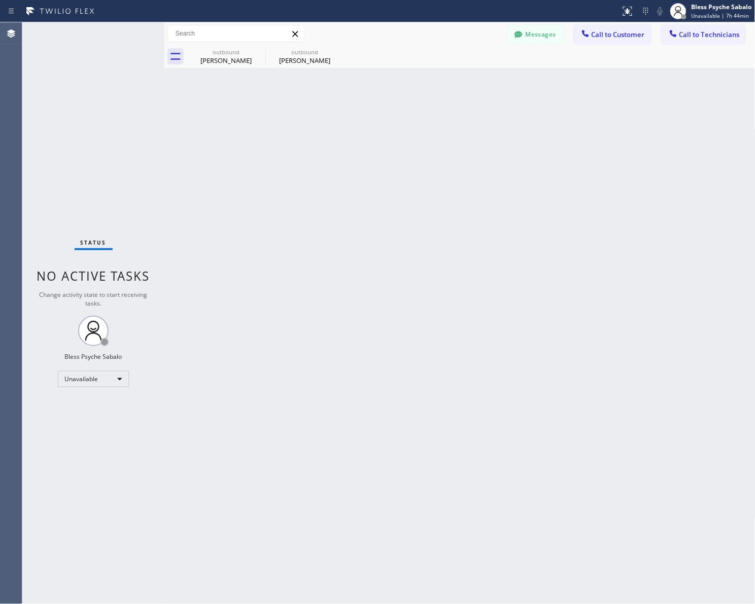
drag, startPoint x: 259, startPoint y: 216, endPoint x: 287, endPoint y: 77, distance: 141.8
click at [261, 206] on div "Back to Dashboard Change Sender ID Customers Technicians MM MR Mr [DATE] 11:23 …" at bounding box center [459, 313] width 591 height 582
click at [260, 51] on icon at bounding box center [258, 51] width 9 height 9
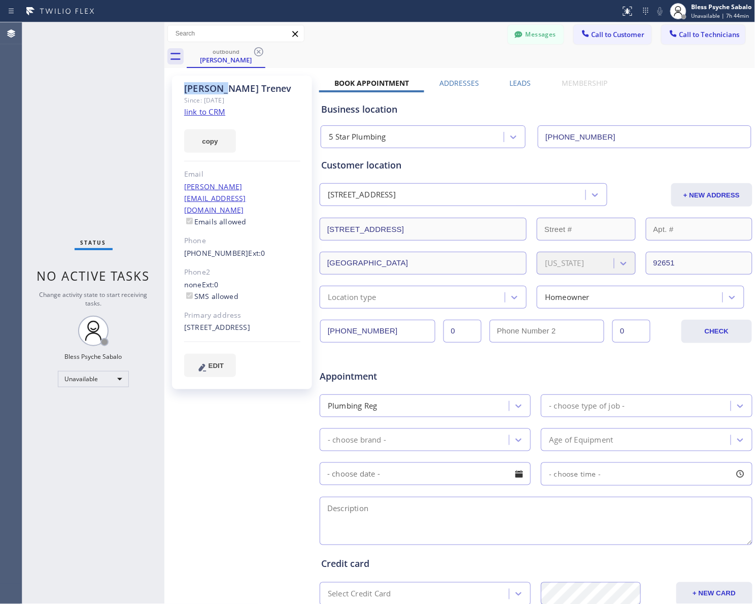
click at [260, 51] on icon at bounding box center [258, 51] width 9 height 9
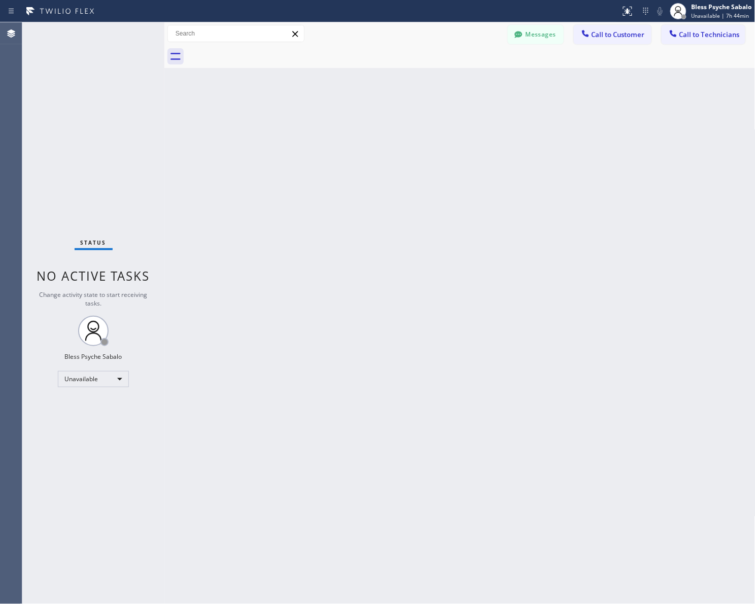
click at [260, 51] on div at bounding box center [471, 56] width 569 height 23
click at [522, 43] on button "Messages" at bounding box center [536, 34] width 56 height 19
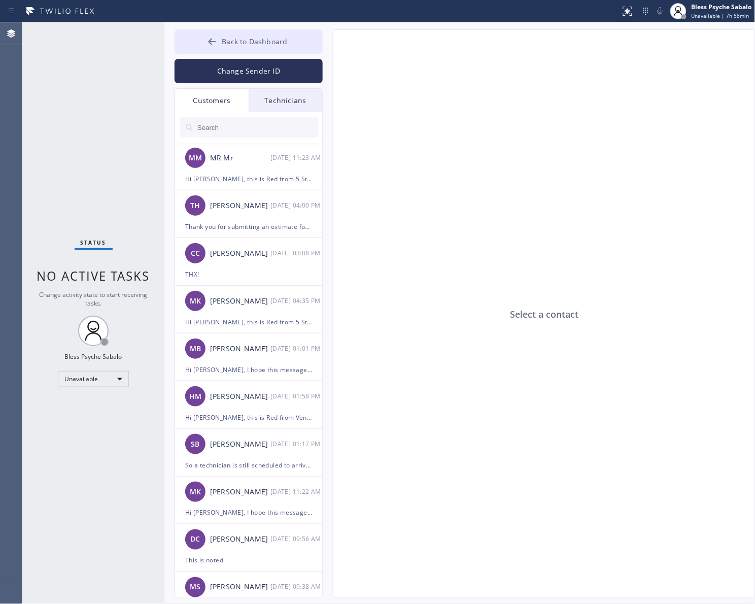
click at [293, 49] on button "Back to Dashboard" at bounding box center [249, 41] width 148 height 24
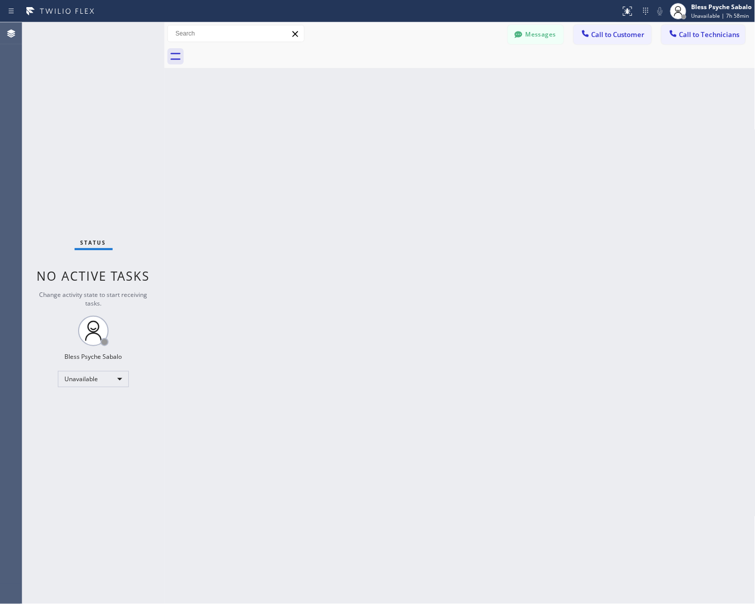
click at [521, 63] on div at bounding box center [471, 56] width 569 height 23
click at [727, 30] on span "Call to Technicians" at bounding box center [710, 34] width 60 height 9
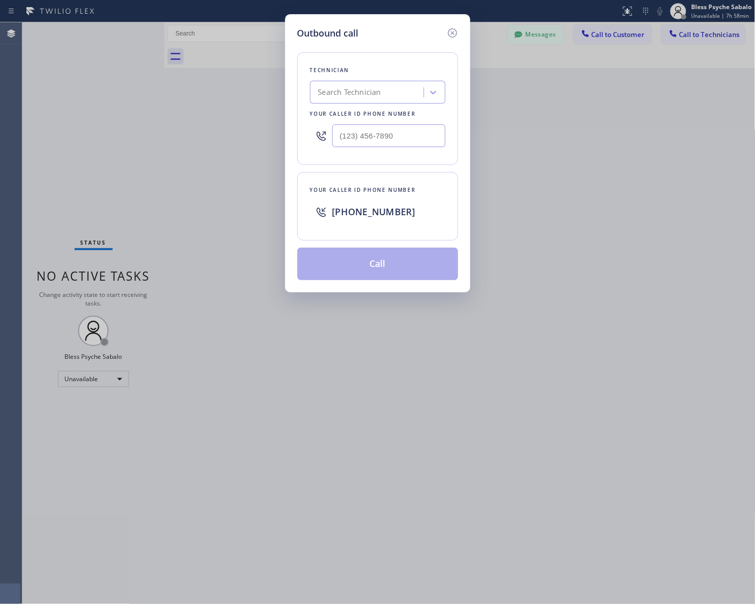
click at [373, 211] on span "[PHONE_NUMBER]" at bounding box center [373, 212] width 83 height 12
click at [366, 209] on span "[PHONE_NUMBER]" at bounding box center [373, 212] width 83 height 12
drag, startPoint x: 344, startPoint y: 212, endPoint x: 364, endPoint y: 207, distance: 20.8
click at [358, 211] on span "[PHONE_NUMBER]" at bounding box center [373, 212] width 83 height 12
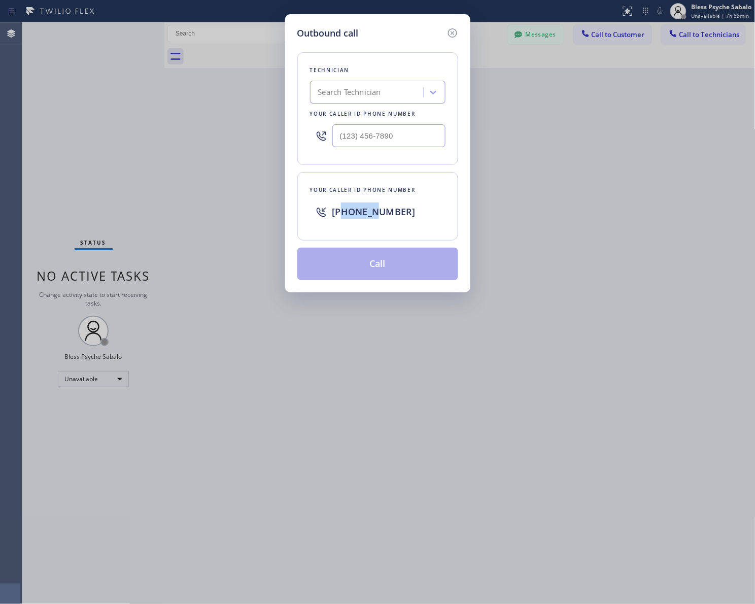
drag, startPoint x: 373, startPoint y: 206, endPoint x: 345, endPoint y: 209, distance: 28.1
click at [345, 210] on span "[PHONE_NUMBER]" at bounding box center [373, 212] width 83 height 12
drag, startPoint x: 388, startPoint y: 247, endPoint x: 401, endPoint y: 113, distance: 135.1
click at [387, 240] on div "Technician Search Technician Your caller id phone number Your caller id phone n…" at bounding box center [377, 160] width 161 height 240
click at [452, 36] on icon at bounding box center [453, 33] width 12 height 12
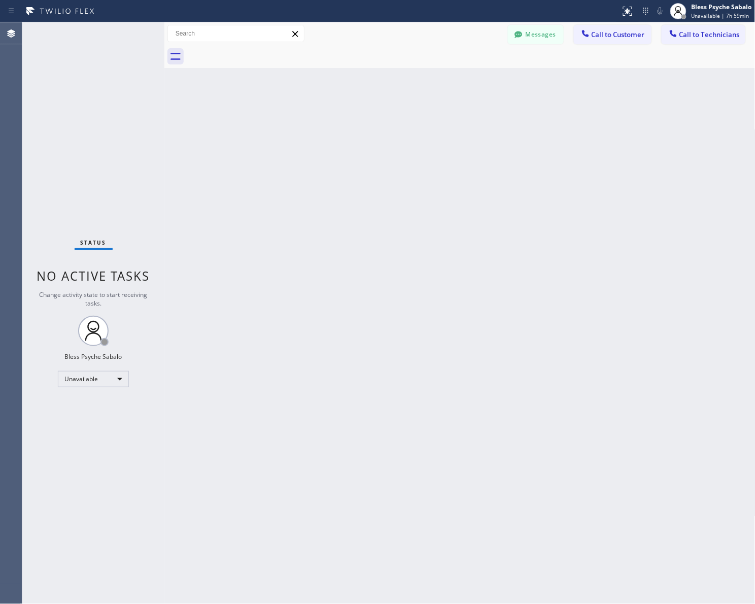
drag, startPoint x: 483, startPoint y: 109, endPoint x: 493, endPoint y: 62, distance: 47.7
click at [486, 87] on div "Back to Dashboard Change Sender ID Customers Technicians MM MR Mr [DATE] 11:23 …" at bounding box center [459, 313] width 591 height 582
click at [590, 38] on icon at bounding box center [586, 33] width 10 height 10
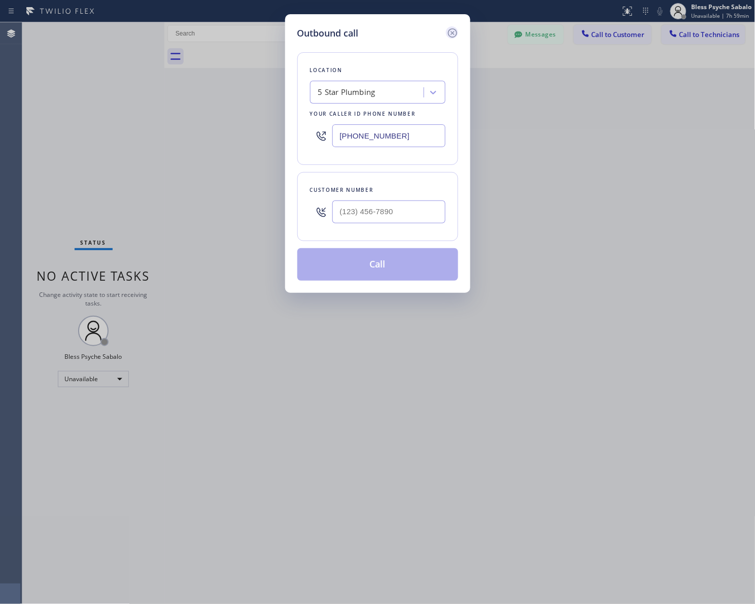
drag, startPoint x: 455, startPoint y: 30, endPoint x: 486, endPoint y: 71, distance: 51.1
click at [455, 30] on icon at bounding box center [453, 33] width 12 height 12
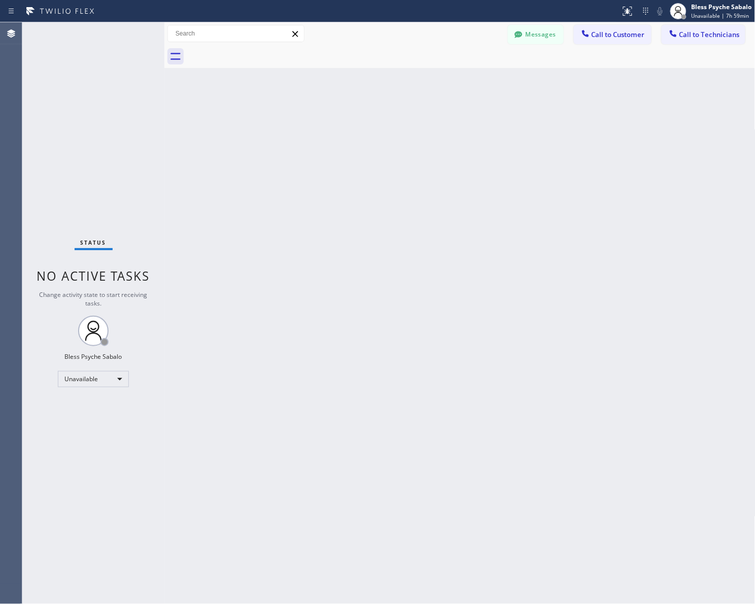
drag, startPoint x: 486, startPoint y: 71, endPoint x: 518, endPoint y: 46, distance: 40.5
click at [492, 65] on div "Back to Dashboard Change Sender ID Customers Technicians MM MR Mr [DATE] 11:23 …" at bounding box center [459, 313] width 591 height 582
click at [528, 37] on button "Messages" at bounding box center [536, 34] width 56 height 19
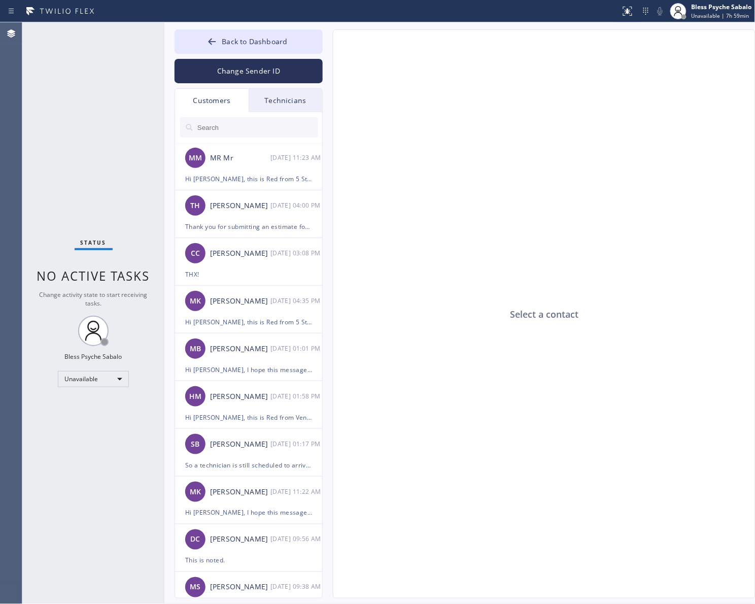
click at [528, 37] on div "Select a contact" at bounding box center [544, 314] width 423 height 569
click at [288, 97] on div "Technicians" at bounding box center [286, 100] width 74 height 23
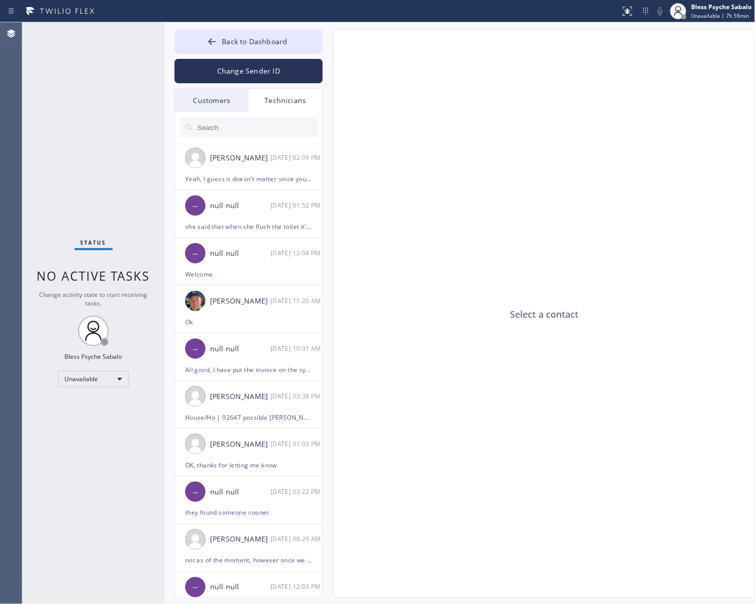
click at [216, 97] on div "Customers" at bounding box center [212, 100] width 74 height 23
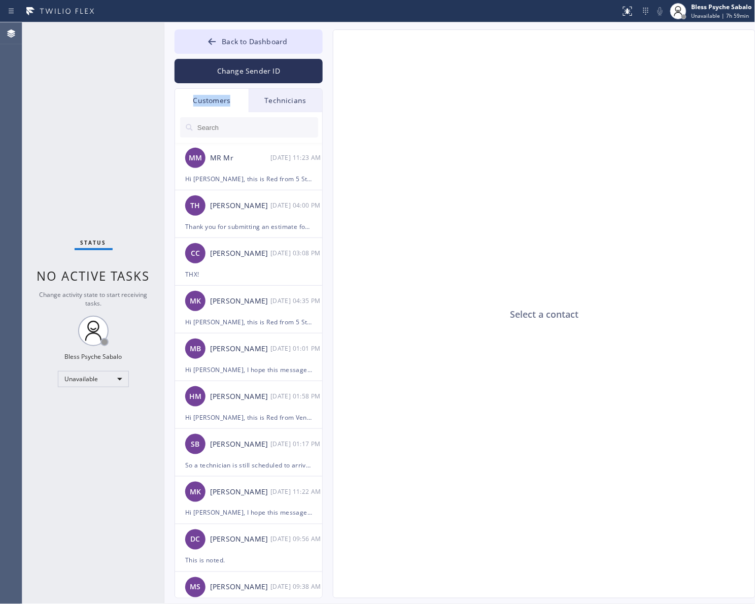
click at [216, 97] on div "Customers" at bounding box center [212, 100] width 74 height 23
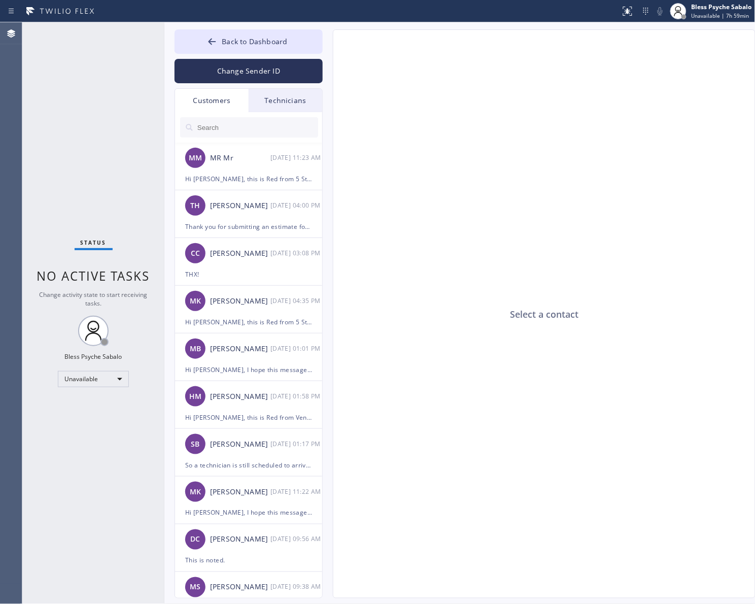
click at [519, 174] on div "Select a contact" at bounding box center [544, 314] width 423 height 569
drag, startPoint x: 493, startPoint y: 243, endPoint x: 298, endPoint y: 50, distance: 274.2
click at [493, 242] on div "Select a contact" at bounding box center [544, 314] width 423 height 569
click at [242, 31] on button "Back to Dashboard" at bounding box center [249, 41] width 148 height 24
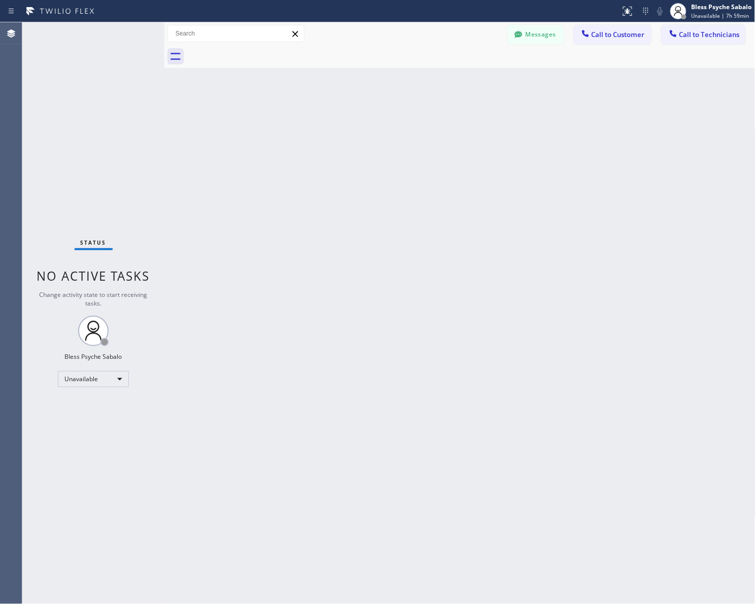
click at [459, 99] on div "Back to Dashboard Change Sender ID Customers Technicians MM MR Mr [DATE] 11:23 …" at bounding box center [459, 313] width 591 height 582
click at [387, 423] on div "Back to Dashboard Change Sender ID Customers Technicians MM MR Mr [DATE] 11:23 …" at bounding box center [459, 313] width 591 height 582
drag, startPoint x: 291, startPoint y: 367, endPoint x: 364, endPoint y: 321, distance: 86.4
click at [302, 363] on div "Back to Dashboard Change Sender ID Customers Technicians MM MR Mr [DATE] 11:23 …" at bounding box center [459, 313] width 591 height 582
click at [587, 132] on div "Back to Dashboard Change Sender ID Customers Technicians MM MR Mr [DATE] 11:23 …" at bounding box center [459, 313] width 591 height 582
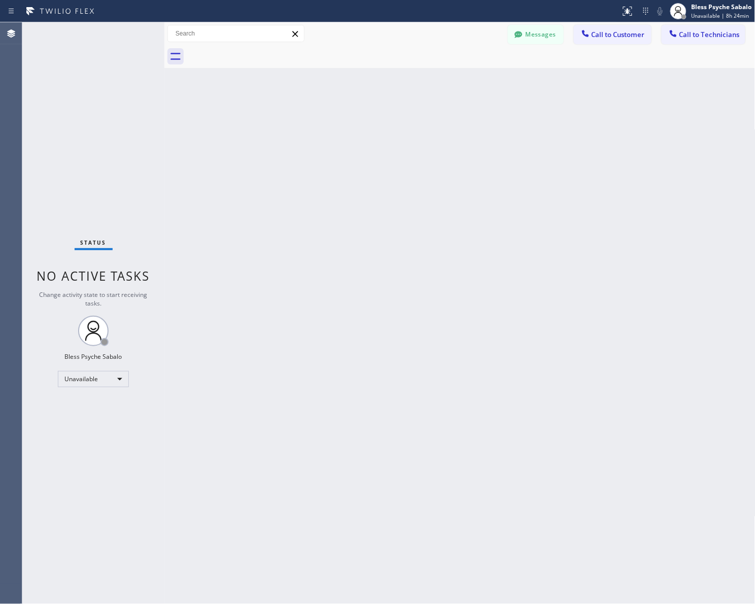
click at [520, 463] on div "Back to Dashboard Change Sender ID Customers Technicians MM MR Mr [DATE] 11:23 …" at bounding box center [459, 313] width 591 height 582
click at [546, 37] on button "Messages" at bounding box center [536, 34] width 56 height 19
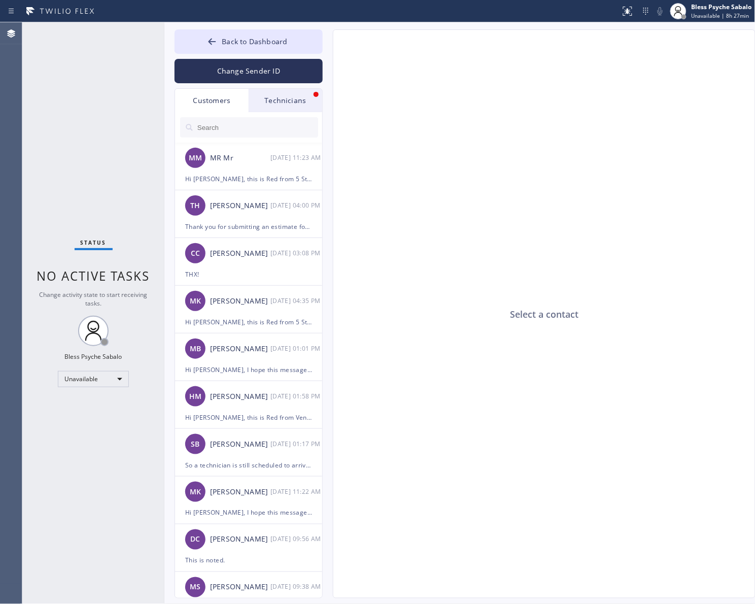
click at [259, 100] on div "Technicians" at bounding box center [286, 100] width 74 height 23
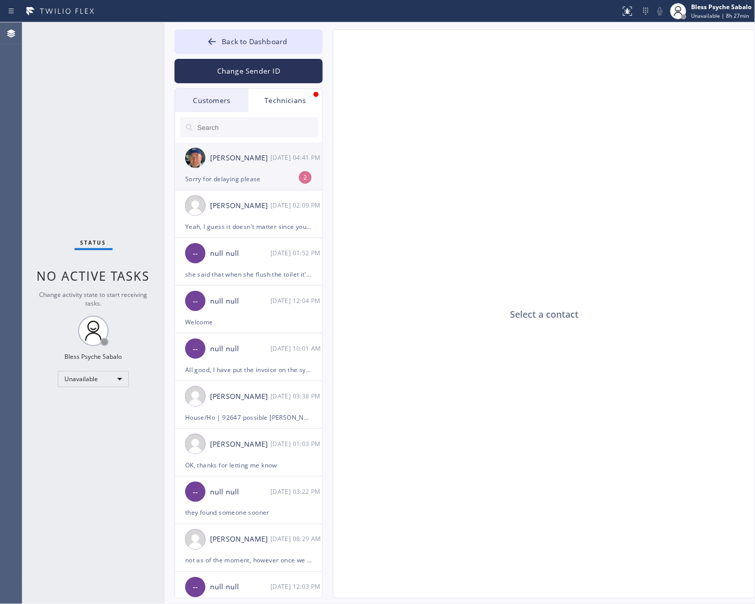
click at [277, 156] on div "[DATE] 04:41 PM" at bounding box center [296, 158] width 53 height 12
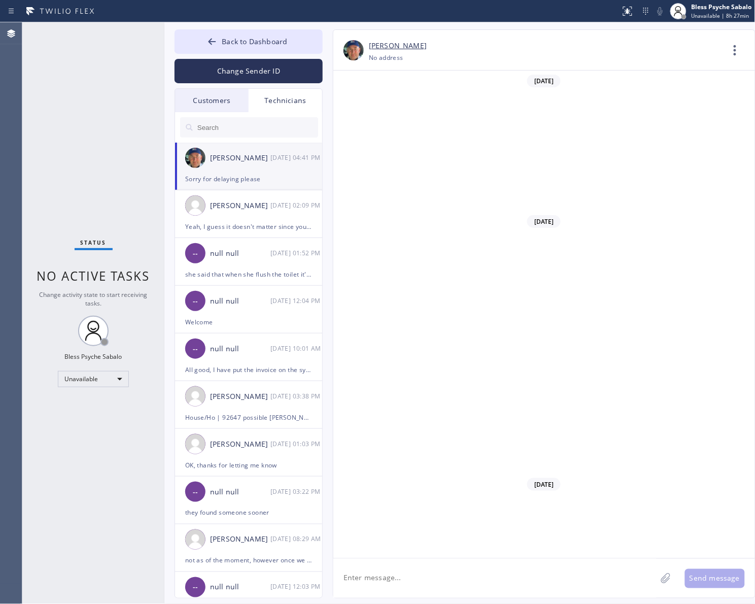
scroll to position [8733, 0]
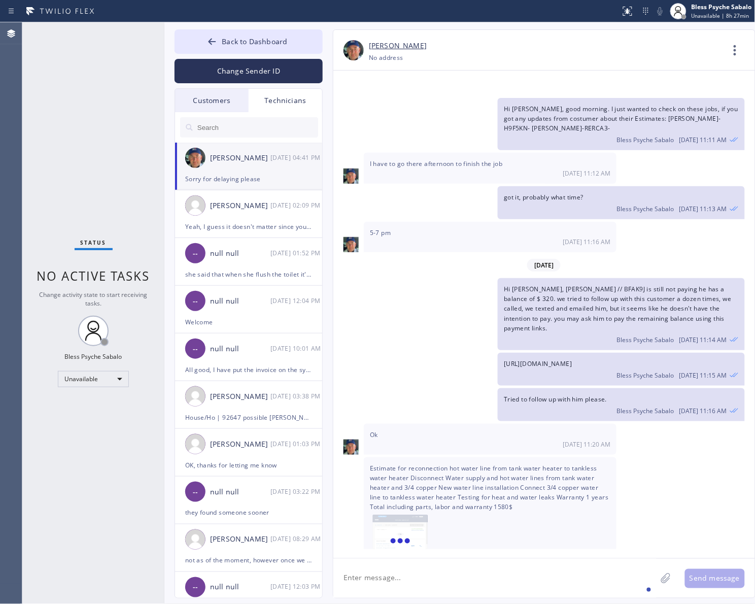
click at [516, 585] on textarea at bounding box center [494, 578] width 323 height 39
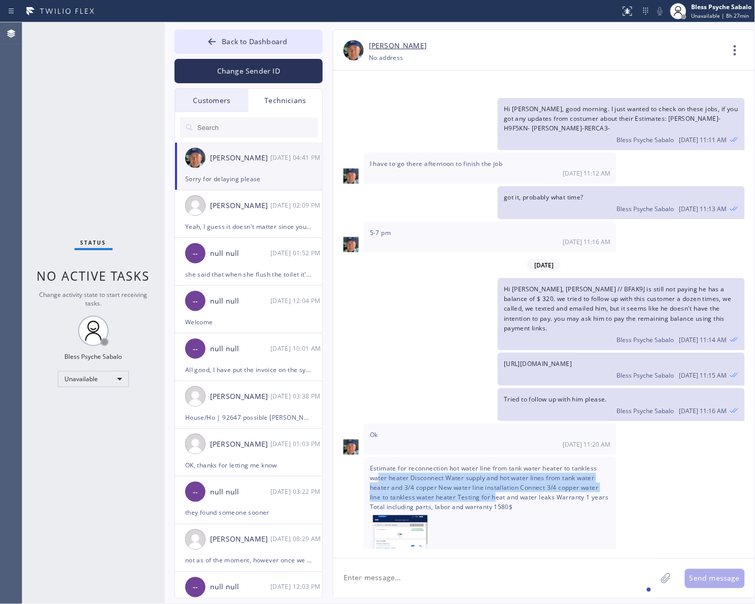
drag, startPoint x: 379, startPoint y: 402, endPoint x: 495, endPoint y: 420, distance: 117.1
click at [495, 464] on span "Estimate for reconnection hot water line from tank water heater to tankless wat…" at bounding box center [490, 518] width 241 height 109
click at [514, 464] on span "Estimate for reconnection hot water line from tank water heater to tankless wat…" at bounding box center [490, 518] width 241 height 109
click at [528, 597] on textarea at bounding box center [494, 578] width 323 height 39
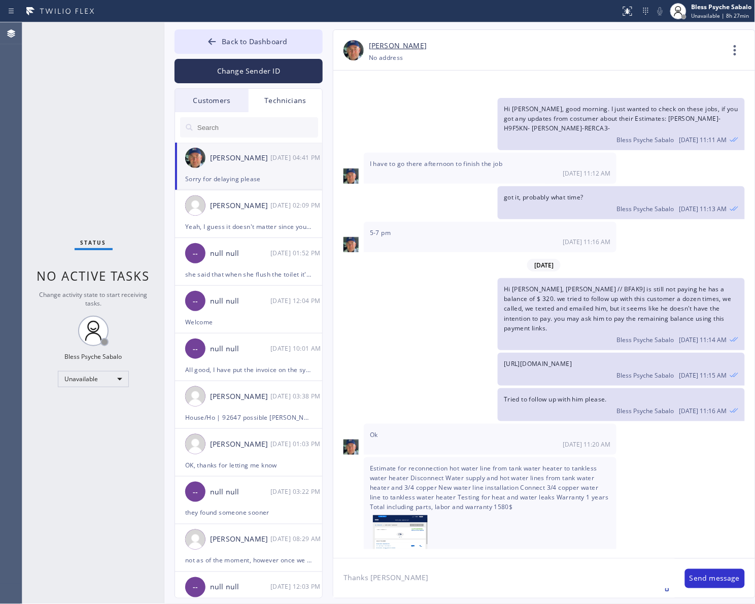
type textarea "Thanks [PERSON_NAME]"
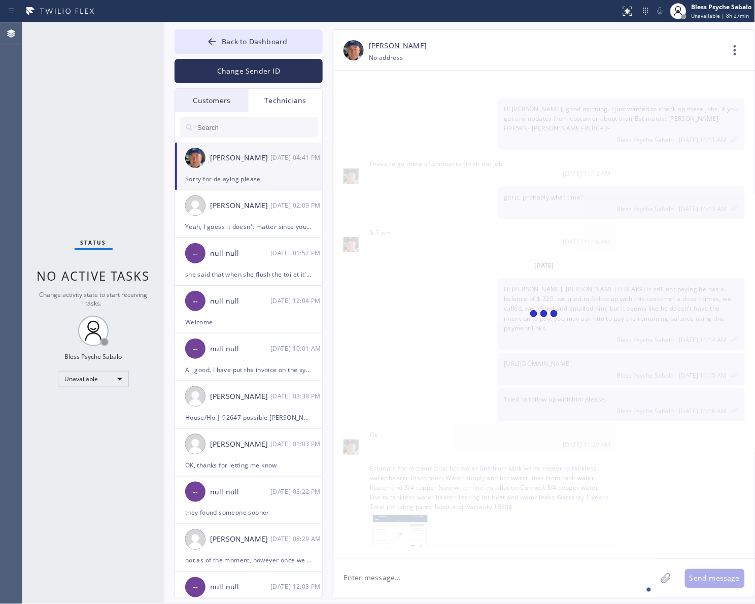
scroll to position [8769, 0]
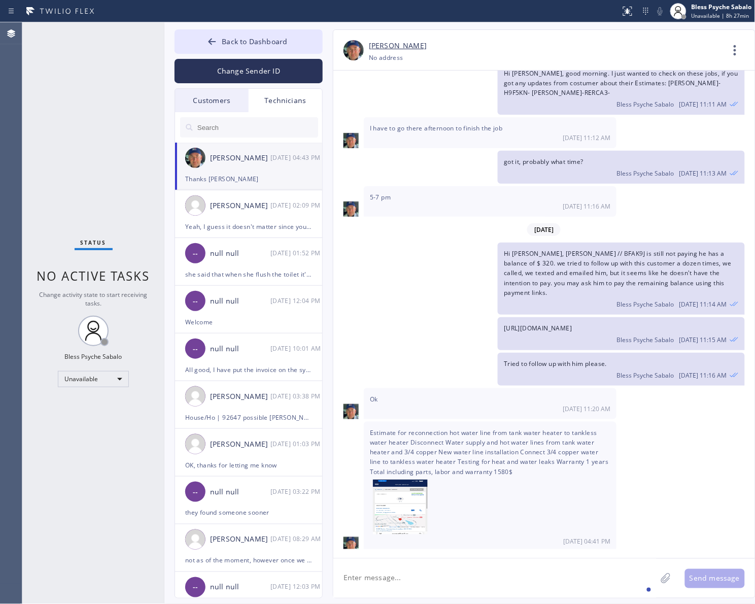
click at [301, 28] on div "Back to Dashboard Change Sender ID Customers Technicians MM MR Mr [DATE] 11:23 …" at bounding box center [459, 313] width 591 height 582
click at [290, 41] on button "Back to Dashboard" at bounding box center [249, 41] width 148 height 24
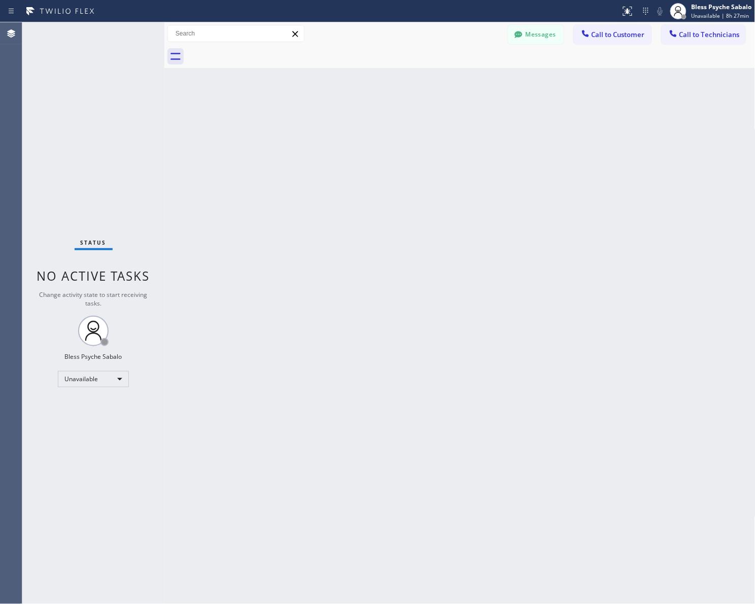
click at [533, 155] on div "Back to Dashboard Change Sender ID Customers Technicians MM MR Mr [DATE] 11:23 …" at bounding box center [459, 313] width 591 height 582
click at [430, 344] on div "Back to Dashboard Change Sender ID Customers Technicians MM MR Mr [DATE] 11:23 …" at bounding box center [459, 313] width 591 height 582
click at [500, 375] on div "Back to Dashboard Change Sender ID Customers Technicians MM MR Mr [DATE] 11:23 …" at bounding box center [459, 313] width 591 height 582
click at [379, 206] on div "Back to Dashboard Change Sender ID Customers Technicians MM MR Mr [DATE] 11:23 …" at bounding box center [459, 313] width 591 height 582
click at [450, 194] on div "Back to Dashboard Change Sender ID Customers Technicians MM MR Mr [DATE] 11:23 …" at bounding box center [459, 313] width 591 height 582
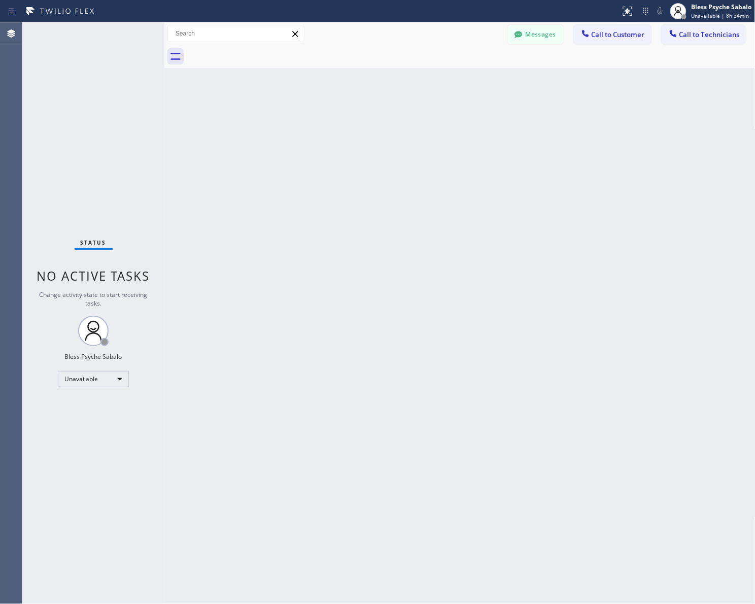
click at [344, 316] on div "Back to Dashboard Change Sender ID Customers Technicians MM MR Mr [DATE] 11:23 …" at bounding box center [459, 313] width 591 height 582
click at [540, 158] on div "Back to Dashboard Change Sender ID Customers Technicians MM MR Mr [DATE] 11:23 …" at bounding box center [459, 313] width 591 height 582
click at [495, 131] on div "Back to Dashboard Change Sender ID Customers Technicians MM MR Mr [DATE] 11:23 …" at bounding box center [459, 313] width 591 height 582
